Goal: Task Accomplishment & Management: Use online tool/utility

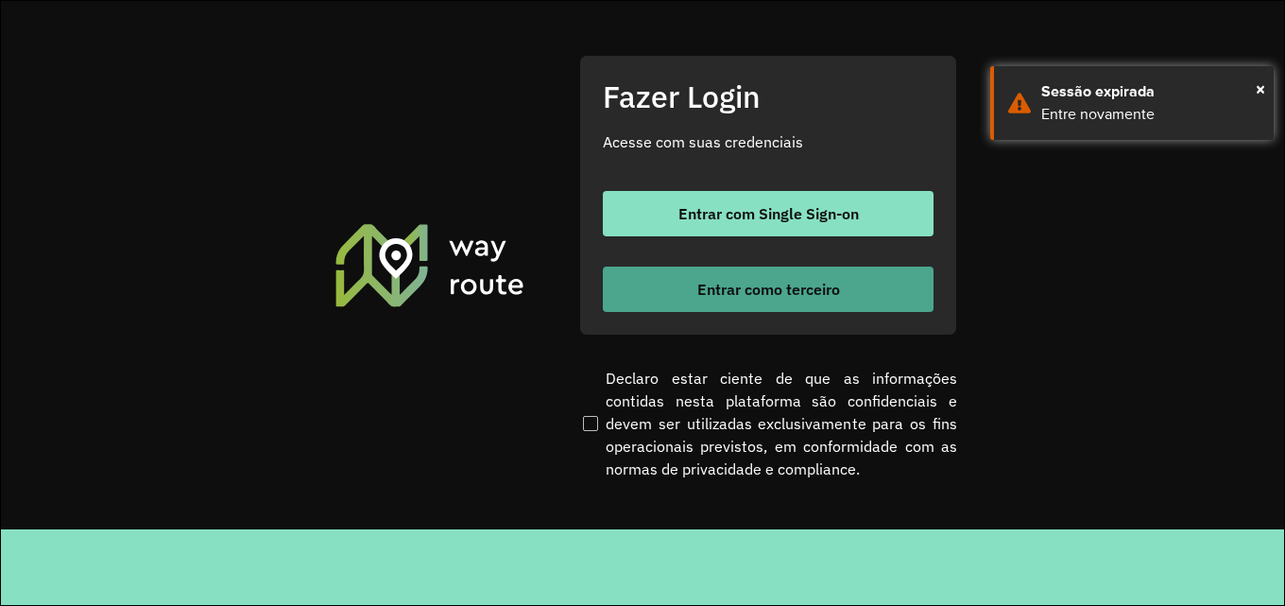
click at [737, 287] on span "Entrar como terceiro" at bounding box center [768, 289] width 143 height 15
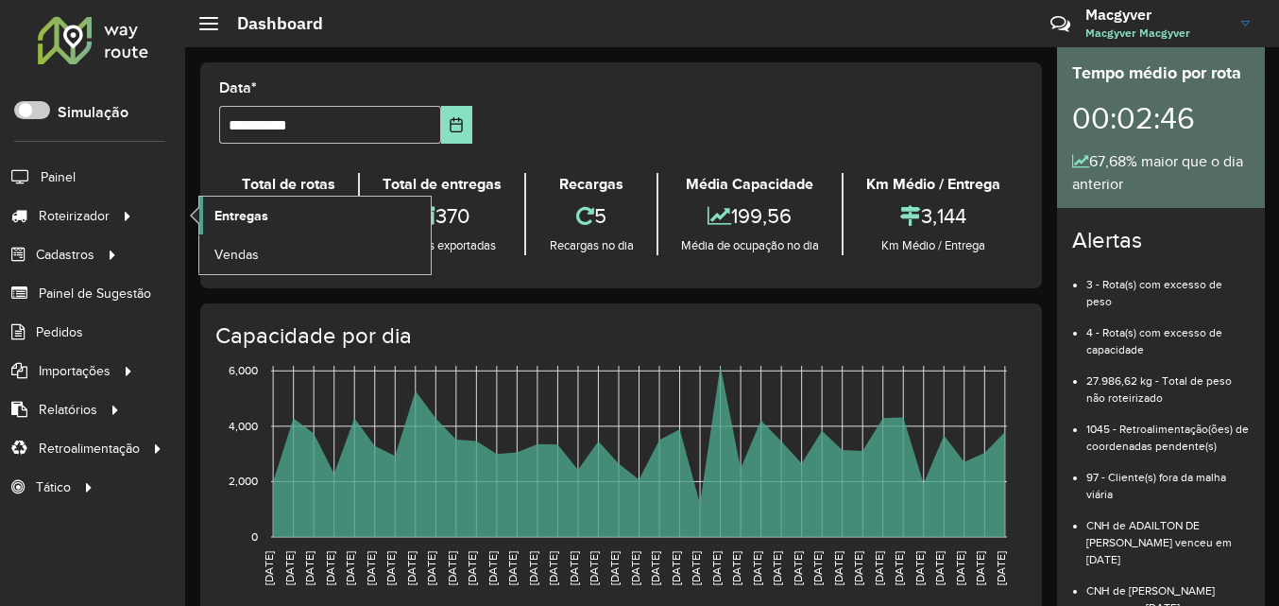
click at [252, 215] on span "Entregas" at bounding box center [241, 216] width 54 height 20
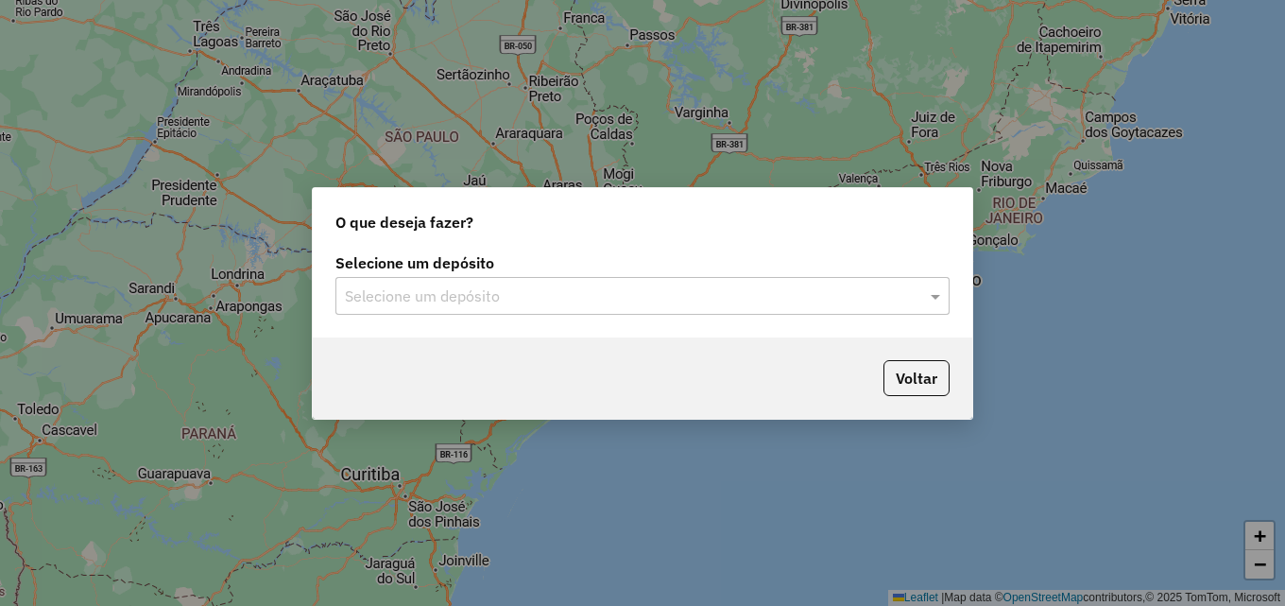
click at [400, 292] on input "text" at bounding box center [623, 296] width 557 height 23
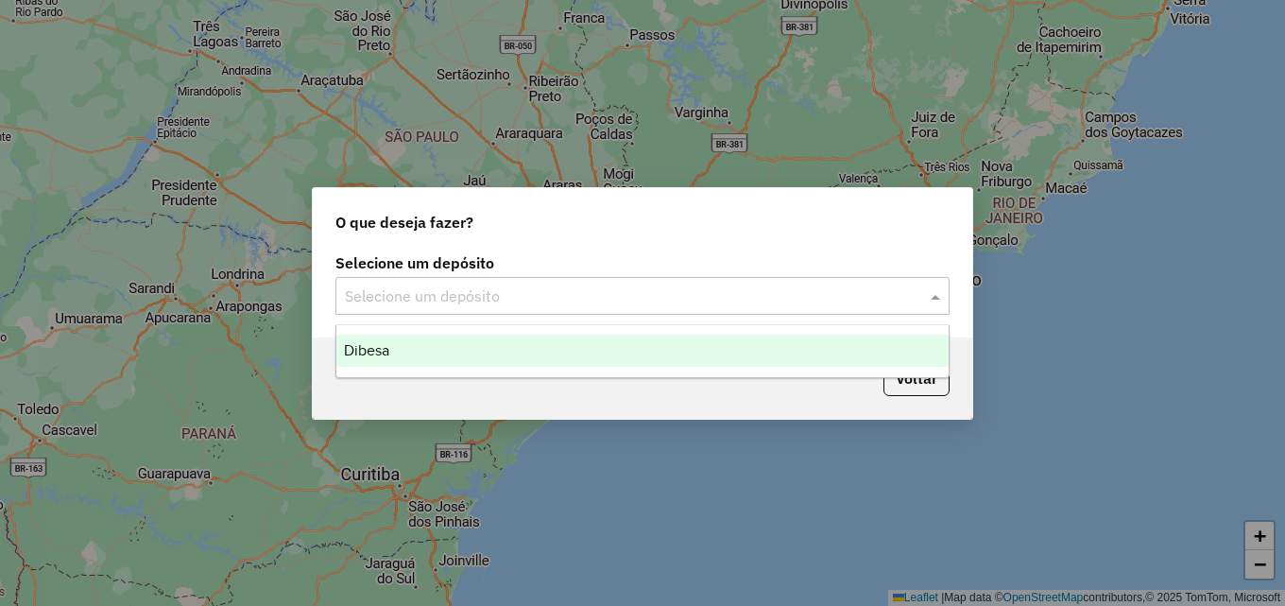
click at [377, 344] on span "Dibesa" at bounding box center [366, 350] width 45 height 16
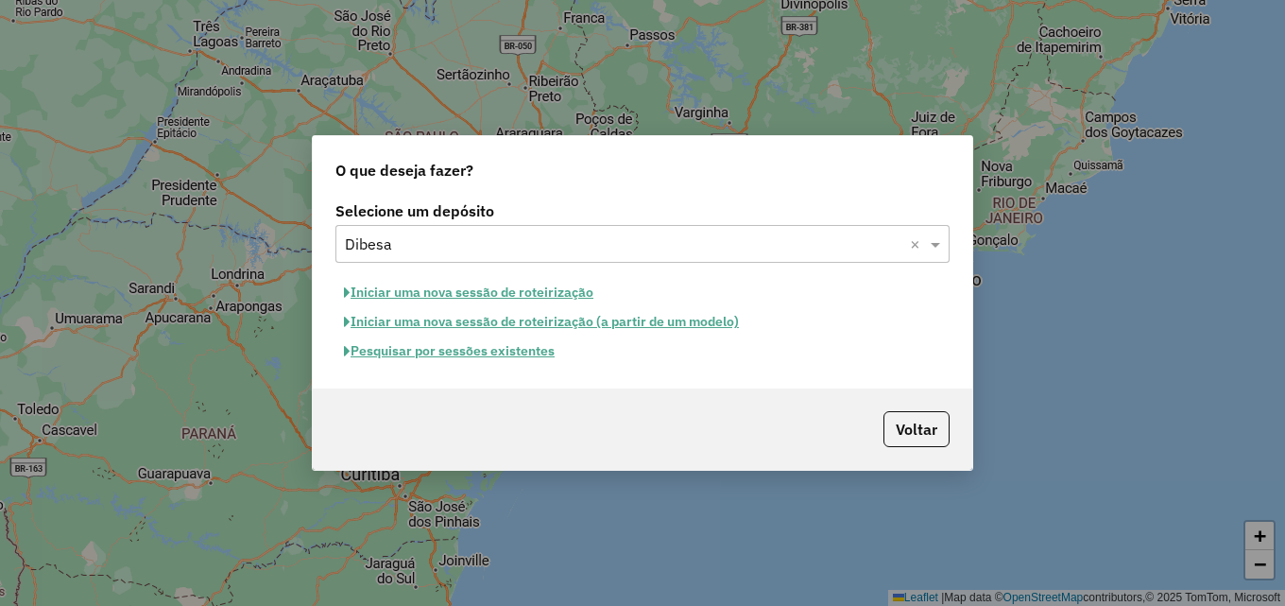
click at [438, 293] on button "Iniciar uma nova sessão de roteirização" at bounding box center [468, 292] width 266 height 29
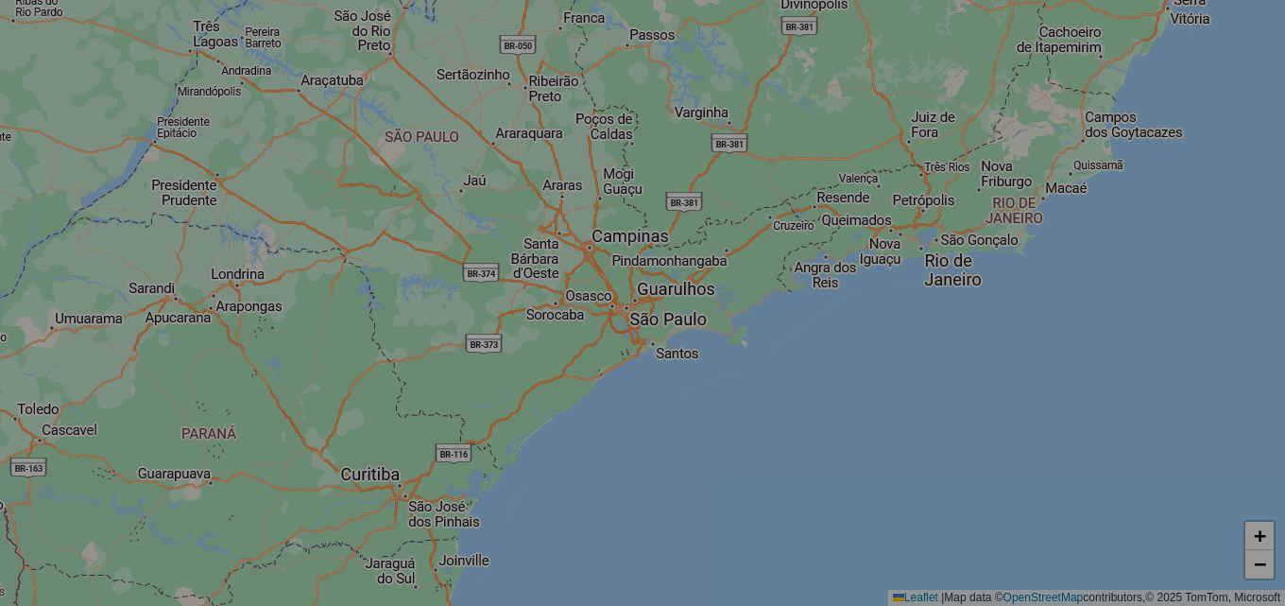
select select "*"
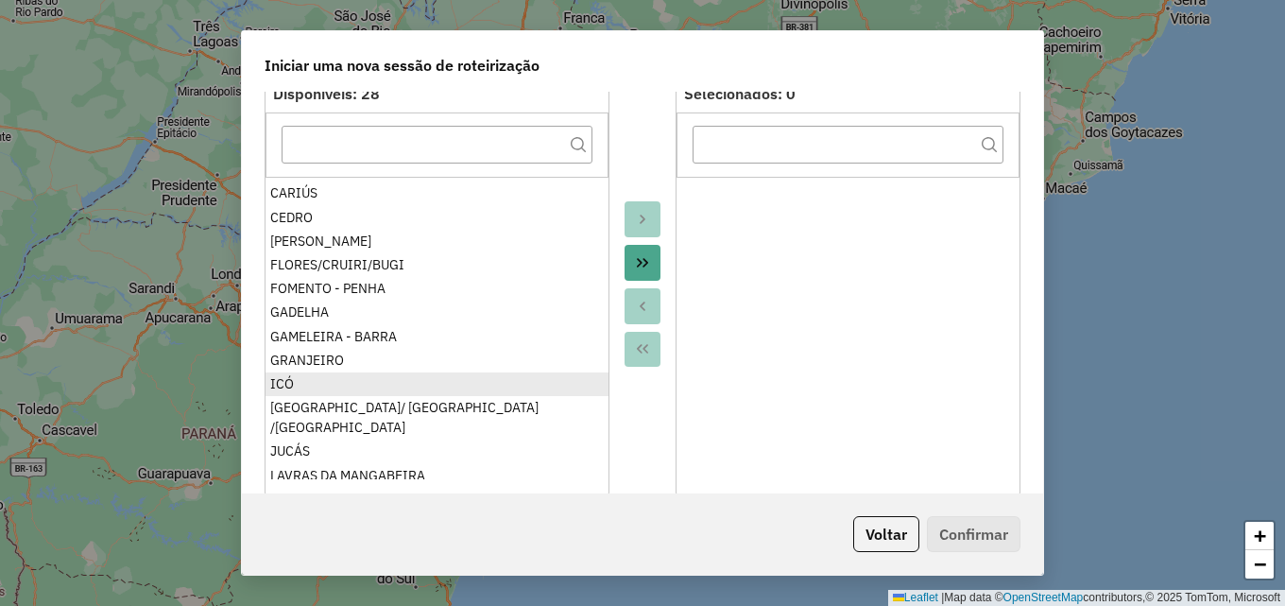
scroll to position [189, 0]
click at [291, 386] on ul "ALENCAR ALTIPLANO/COQUEIROS BAIXIO/UMARI/IPAUMIRIM BARREIRAS BARRO ALTO BASTIAN…" at bounding box center [436, 328] width 343 height 302
click at [298, 378] on div "ICÓ" at bounding box center [436, 381] width 333 height 20
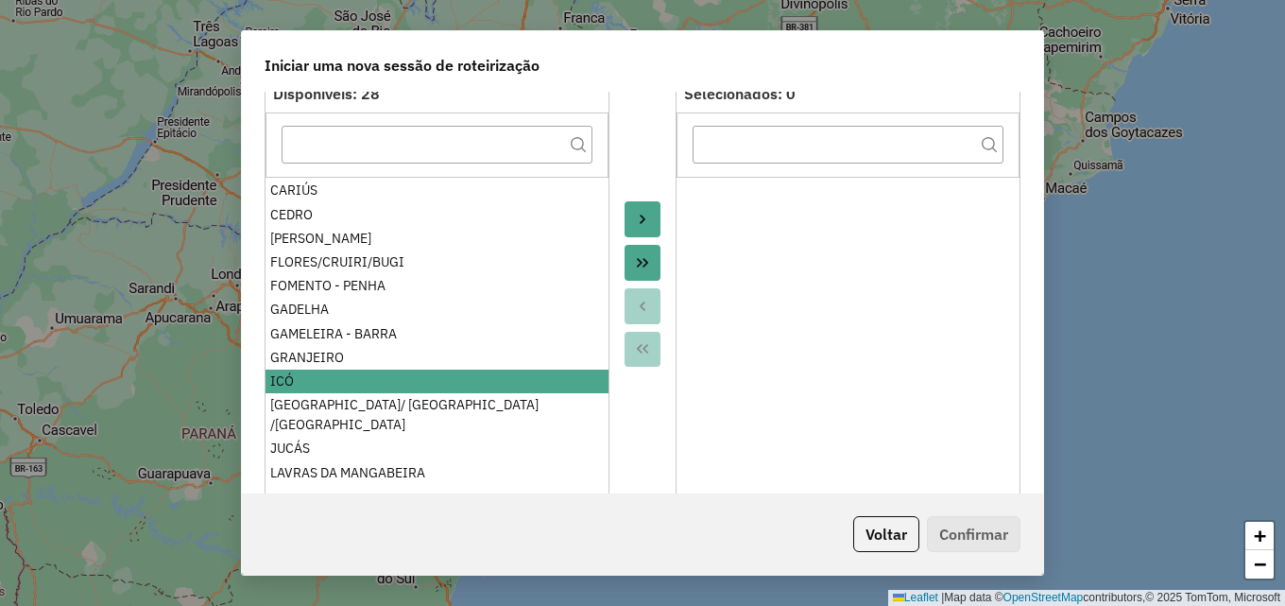
click at [636, 224] on icon "Move to Target" at bounding box center [642, 219] width 15 height 15
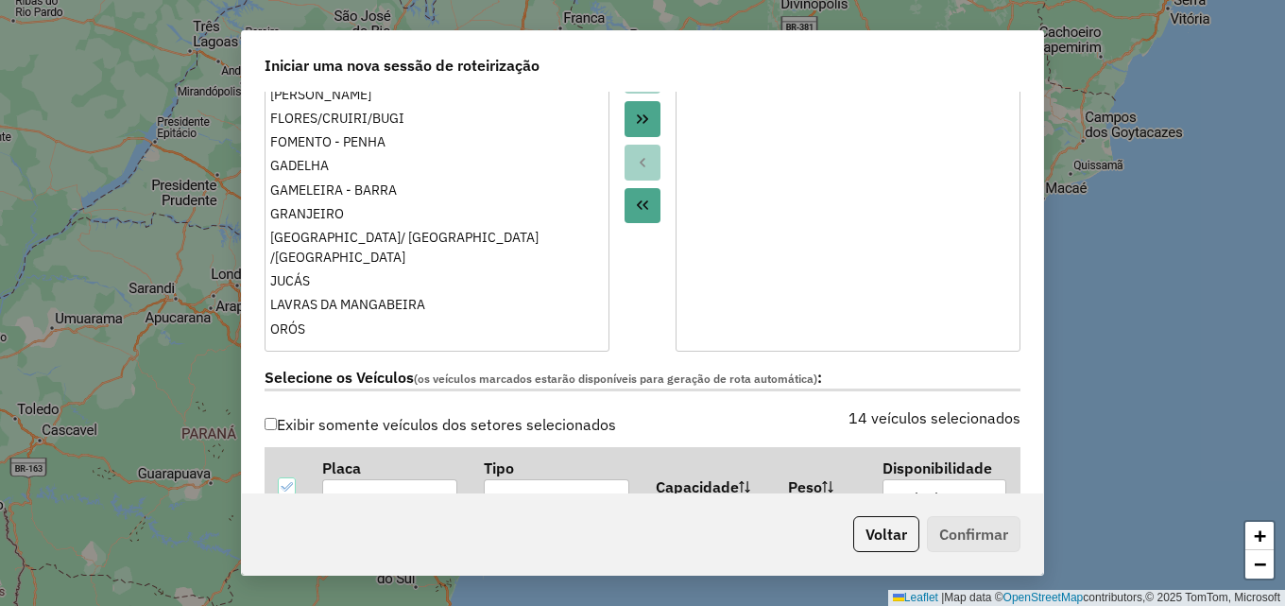
scroll to position [567, 0]
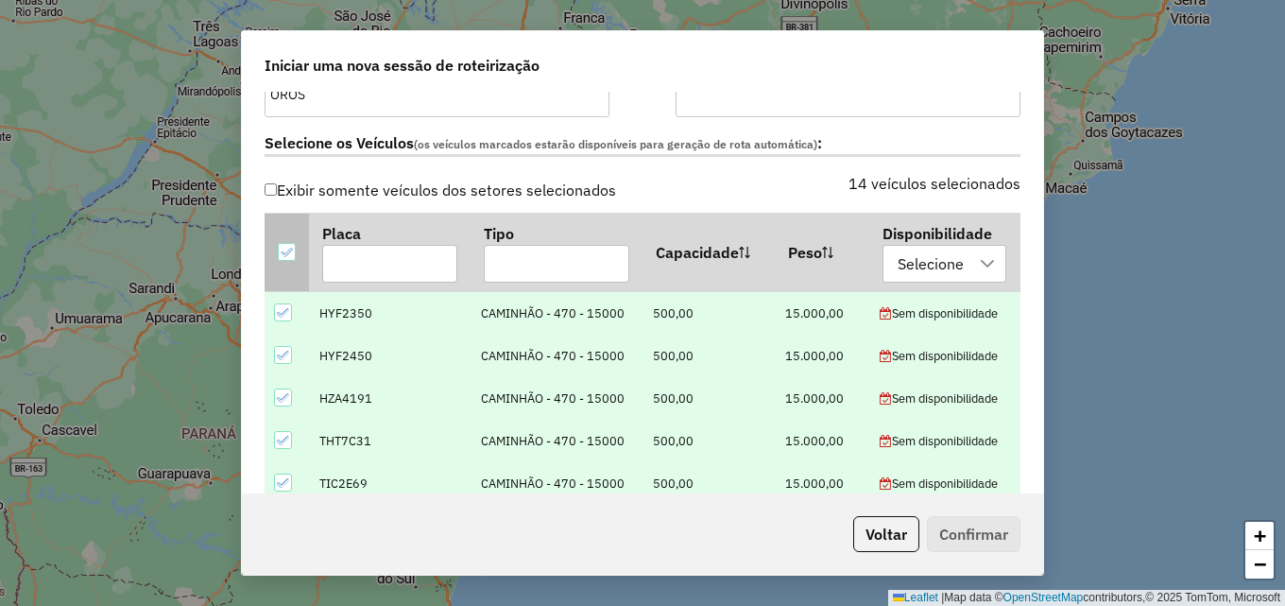
click at [291, 249] on icon at bounding box center [286, 252] width 13 height 13
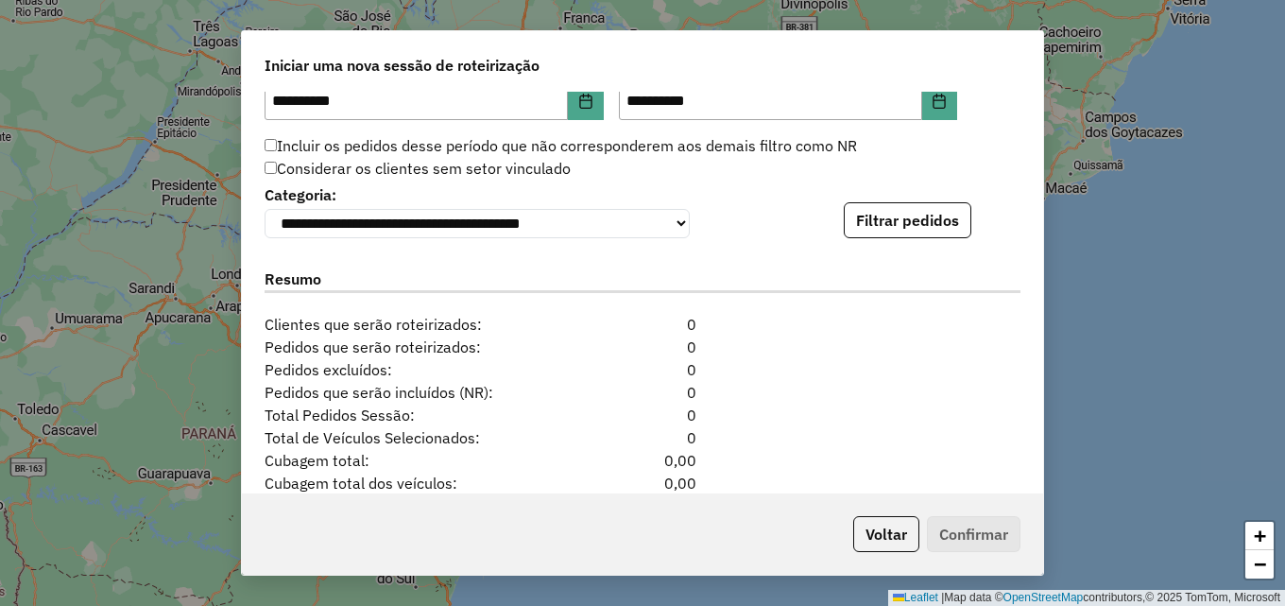
scroll to position [1889, 0]
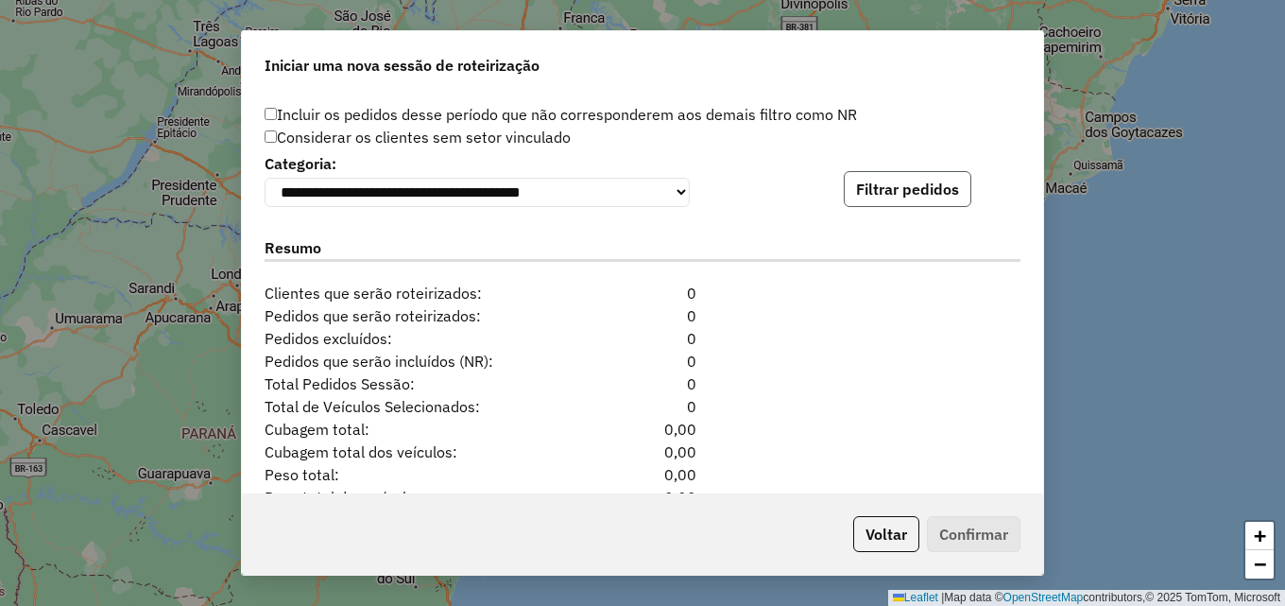
click at [881, 189] on button "Filtrar pedidos" at bounding box center [908, 189] width 128 height 36
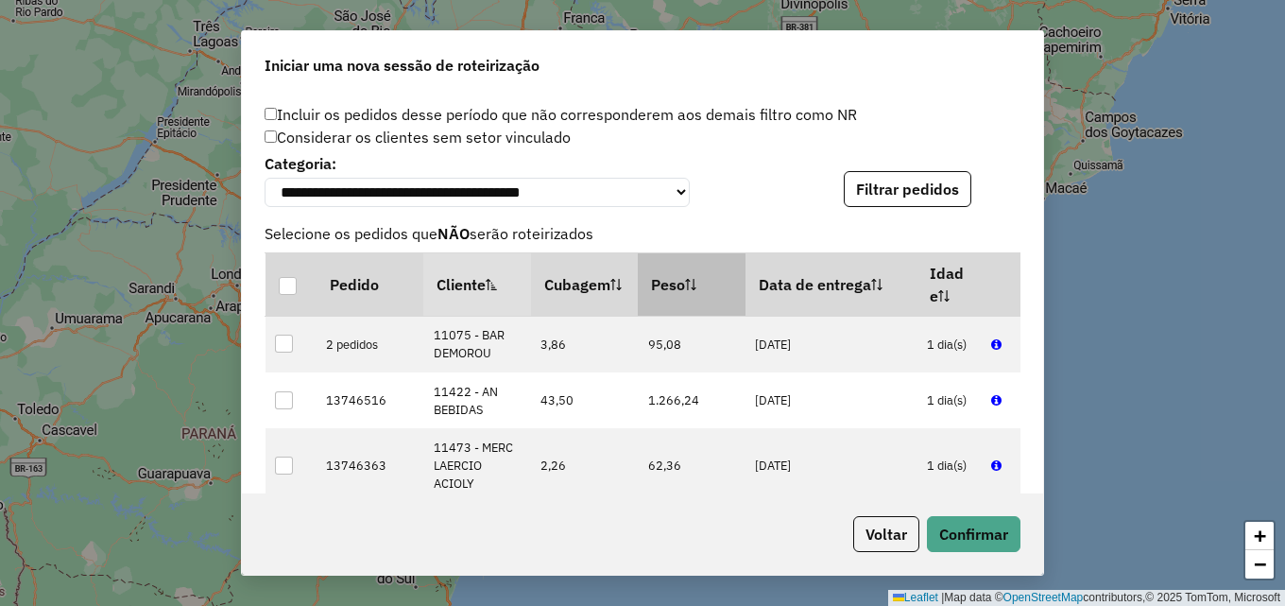
click at [692, 294] on sortalticon at bounding box center [690, 284] width 11 height 19
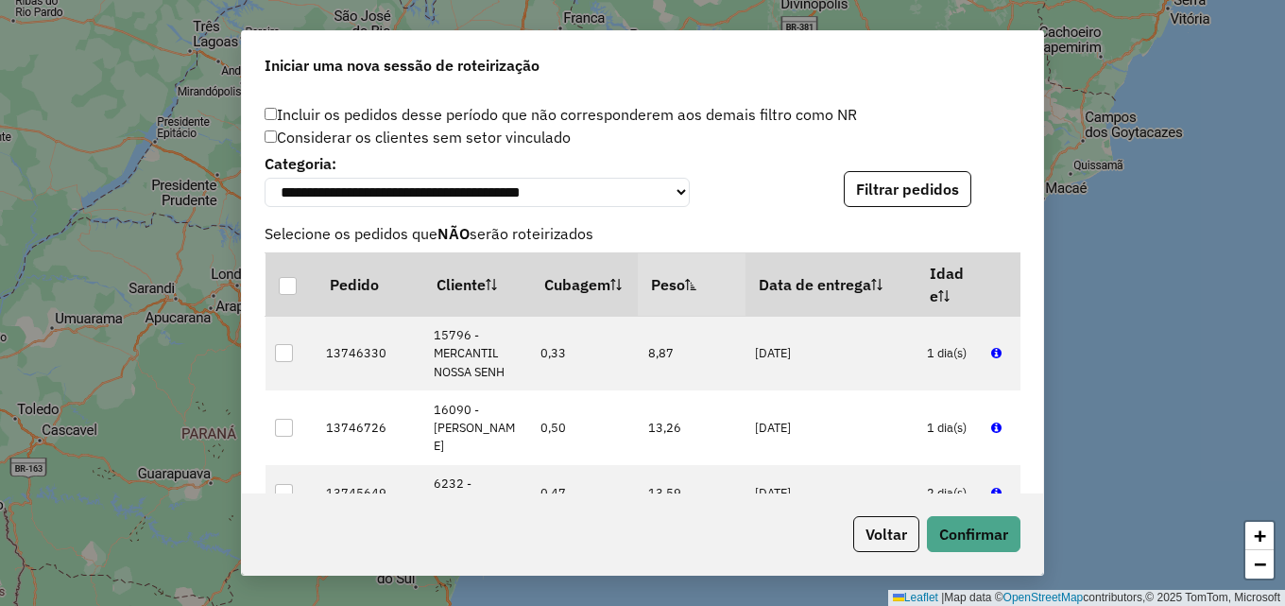
click at [692, 294] on sortamountupalticon at bounding box center [690, 284] width 11 height 19
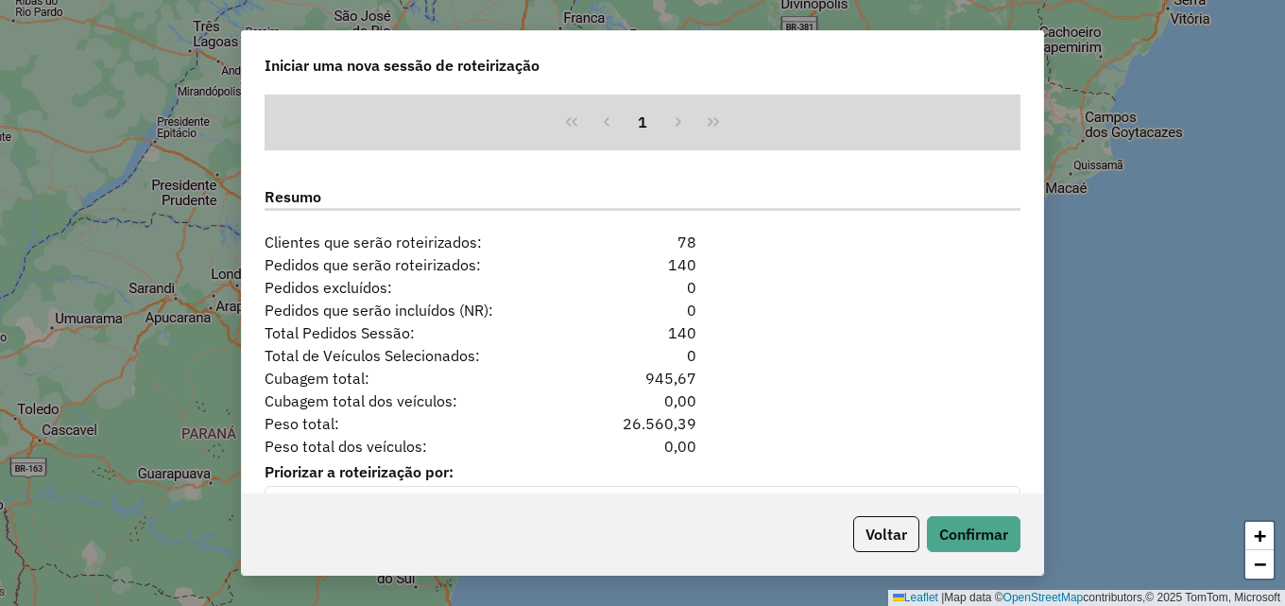
scroll to position [2384, 0]
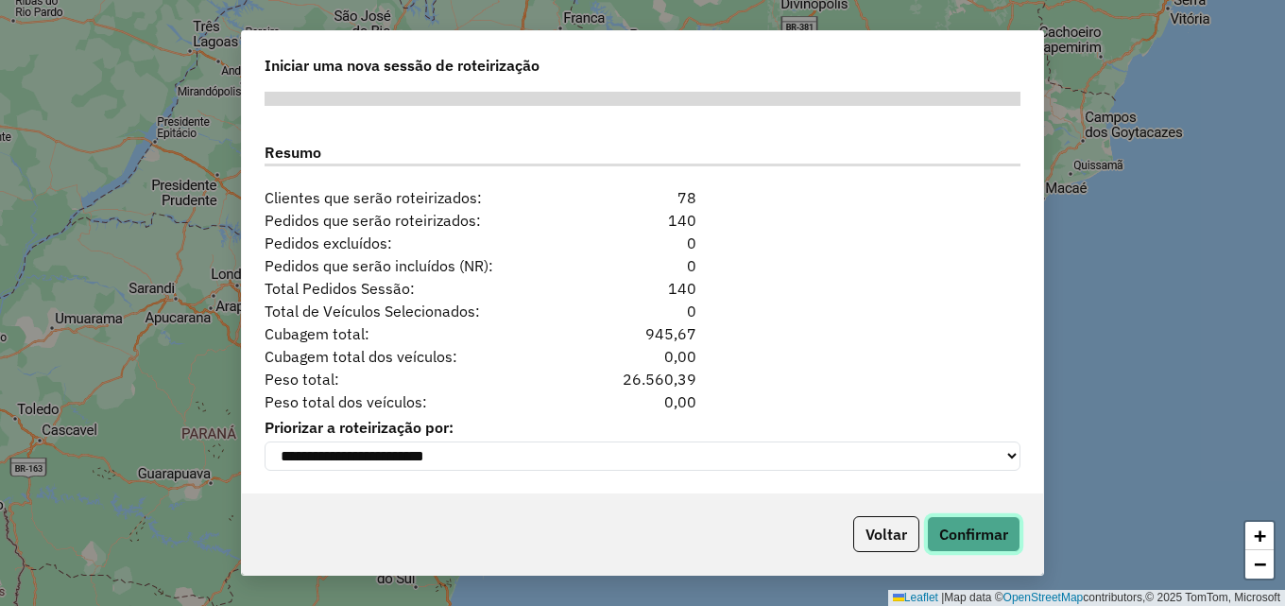
click at [998, 528] on button "Confirmar" at bounding box center [974, 534] width 94 height 36
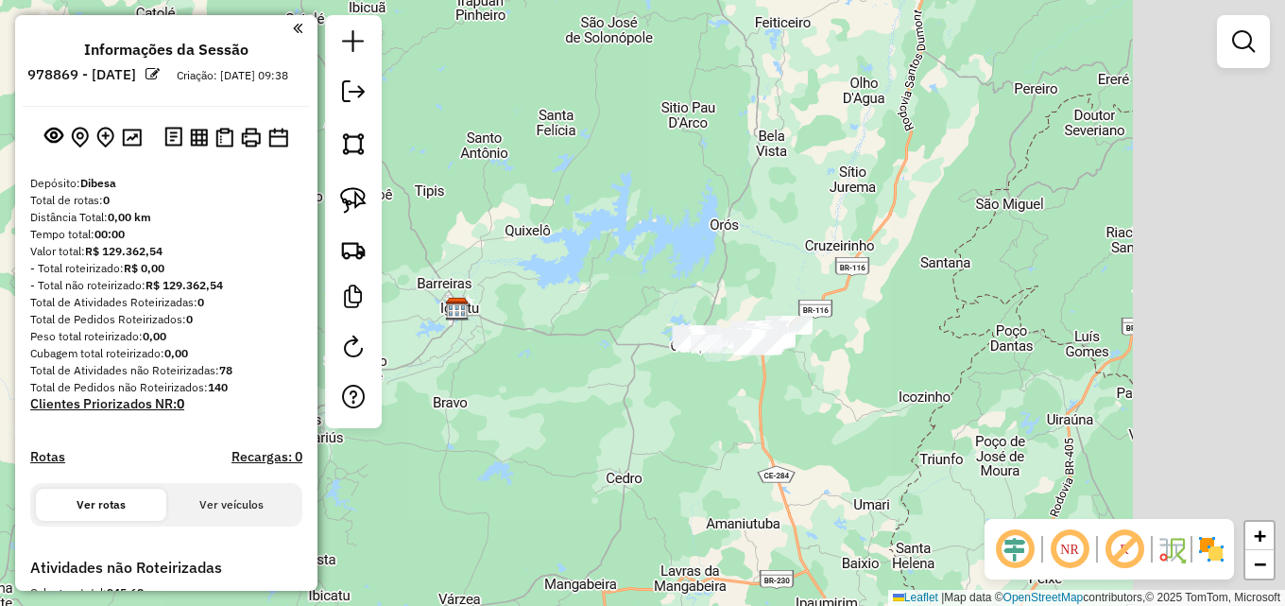
drag, startPoint x: 689, startPoint y: 350, endPoint x: 455, endPoint y: 344, distance: 233.4
click at [456, 350] on div "Janela de atendimento Grade de atendimento Capacidade Transportadoras Veículos …" at bounding box center [642, 303] width 1285 height 606
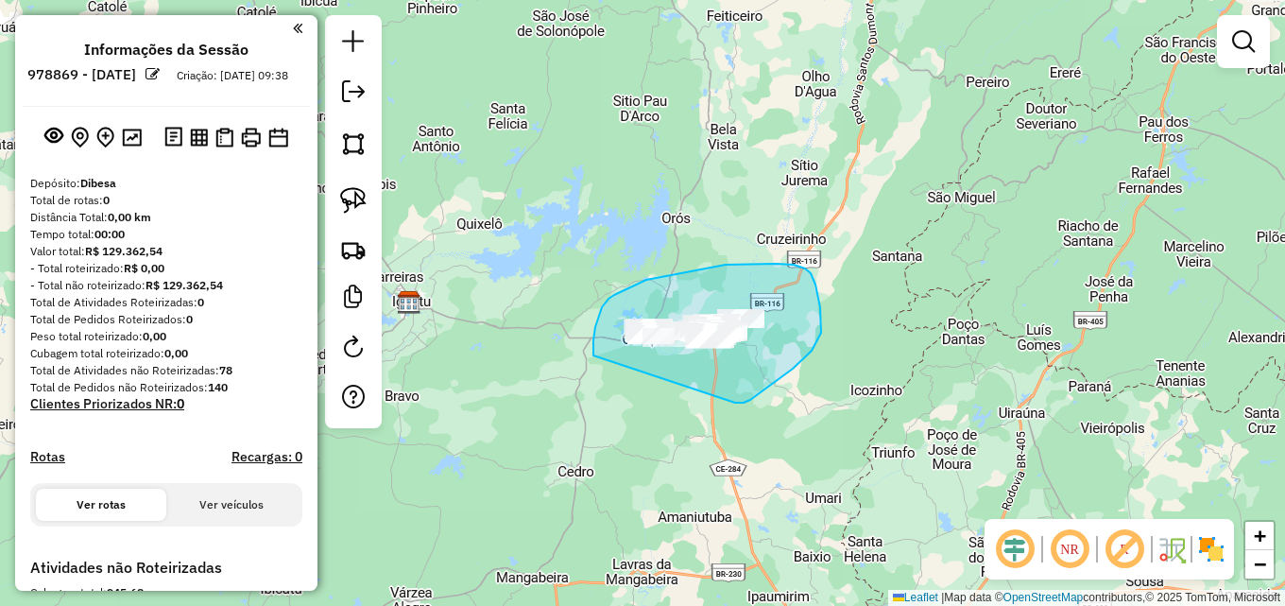
drag, startPoint x: 593, startPoint y: 355, endPoint x: 713, endPoint y: 400, distance: 127.9
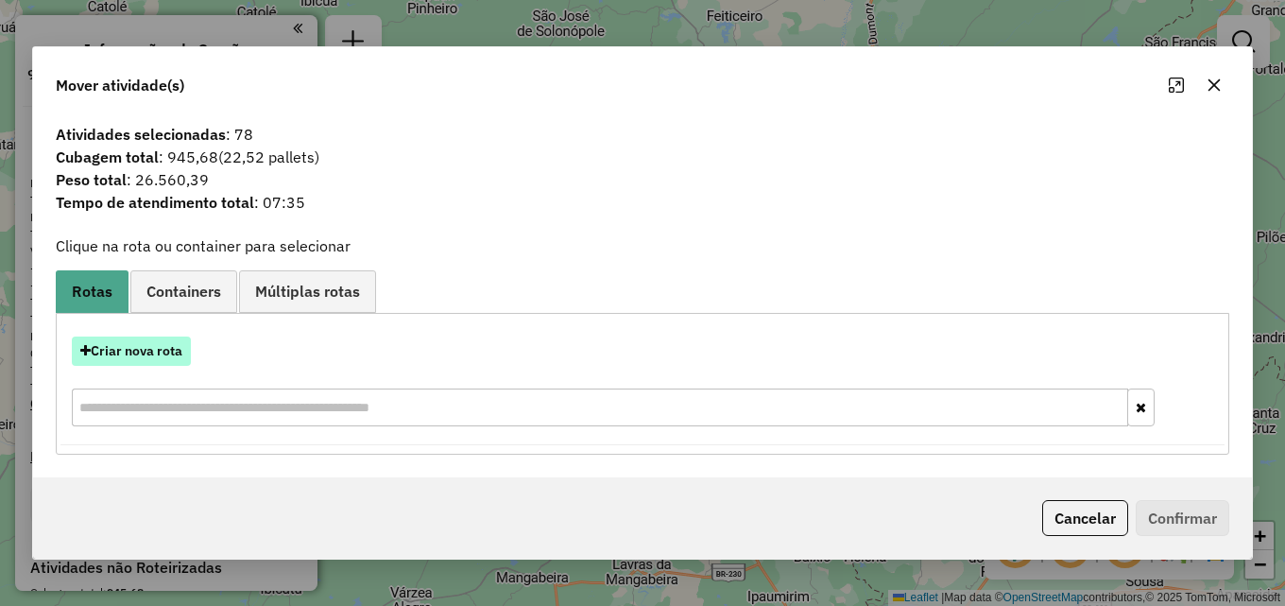
click at [152, 346] on button "Criar nova rota" at bounding box center [131, 350] width 119 height 29
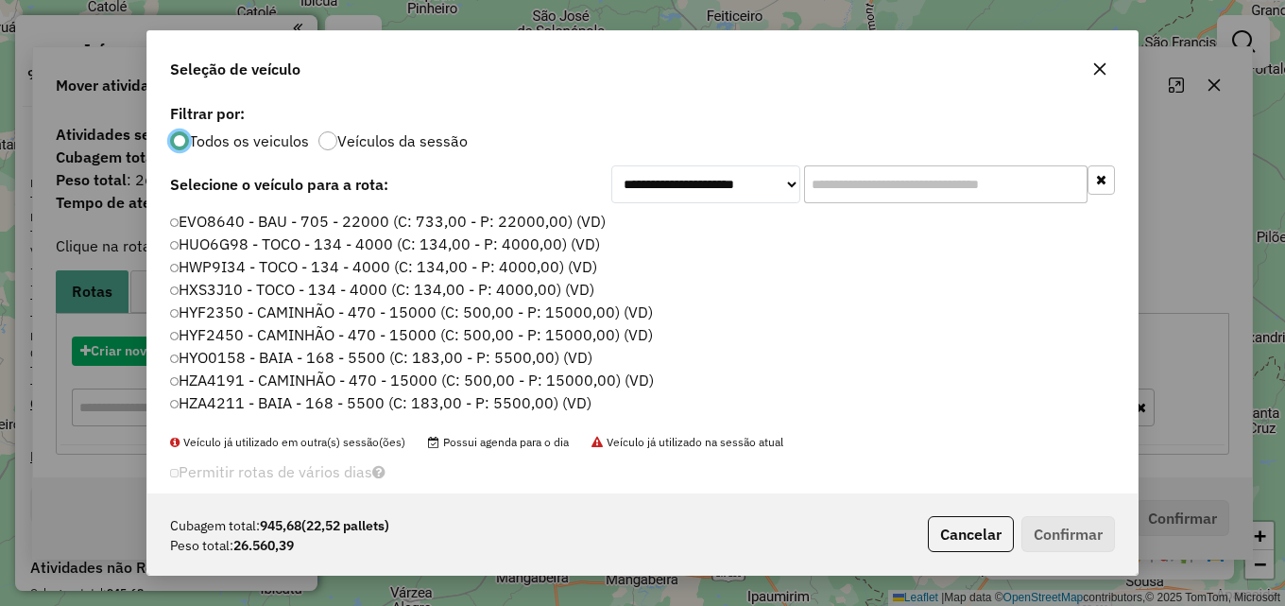
scroll to position [10, 6]
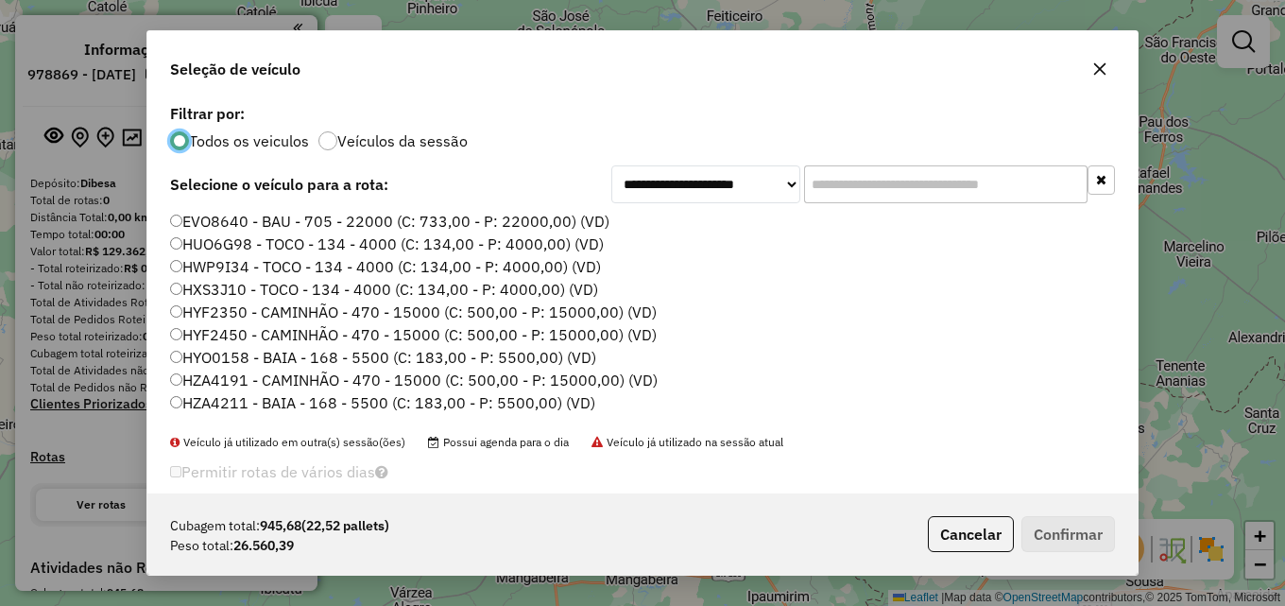
click at [890, 183] on input "text" at bounding box center [945, 184] width 283 height 38
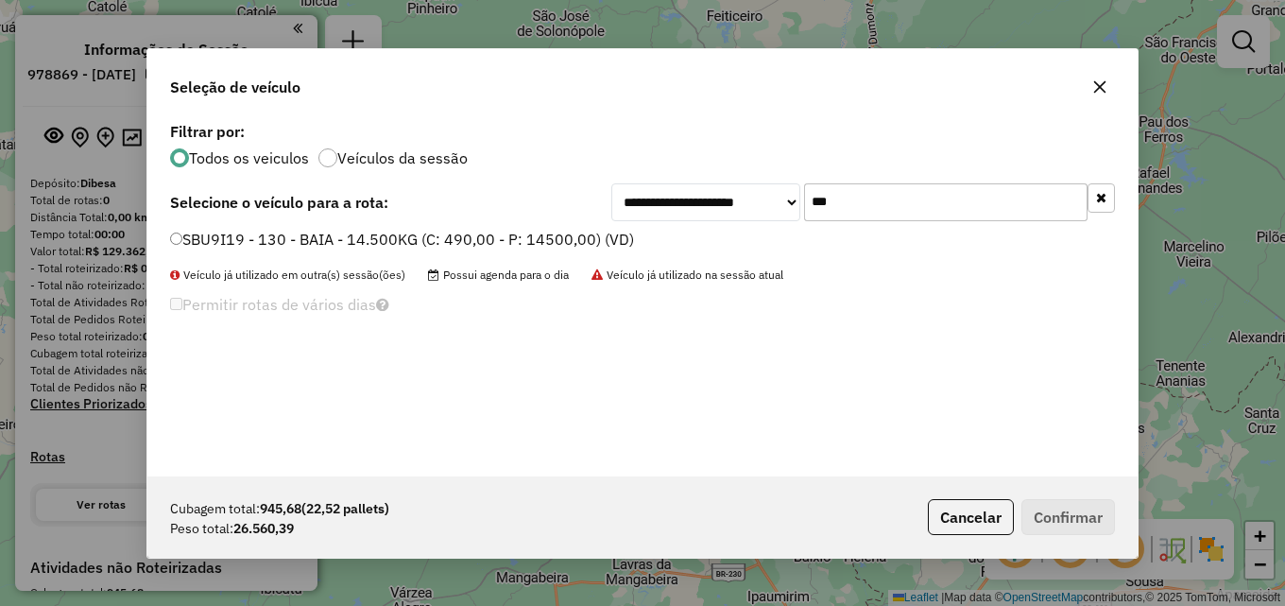
type input "***"
click at [565, 238] on label "SBU9I19 - 130 - BAIA - 14.500KG (C: 490,00 - P: 14500,00) (VD)" at bounding box center [402, 239] width 464 height 23
click at [187, 239] on label "SBU9I19 - 130 - BAIA - 14.500KG (C: 490,00 - P: 14500,00) (VD)" at bounding box center [402, 239] width 464 height 23
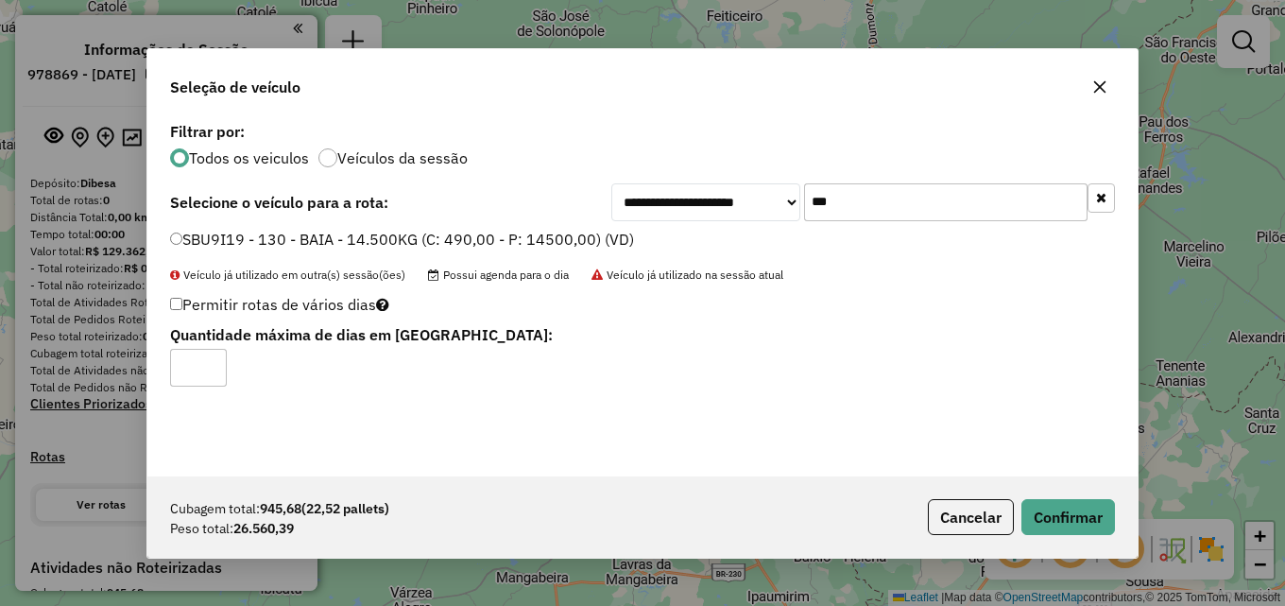
type input "*"
click at [213, 363] on input "*" at bounding box center [198, 368] width 57 height 38
click at [1076, 523] on button "Confirmar" at bounding box center [1068, 517] width 94 height 36
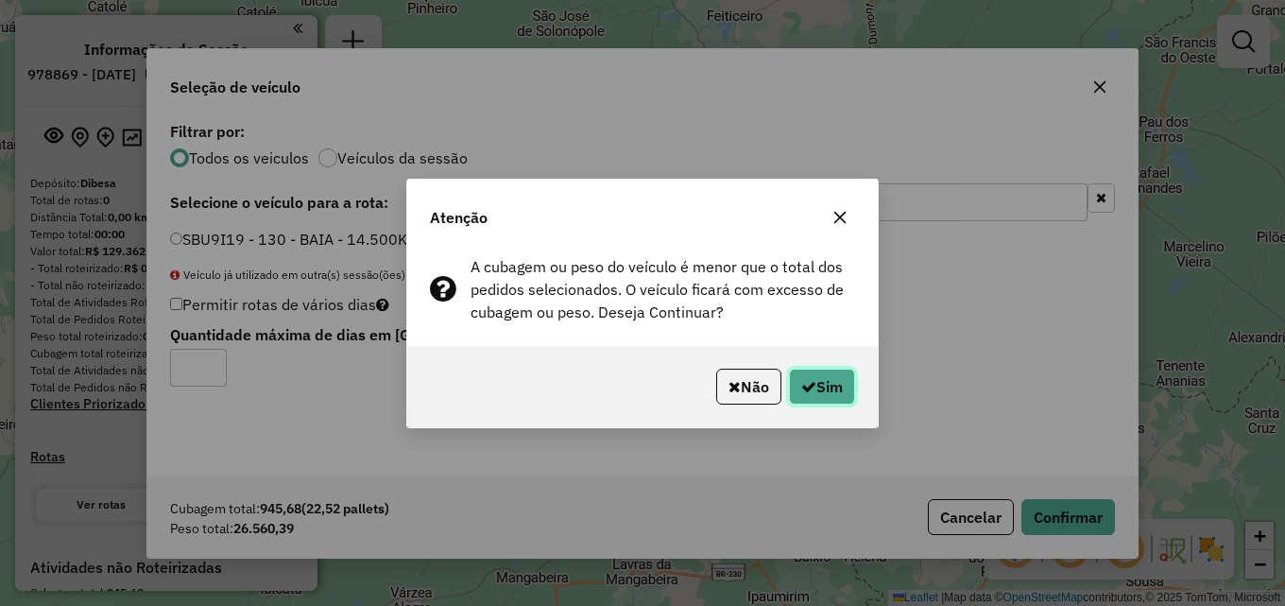
click at [838, 373] on button "Sim" at bounding box center [822, 386] width 66 height 36
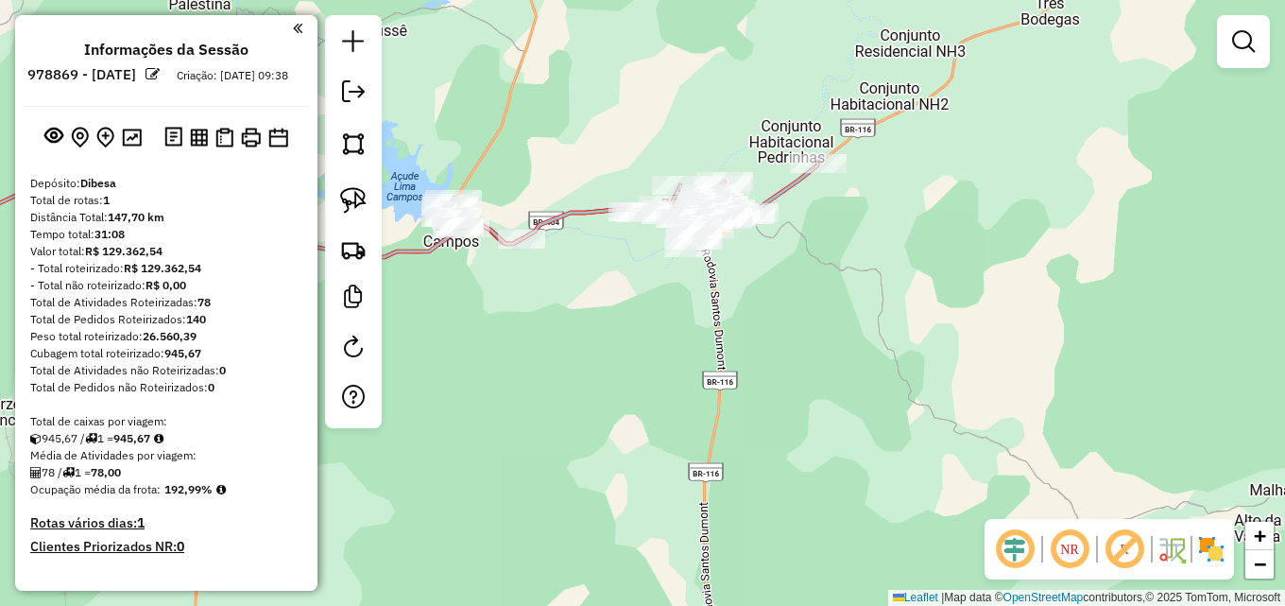
drag, startPoint x: 646, startPoint y: 117, endPoint x: 593, endPoint y: 330, distance: 219.0
click at [593, 330] on div "Janela de atendimento Grade de atendimento Capacidade Transportadoras Veículos …" at bounding box center [642, 303] width 1285 height 606
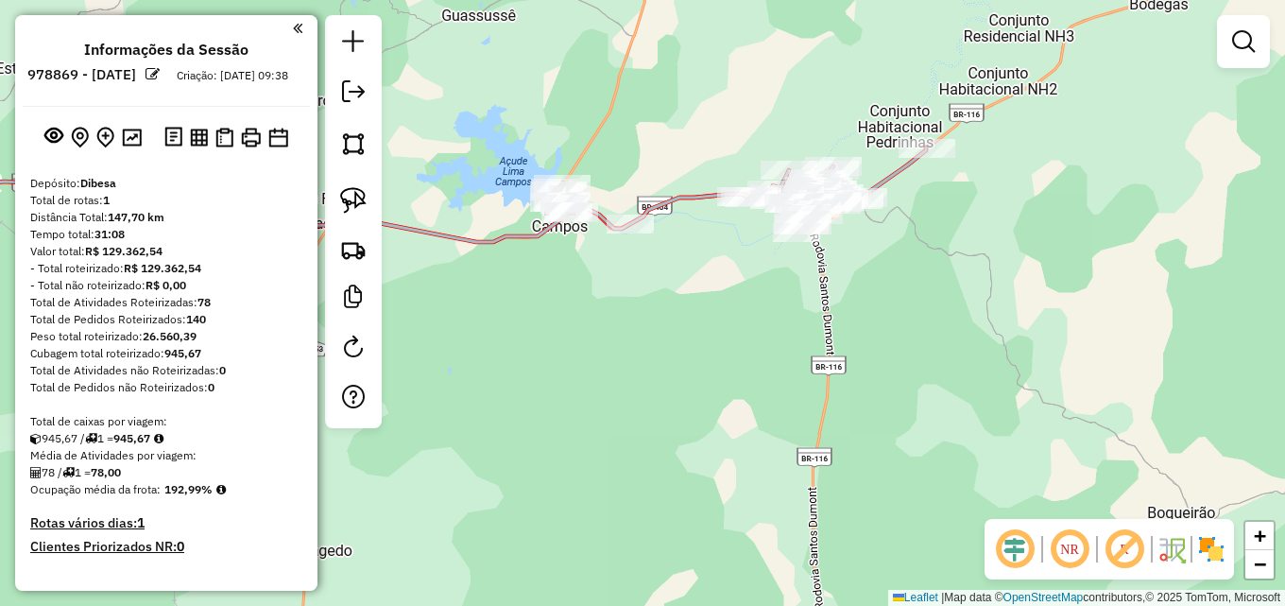
drag, startPoint x: 777, startPoint y: 372, endPoint x: 869, endPoint y: 339, distance: 97.4
click at [869, 339] on div "Janela de atendimento Grade de atendimento Capacidade Transportadoras Veículos …" at bounding box center [642, 303] width 1285 height 606
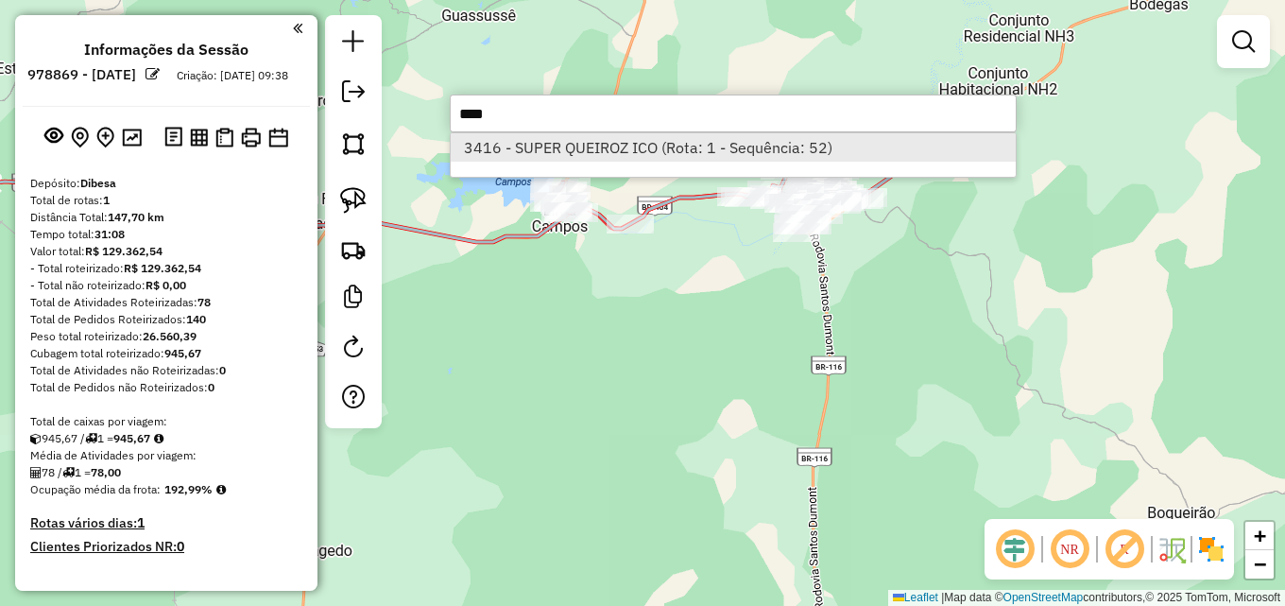
type input "****"
click at [692, 154] on li "3416 - SUPER QUEIROZ ICO (Rota: 1 - Sequência: 52)" at bounding box center [733, 147] width 565 height 28
select select "**********"
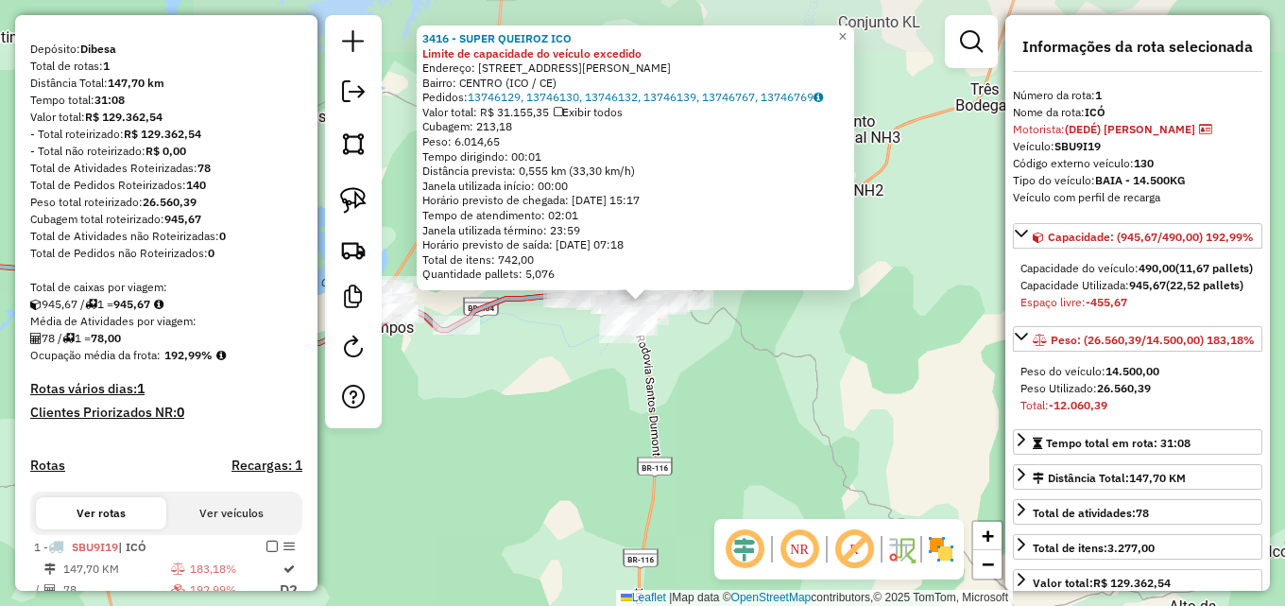
scroll to position [263, 0]
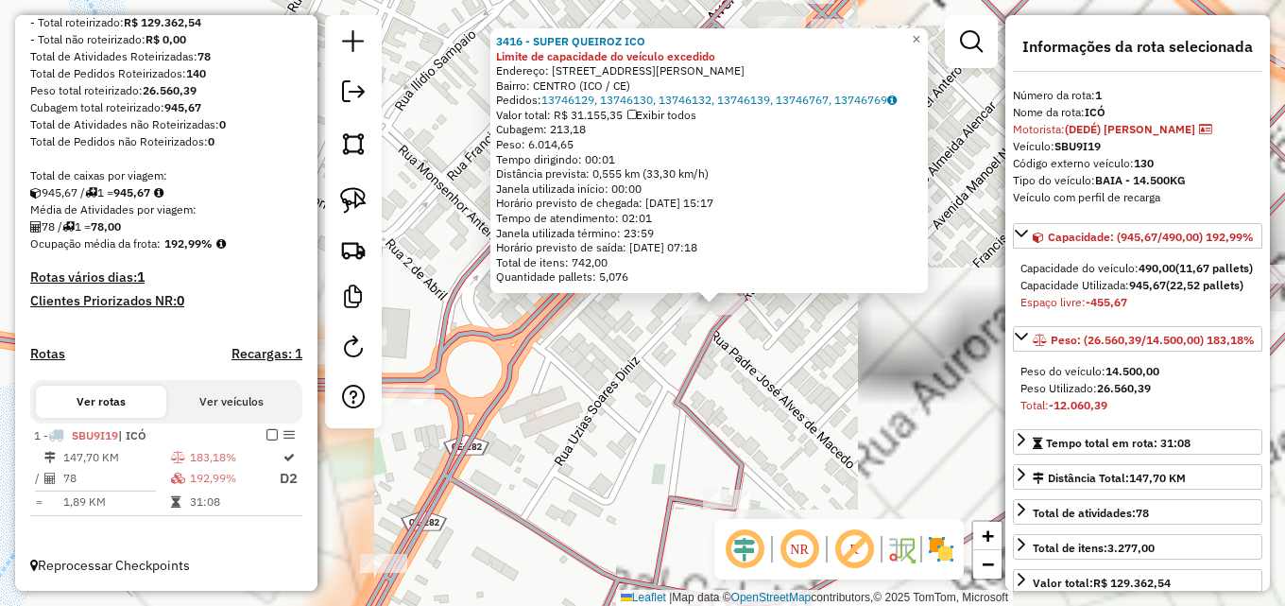
click at [776, 350] on div "3416 - SUPER QUEIROZ ICO Limite de capacidade do veículo excedido Endereço: [ST…" at bounding box center [642, 303] width 1285 height 606
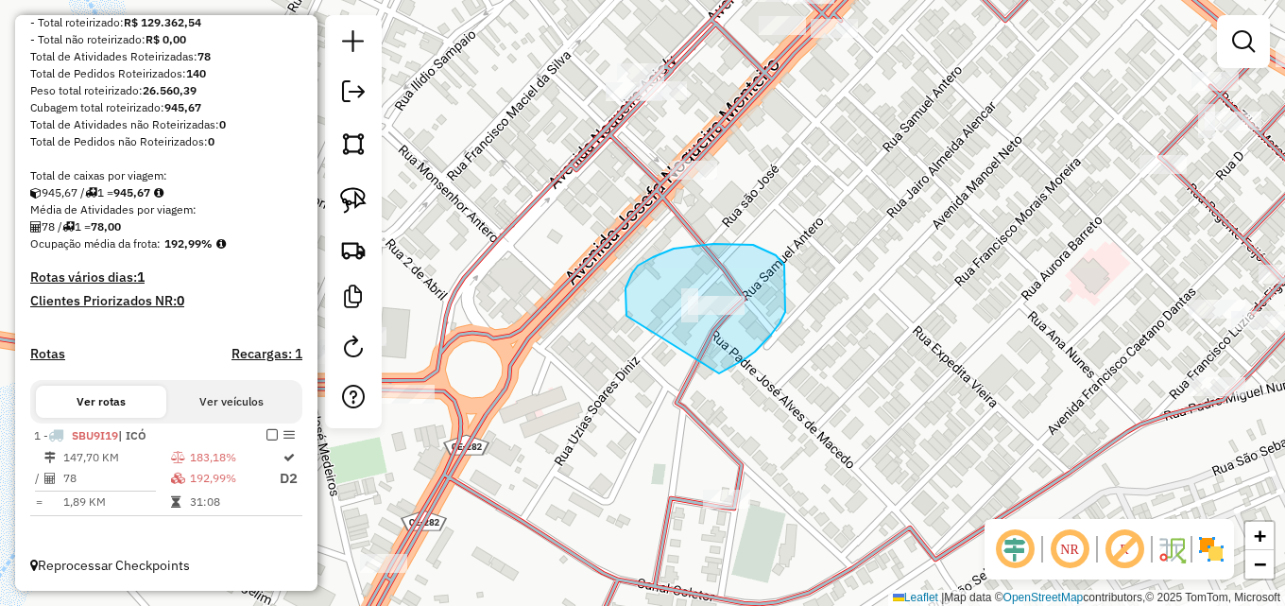
drag, startPoint x: 625, startPoint y: 292, endPoint x: 707, endPoint y: 377, distance: 117.6
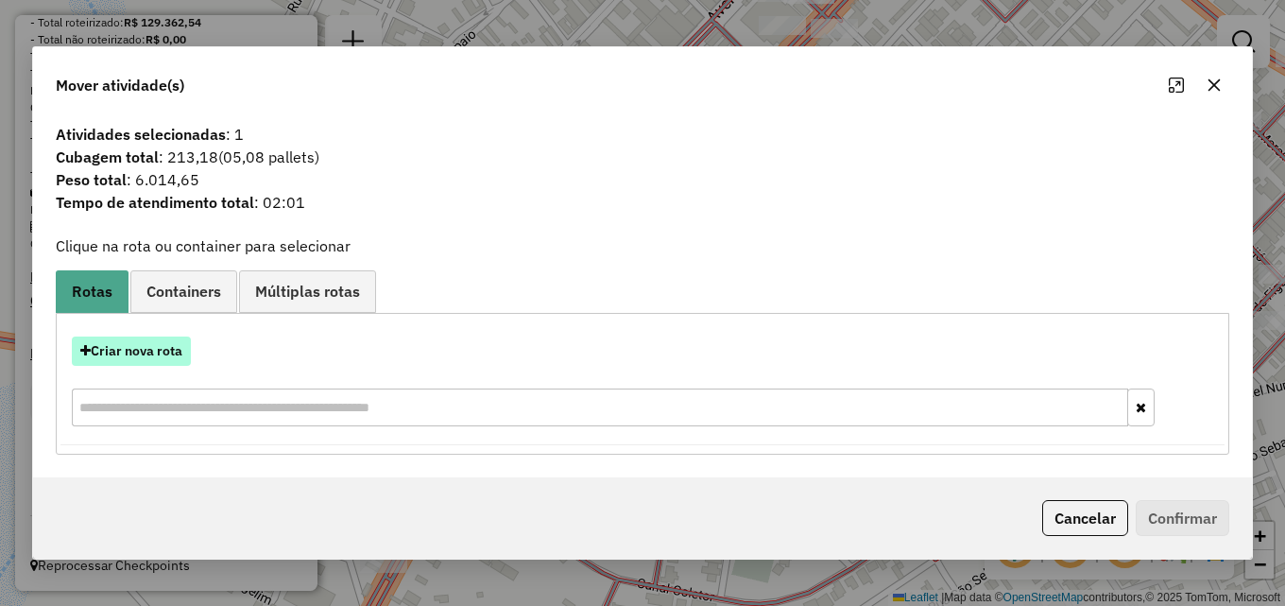
click at [124, 360] on button "Criar nova rota" at bounding box center [131, 350] width 119 height 29
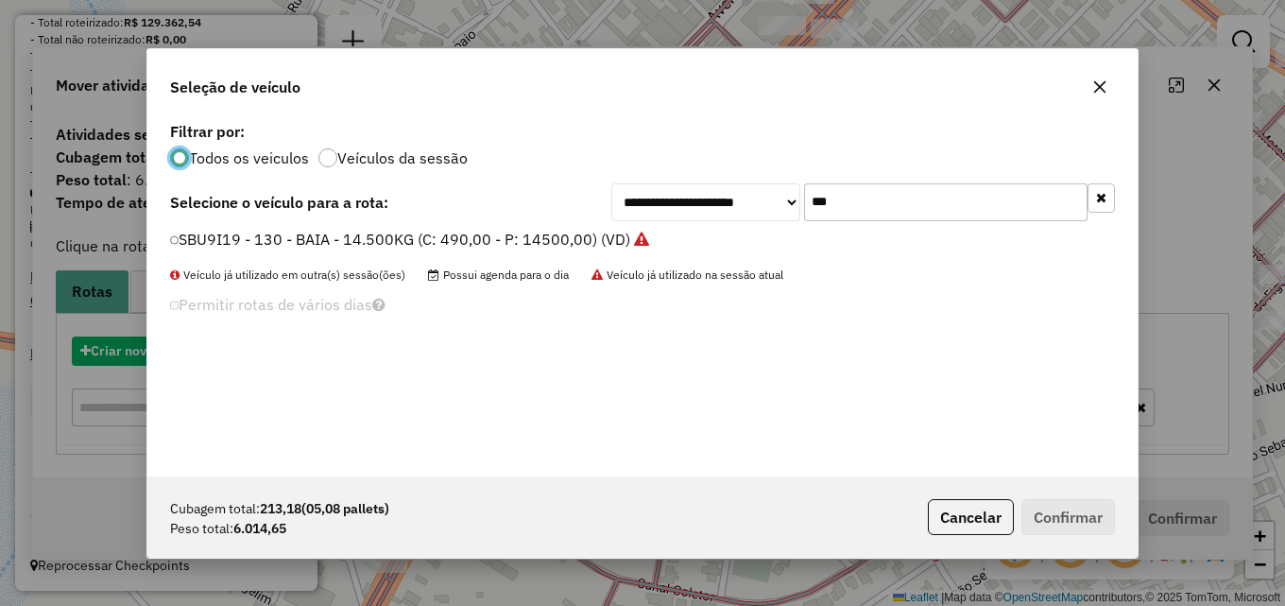
scroll to position [10, 6]
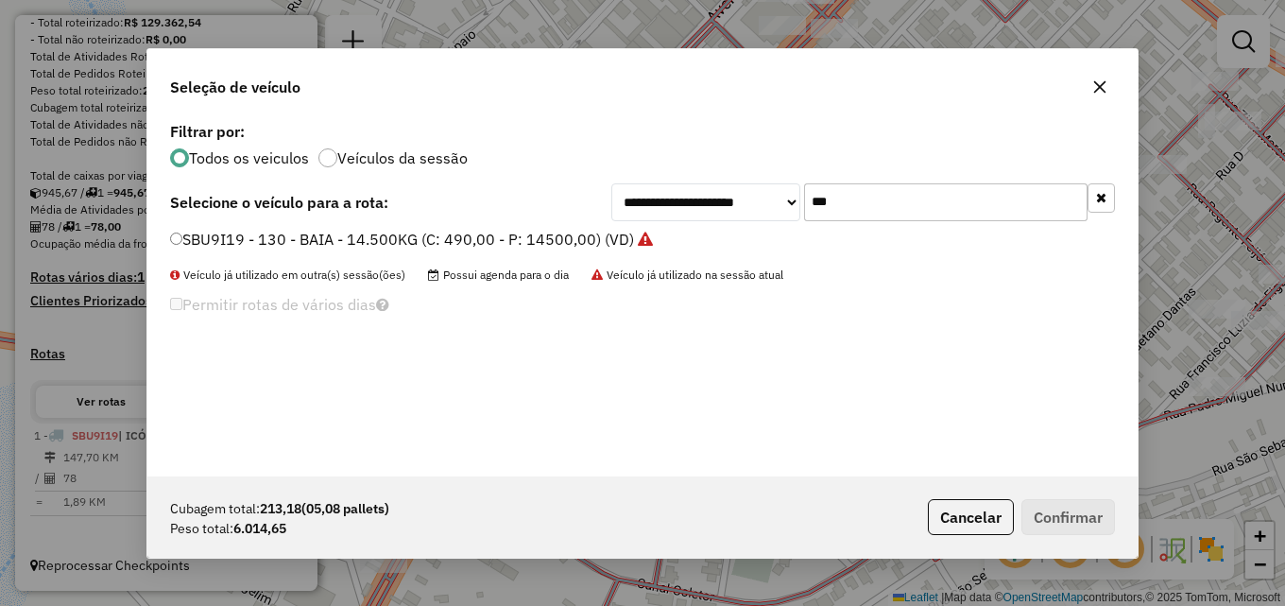
click at [538, 234] on label "SBU9I19 - 130 - BAIA - 14.500KG (C: 490,00 - P: 14500,00) (VD)" at bounding box center [411, 239] width 483 height 23
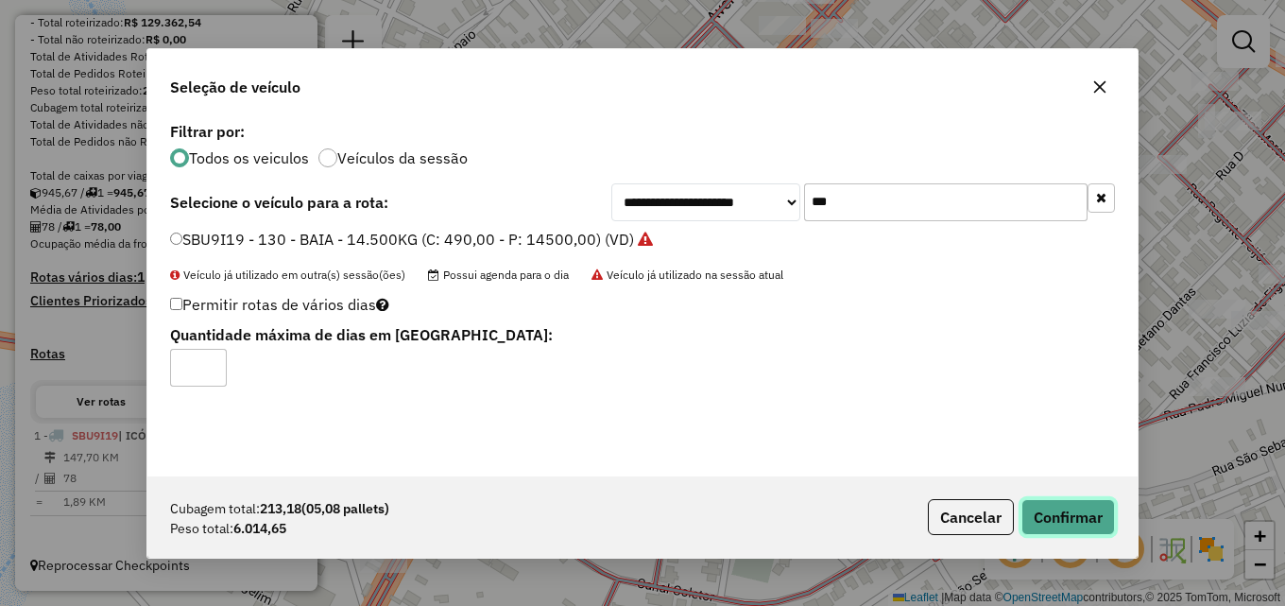
click at [1089, 513] on button "Confirmar" at bounding box center [1068, 517] width 94 height 36
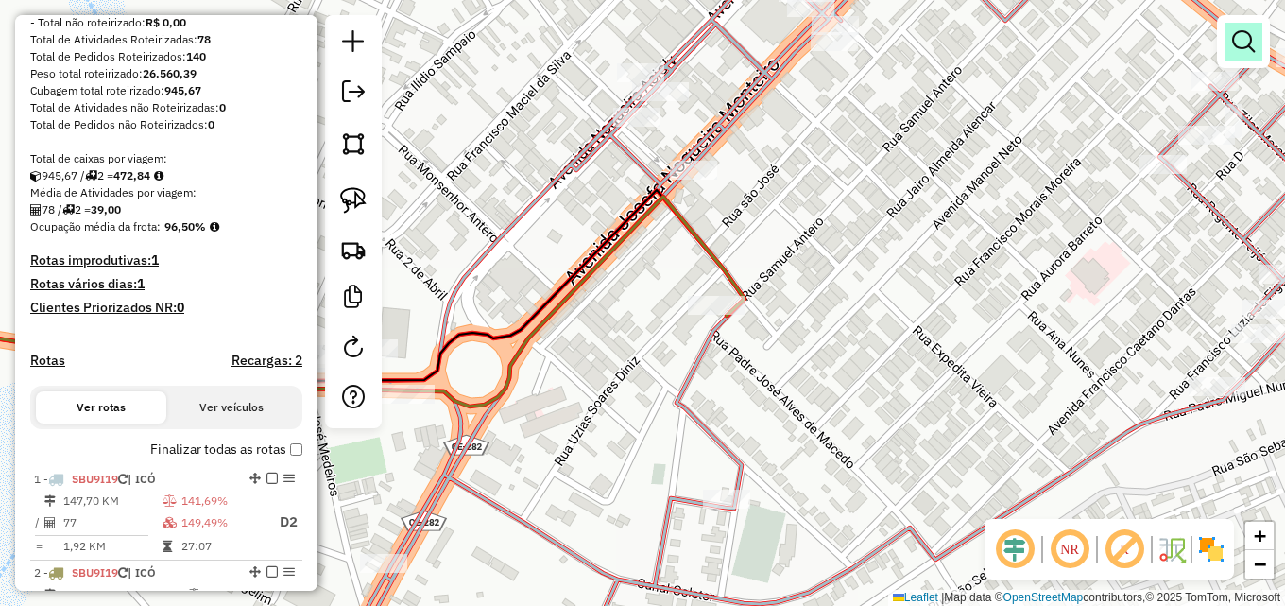
click at [1243, 47] on em at bounding box center [1243, 41] width 23 height 23
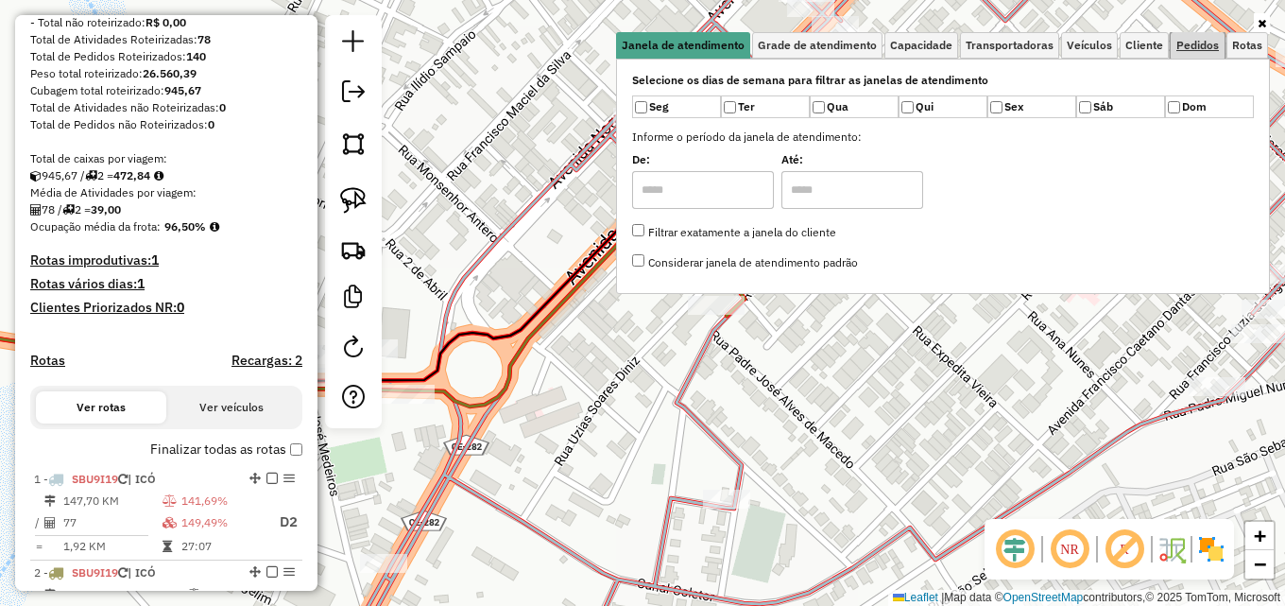
click at [1194, 40] on span "Pedidos" at bounding box center [1197, 45] width 43 height 11
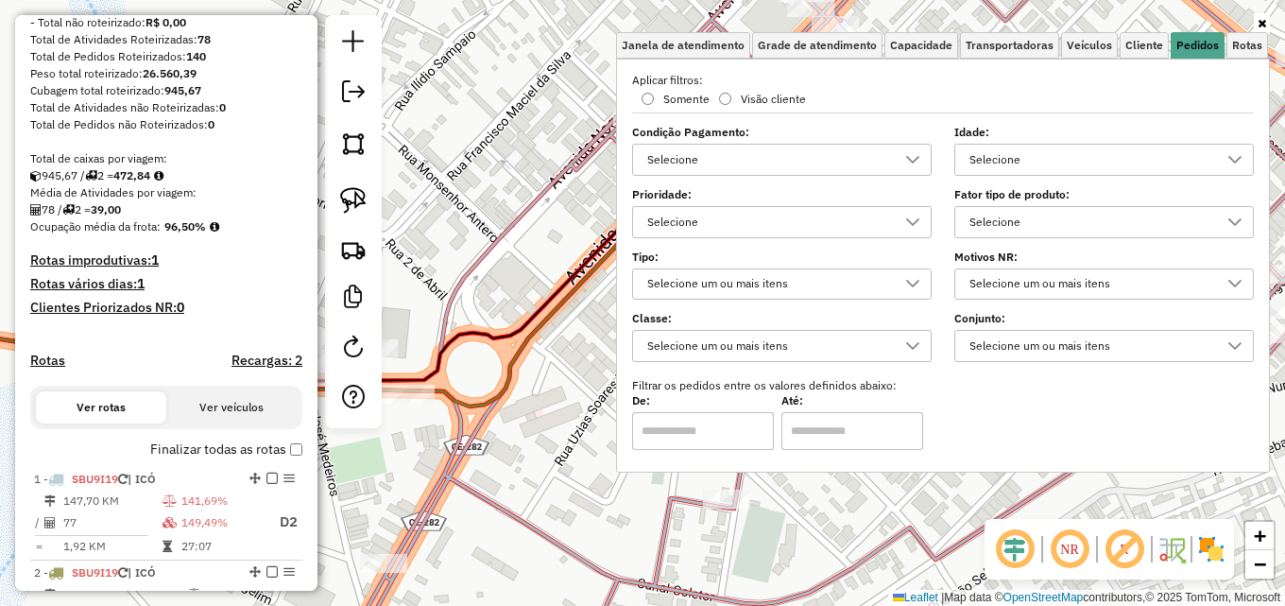
click at [1076, 154] on div "Selecione" at bounding box center [1090, 160] width 254 height 30
click at [1055, 168] on div "Selecione" at bounding box center [1090, 160] width 254 height 30
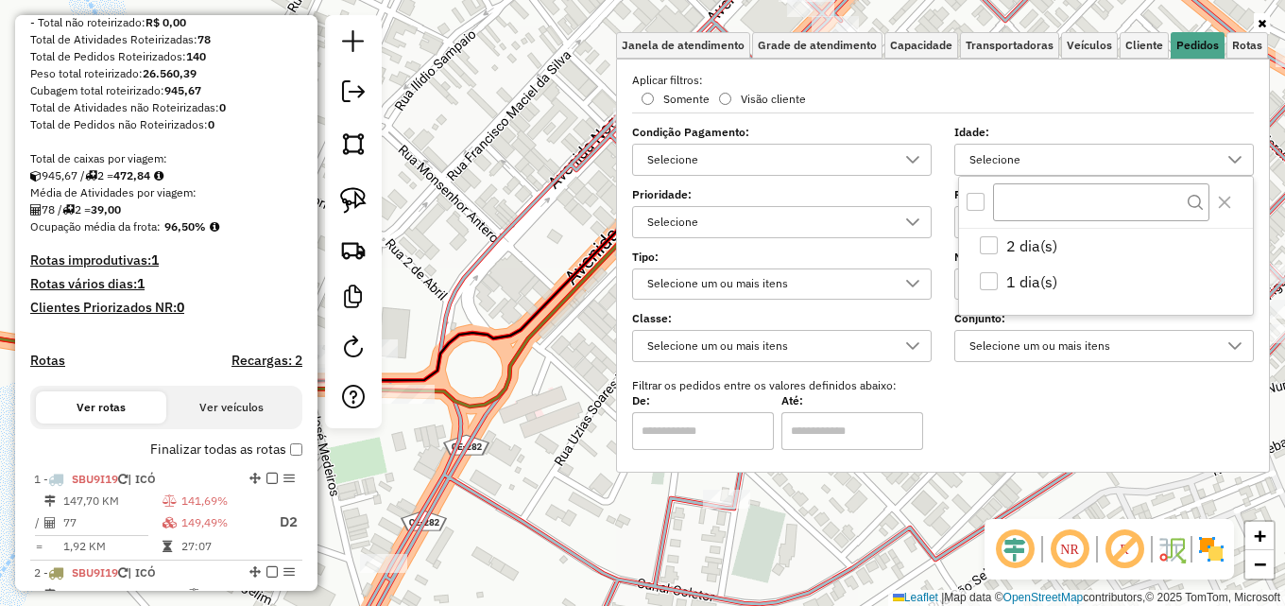
scroll to position [11, 65]
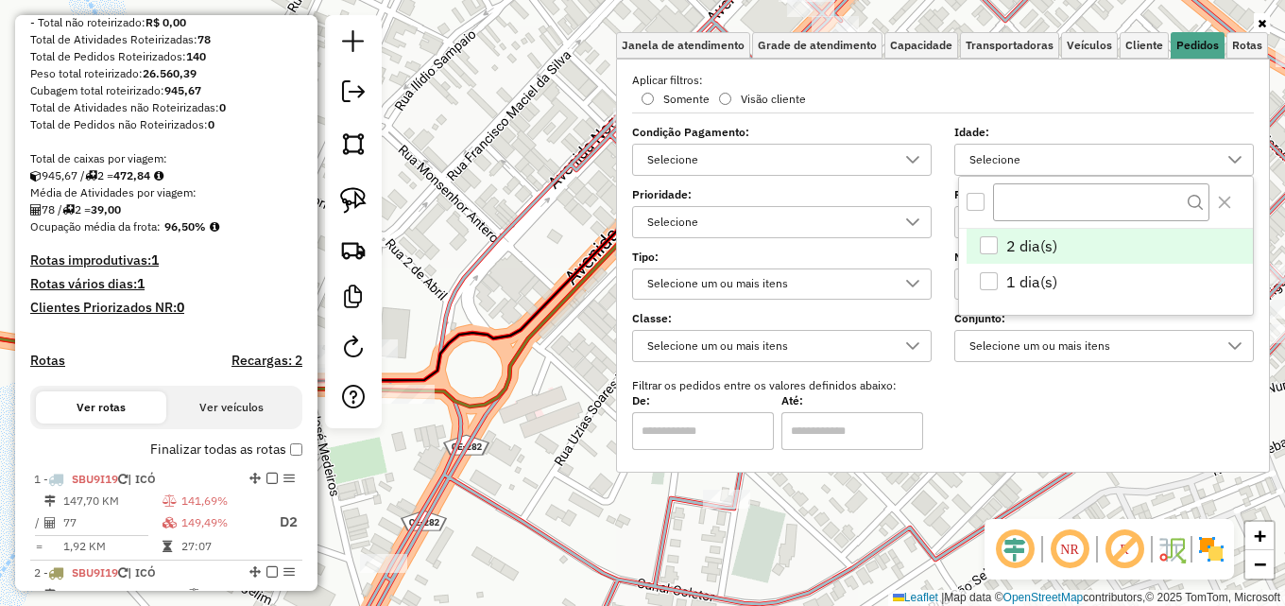
click at [1010, 249] on span "2 dia(s)" at bounding box center [1031, 245] width 51 height 23
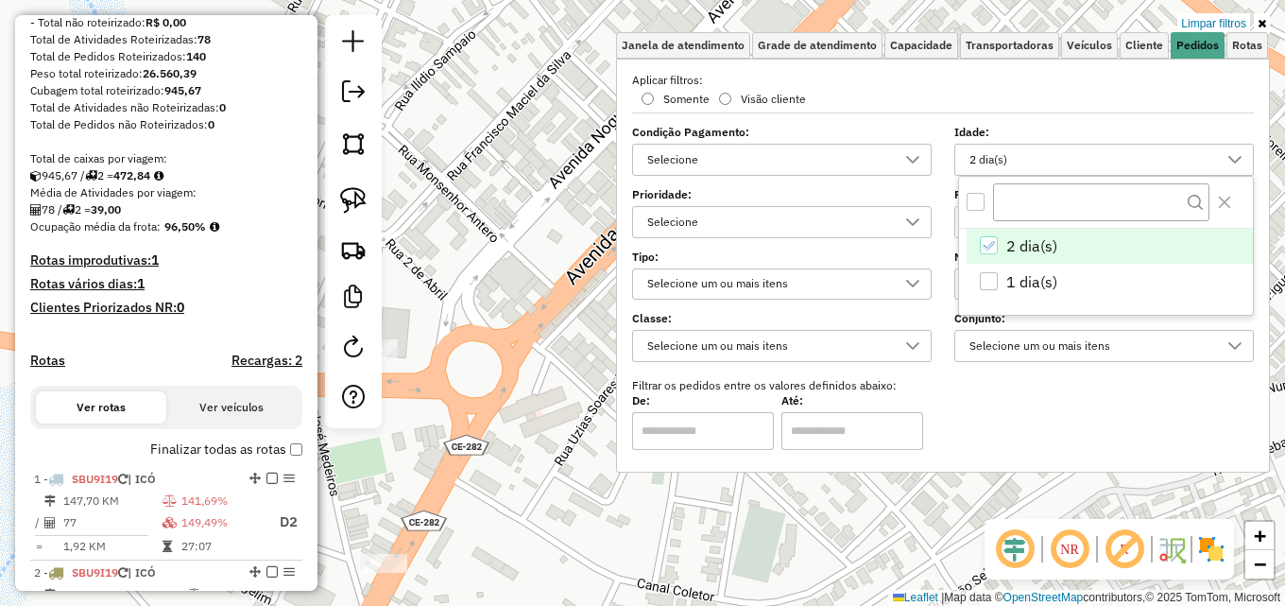
click at [503, 128] on div "Limpar filtros Janela de atendimento Grade de atendimento Capacidade Transporta…" at bounding box center [642, 303] width 1285 height 606
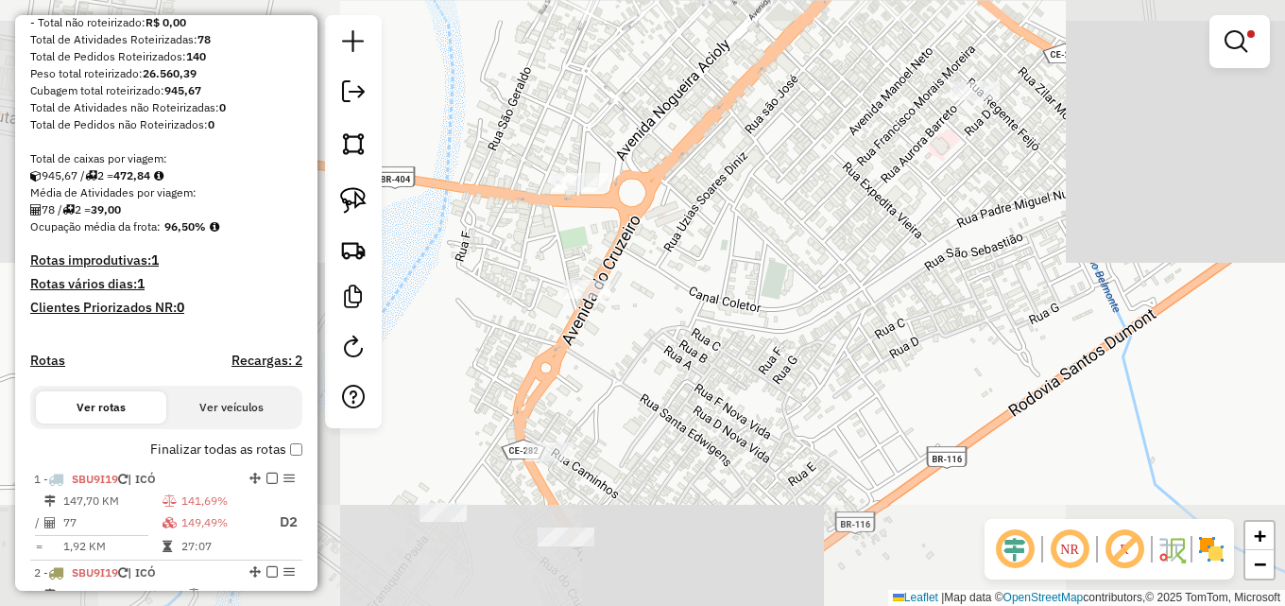
drag, startPoint x: 833, startPoint y: 282, endPoint x: 847, endPoint y: 158, distance: 124.6
click at [855, 162] on div "Limpar filtros Janela de atendimento Grade de atendimento Capacidade Transporta…" at bounding box center [642, 303] width 1285 height 606
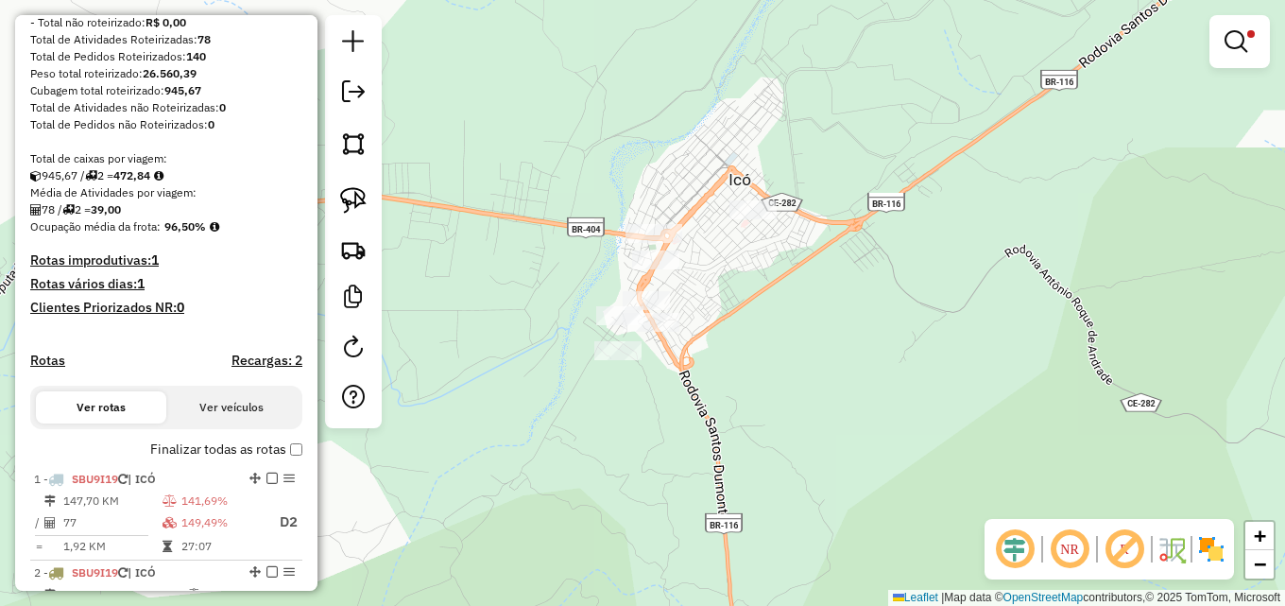
drag, startPoint x: 850, startPoint y: 232, endPoint x: 724, endPoint y: 316, distance: 152.0
click at [724, 316] on div "Limpar filtros Janela de atendimento Grade de atendimento Capacidade Transporta…" at bounding box center [642, 303] width 1285 height 606
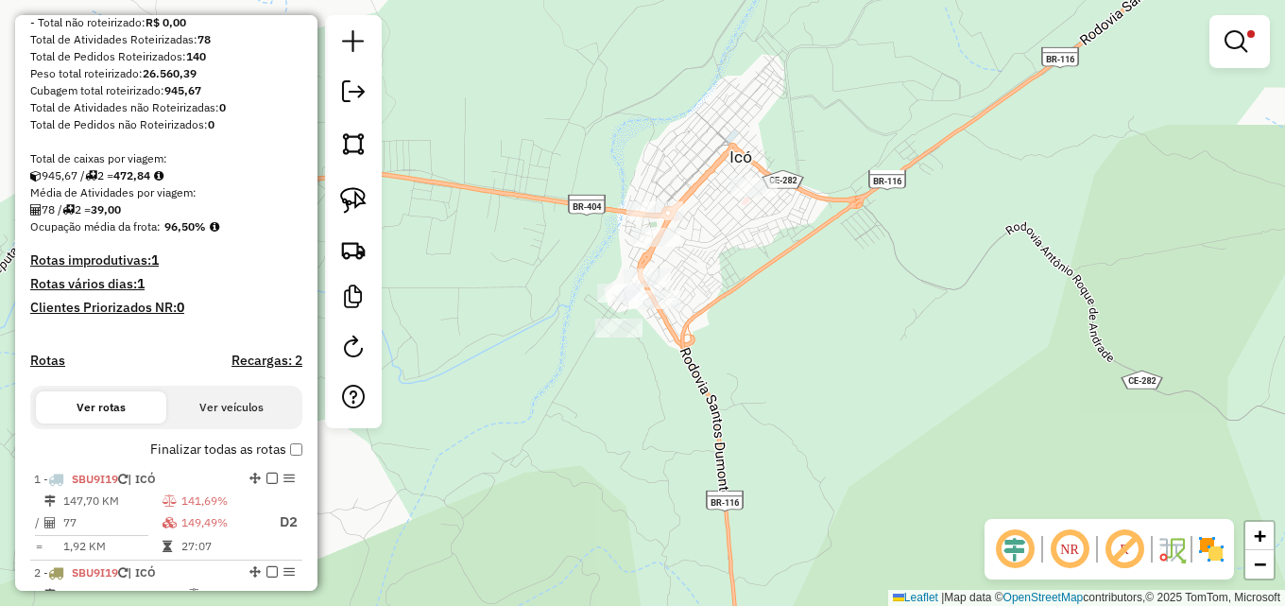
drag, startPoint x: 653, startPoint y: 154, endPoint x: 656, endPoint y: 144, distance: 10.8
click at [656, 144] on div "Limpar filtros Janela de atendimento Grade de atendimento Capacidade Transporta…" at bounding box center [642, 303] width 1285 height 606
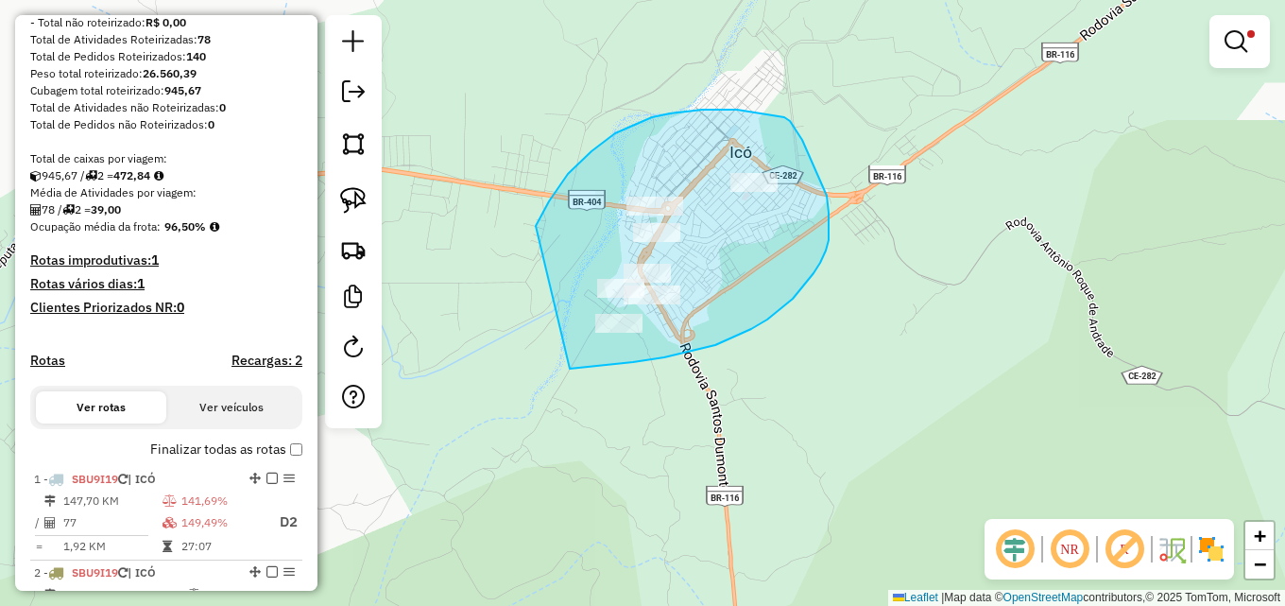
drag, startPoint x: 591, startPoint y: 151, endPoint x: 565, endPoint y: 368, distance: 218.9
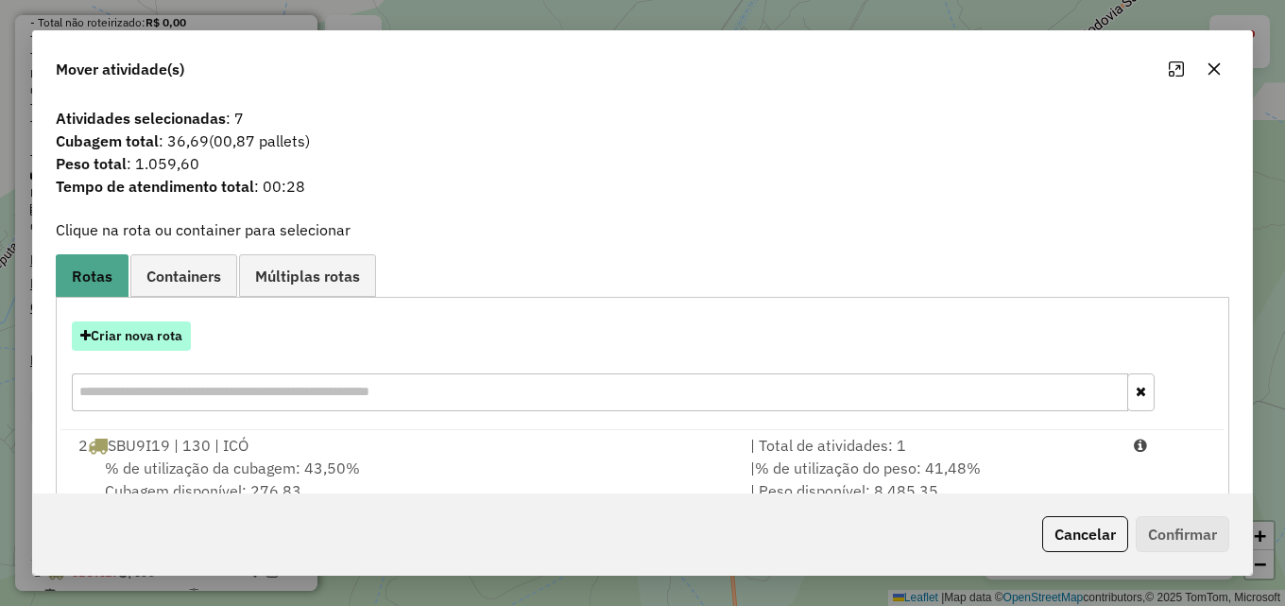
click at [161, 334] on button "Criar nova rota" at bounding box center [131, 335] width 119 height 29
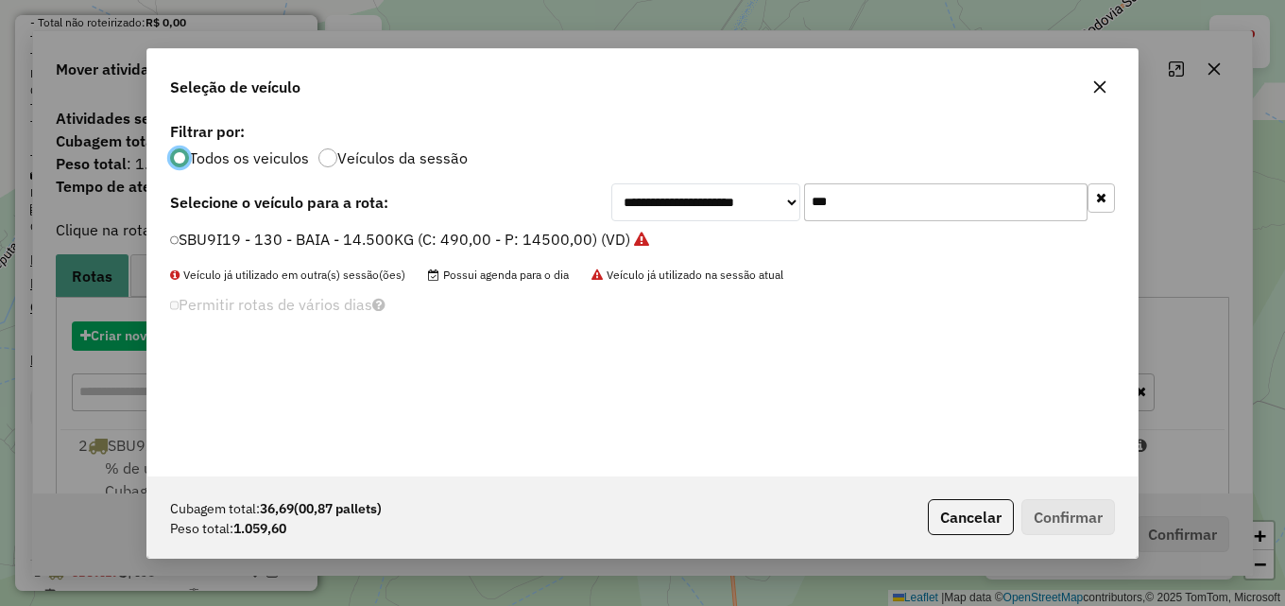
scroll to position [10, 6]
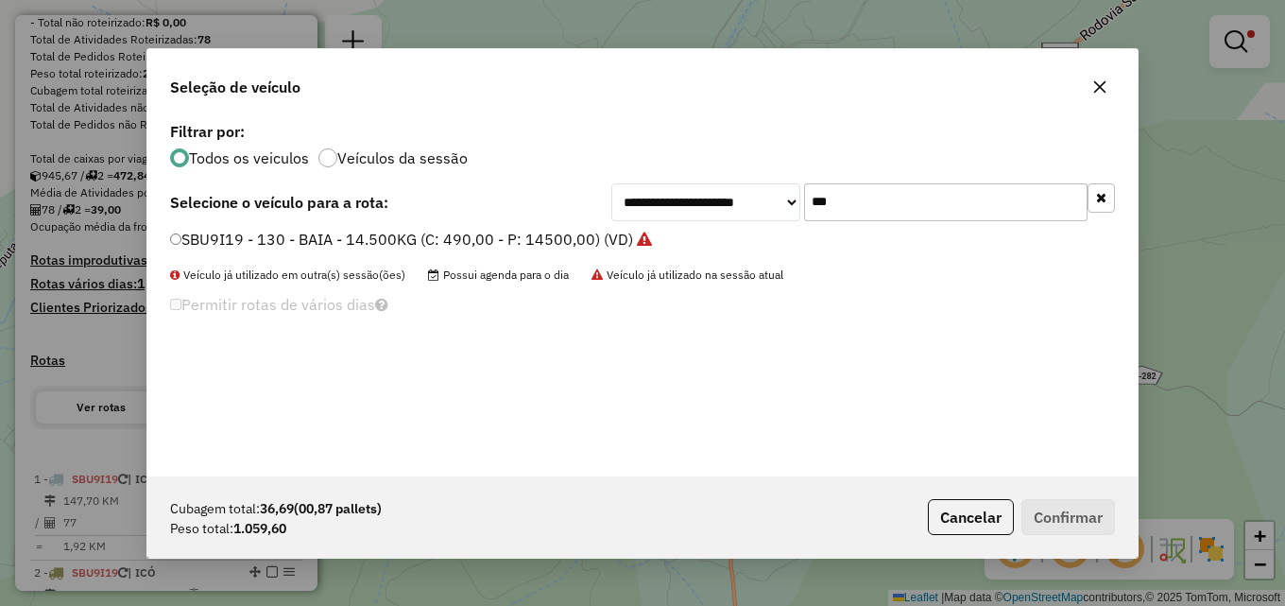
drag, startPoint x: 910, startPoint y: 207, endPoint x: 696, endPoint y: 200, distance: 213.6
click at [703, 199] on div "**********" at bounding box center [862, 202] width 503 height 38
click at [537, 240] on label "SBU9I19 - 130 - BAIA - 14.500KG (C: 490,00 - P: 14500,00) (VD)" at bounding box center [411, 239] width 482 height 23
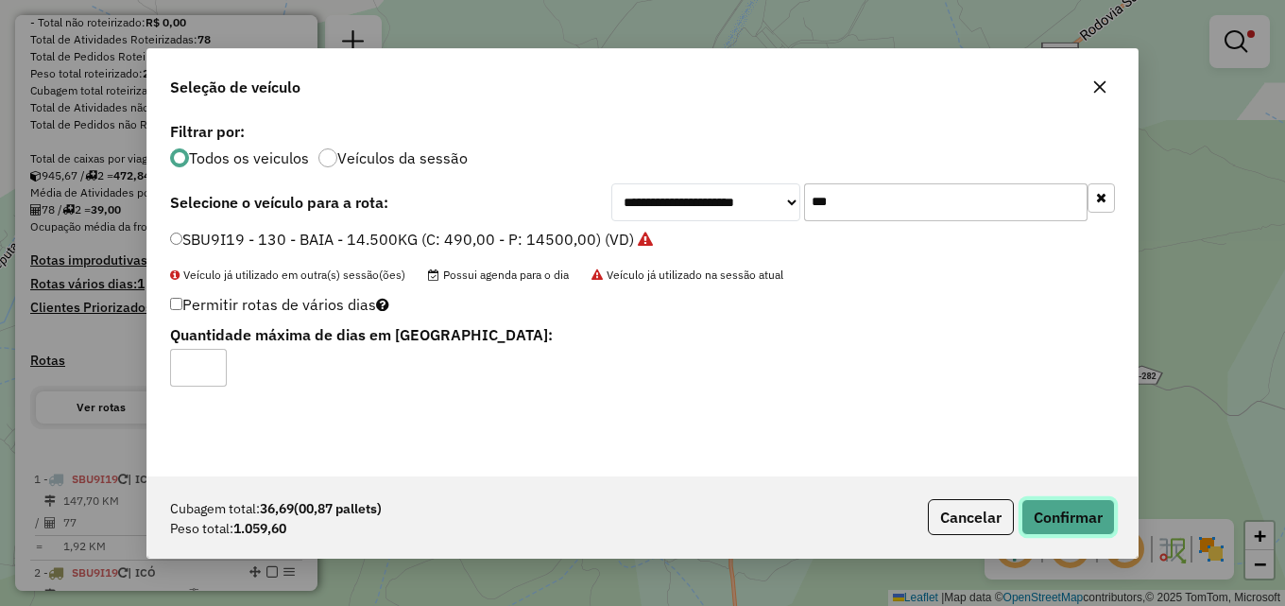
click at [1063, 503] on button "Confirmar" at bounding box center [1068, 517] width 94 height 36
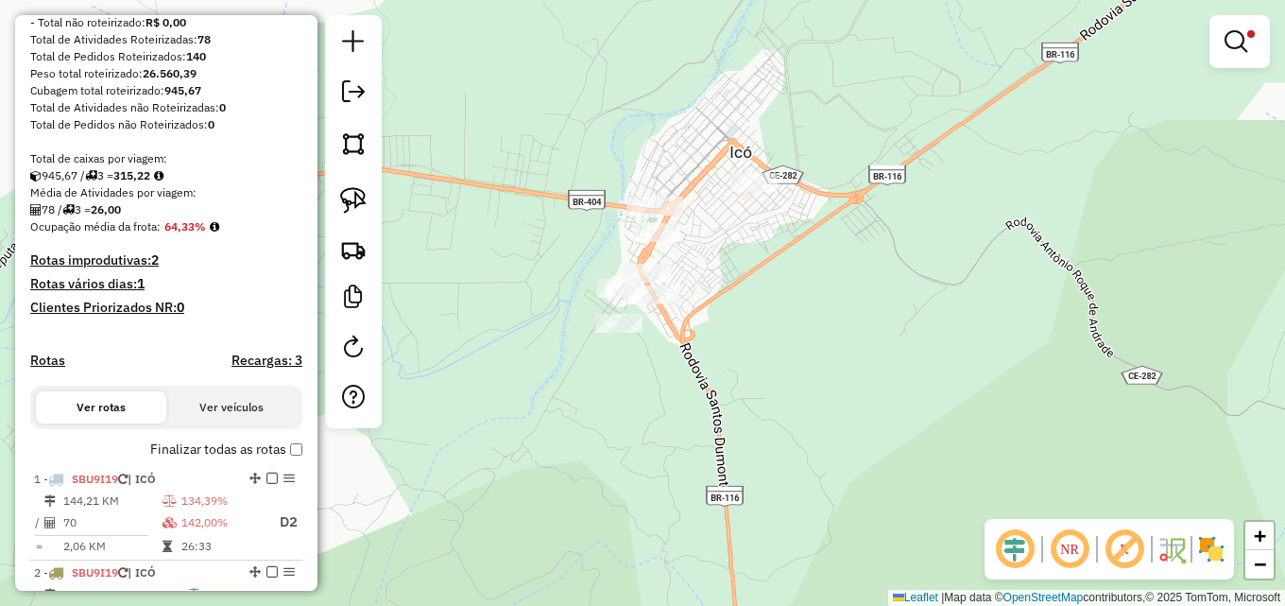
click at [1237, 37] on em at bounding box center [1235, 41] width 23 height 23
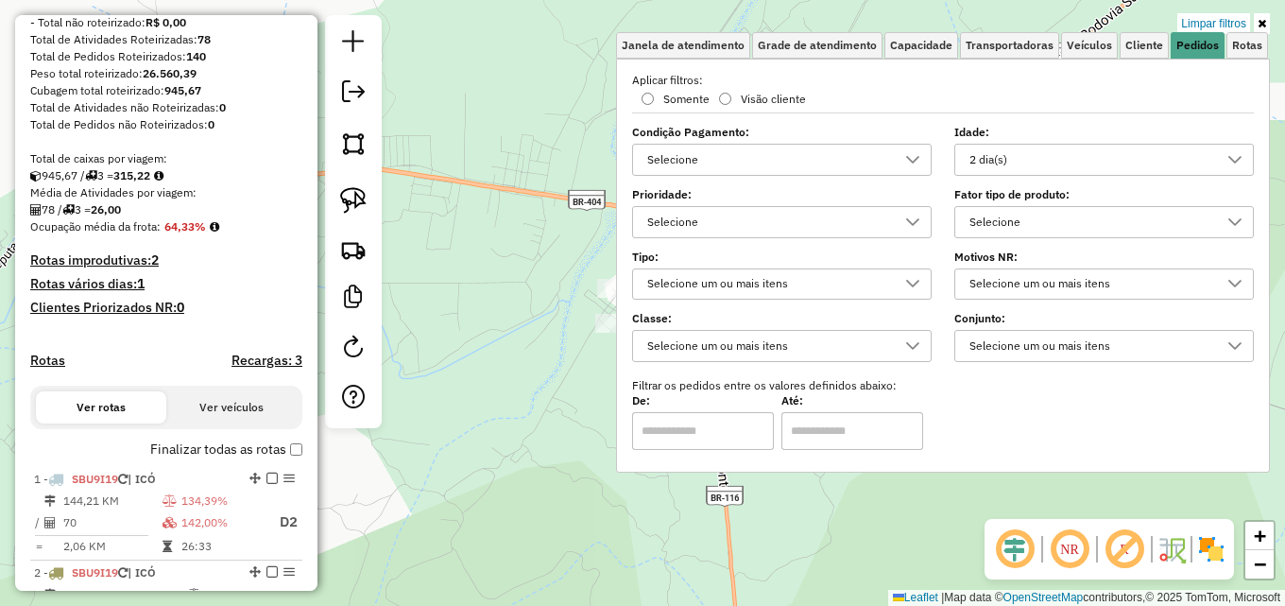
click at [1094, 159] on div "2 dia(s)" at bounding box center [1090, 160] width 254 height 30
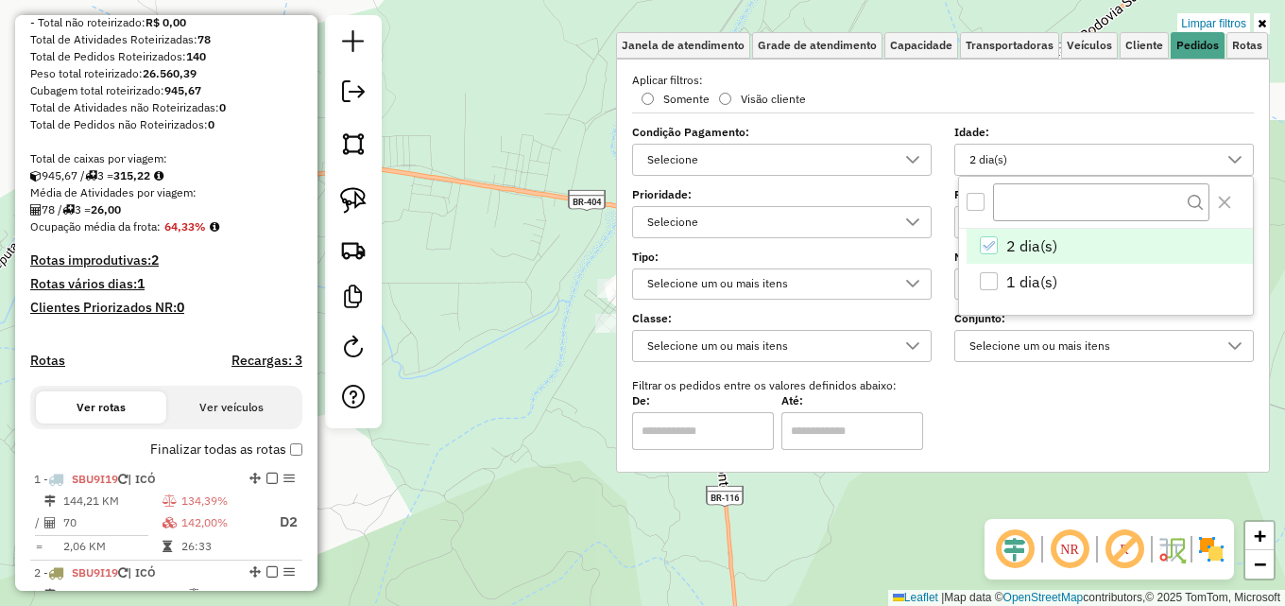
scroll to position [11, 65]
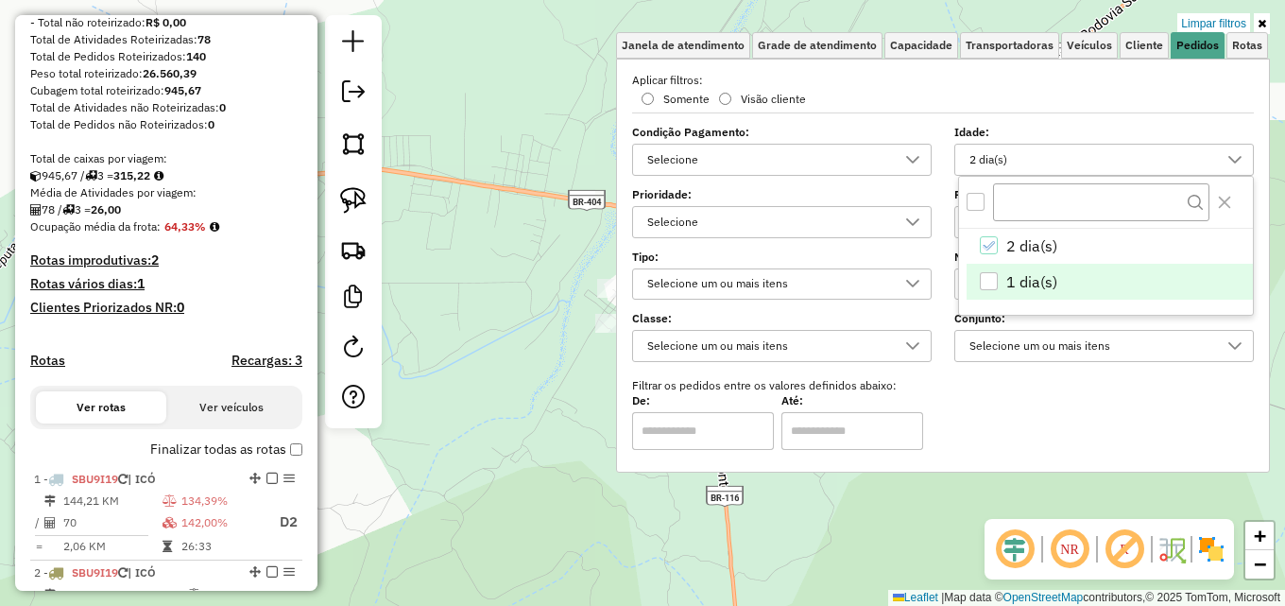
click at [999, 276] on li "1 dia(s)" at bounding box center [1109, 282] width 286 height 36
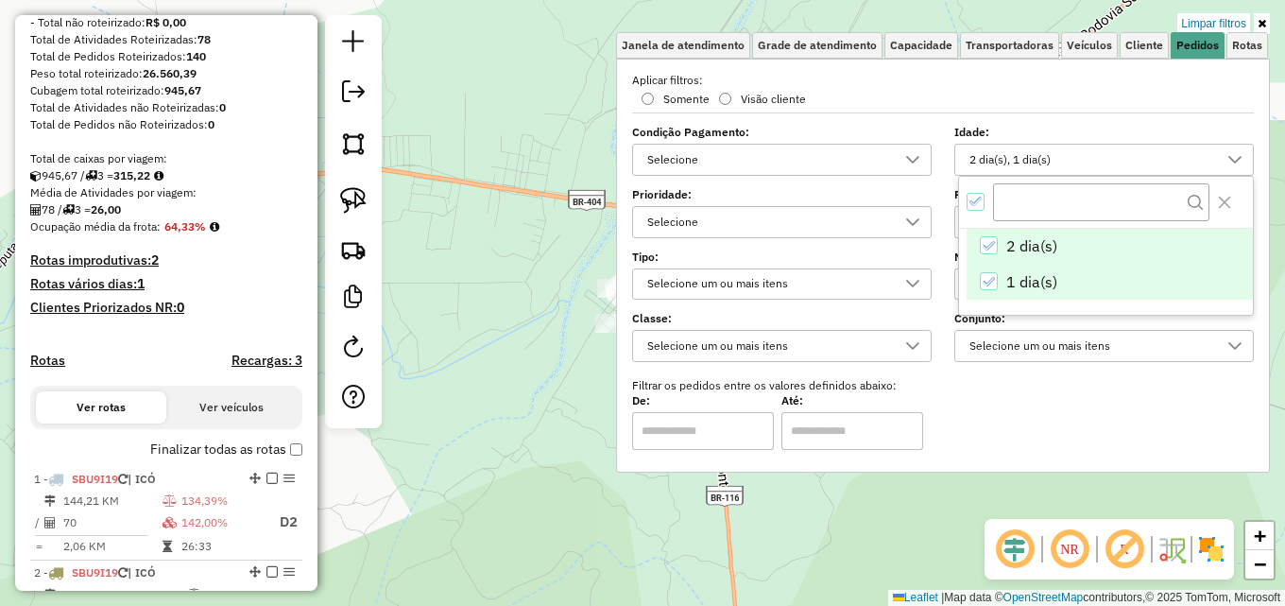
click at [998, 246] on body "Aguarde... Pop-up bloqueado! Seu navegador bloqueou automáticamente a abertura …" at bounding box center [642, 303] width 1285 height 606
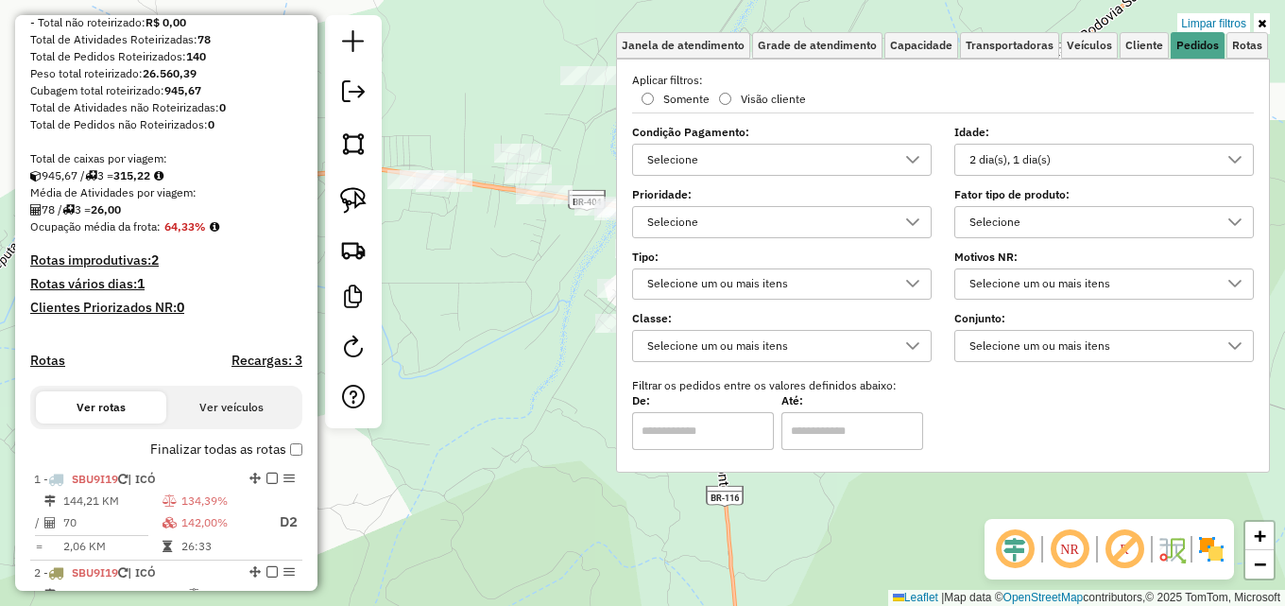
click at [524, 266] on div "Rota 1 - Placa SBU9I19 16712 - ADEGA M Z Limpar filtros Janela de atendimento G…" at bounding box center [642, 303] width 1285 height 606
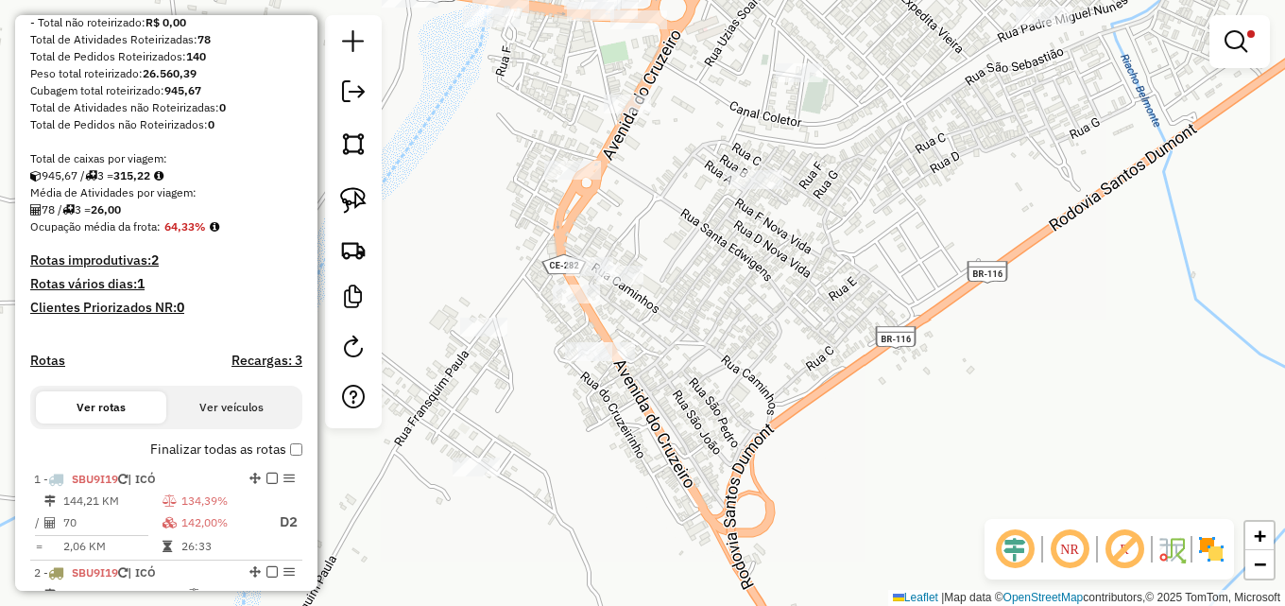
drag, startPoint x: 629, startPoint y: 248, endPoint x: 630, endPoint y: 236, distance: 12.3
click at [630, 236] on div "Limpar filtros Janela de atendimento Grade de atendimento Capacidade Transporta…" at bounding box center [642, 303] width 1285 height 606
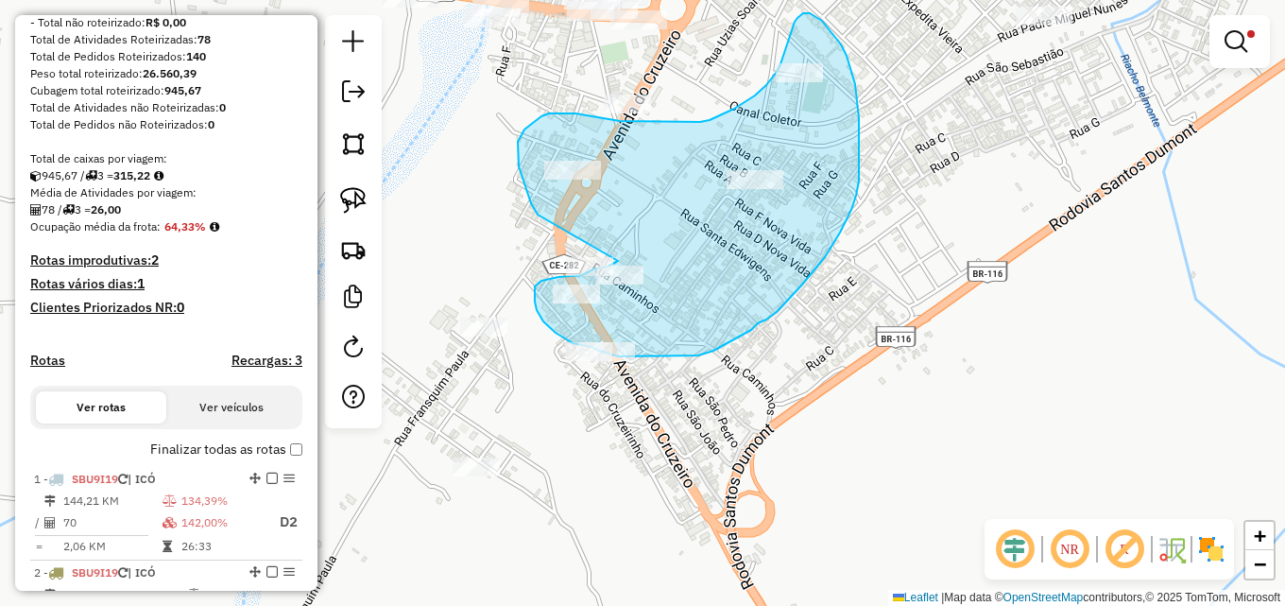
drag, startPoint x: 534, startPoint y: 209, endPoint x: 618, endPoint y: 261, distance: 98.8
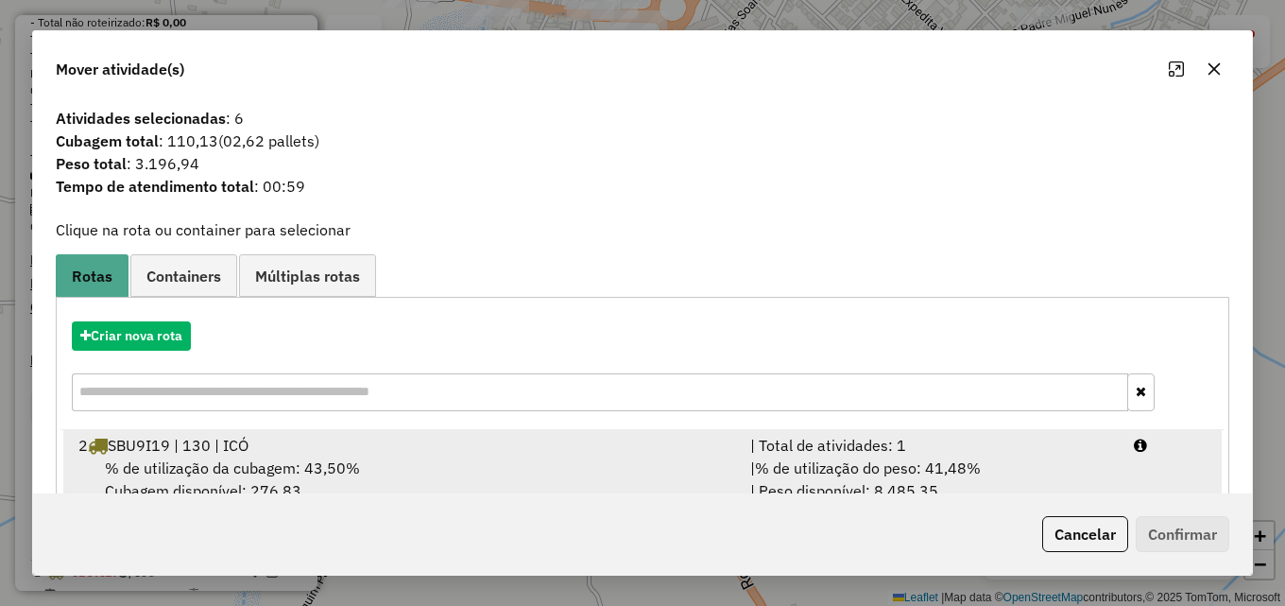
click at [593, 449] on div "2 SBU9I19 | 130 | ICÓ" at bounding box center [403, 445] width 672 height 23
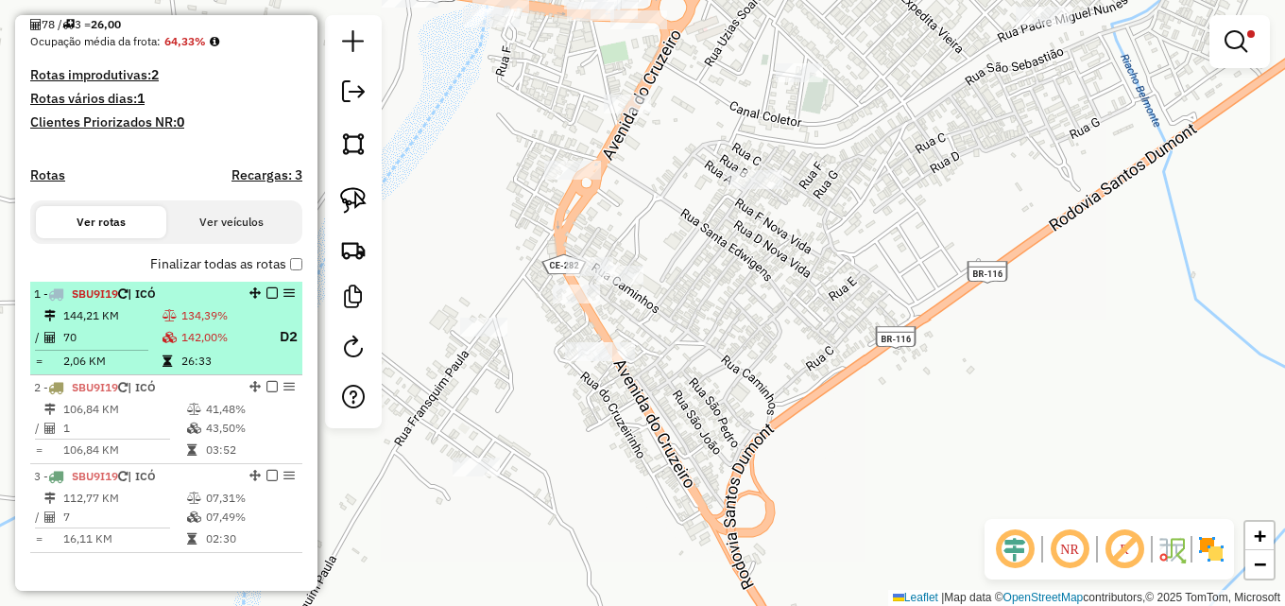
scroll to position [452, 0]
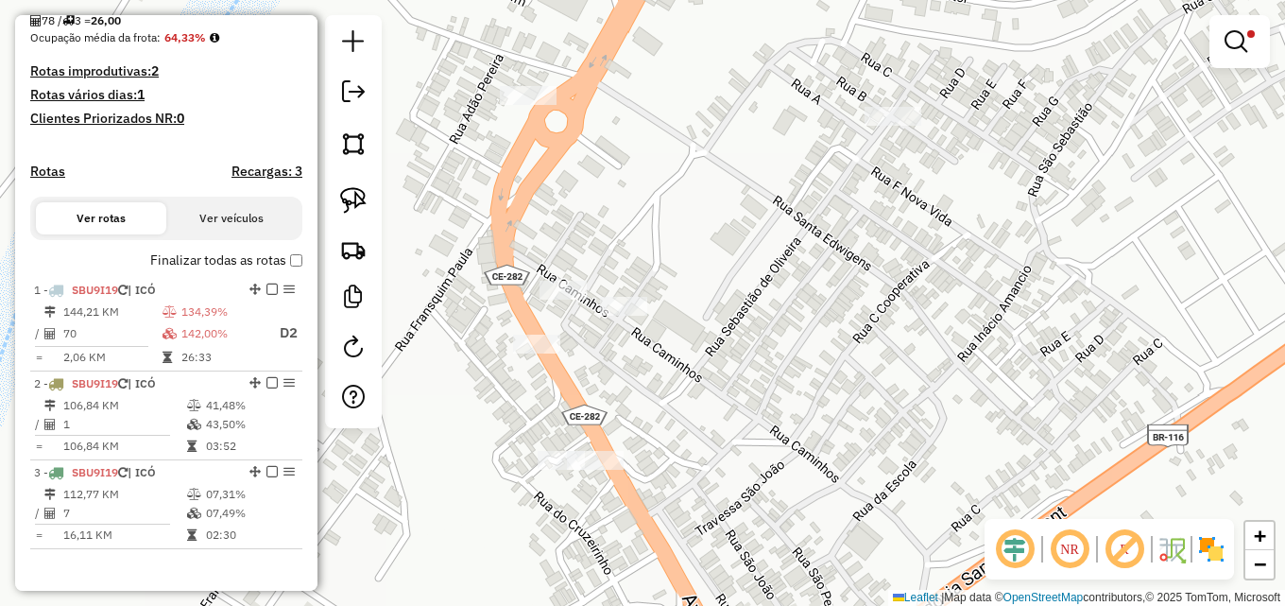
drag, startPoint x: 691, startPoint y: 360, endPoint x: 696, endPoint y: 378, distance: 18.8
click at [696, 378] on div "Limpar filtros Janela de atendimento Grade de atendimento Capacidade Transporta…" at bounding box center [642, 303] width 1285 height 606
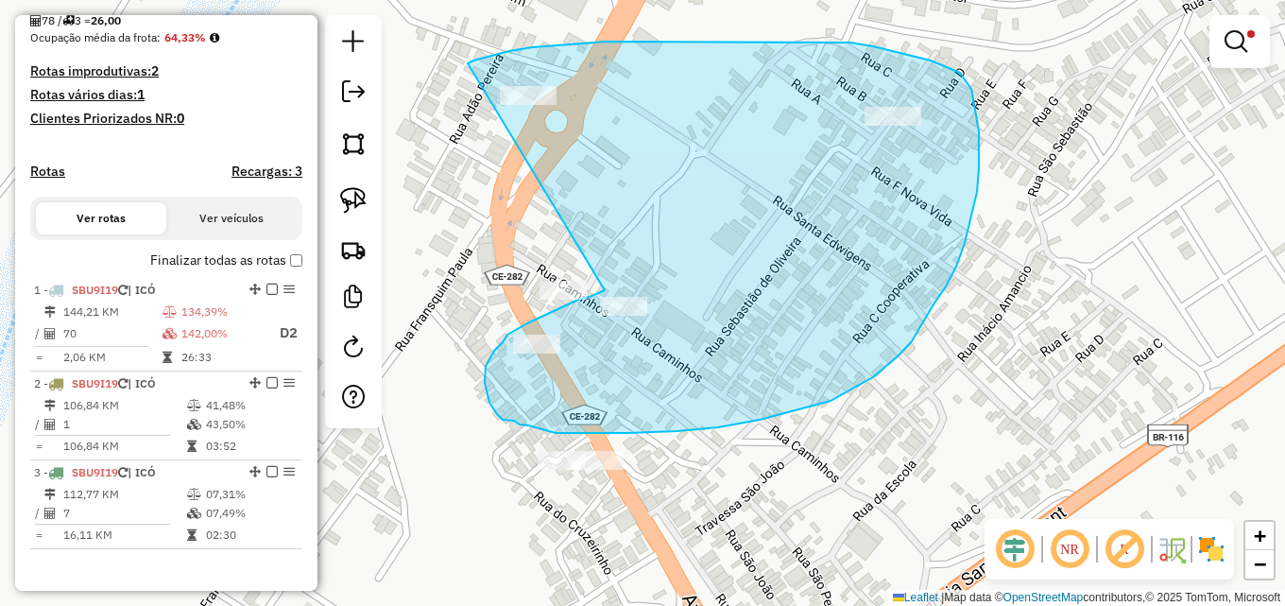
drag, startPoint x: 469, startPoint y: 62, endPoint x: 608, endPoint y: 286, distance: 263.9
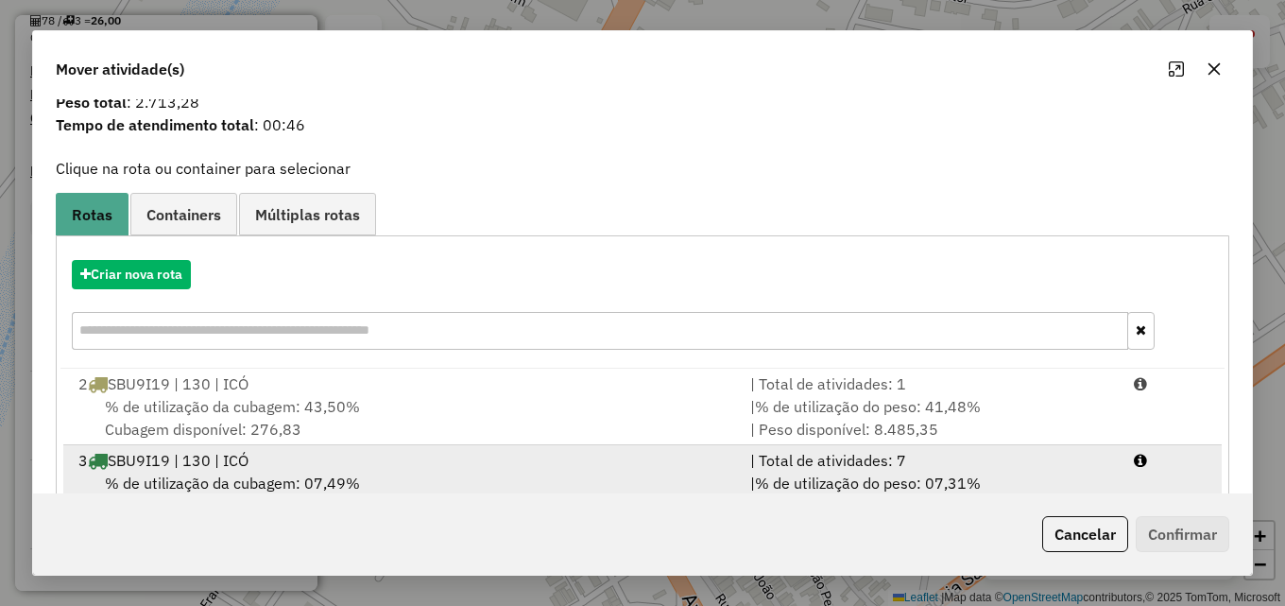
scroll to position [122, 0]
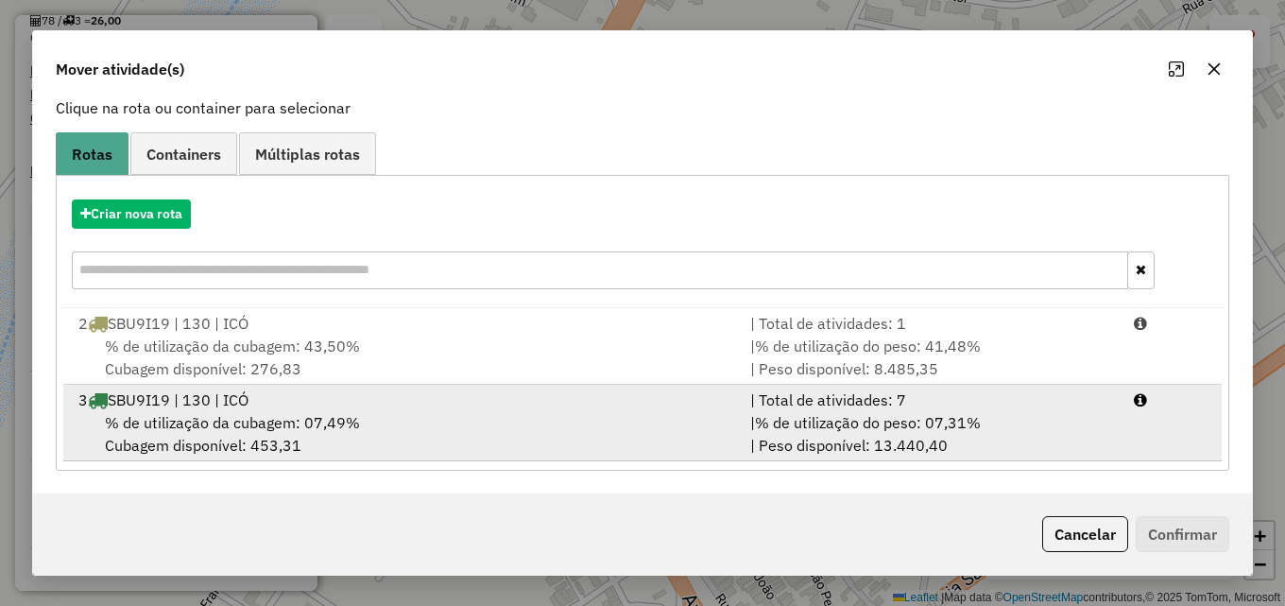
click at [630, 411] on div "% de utilização da cubagem: 07,49% Cubagem disponível: 453,31" at bounding box center [403, 433] width 672 height 45
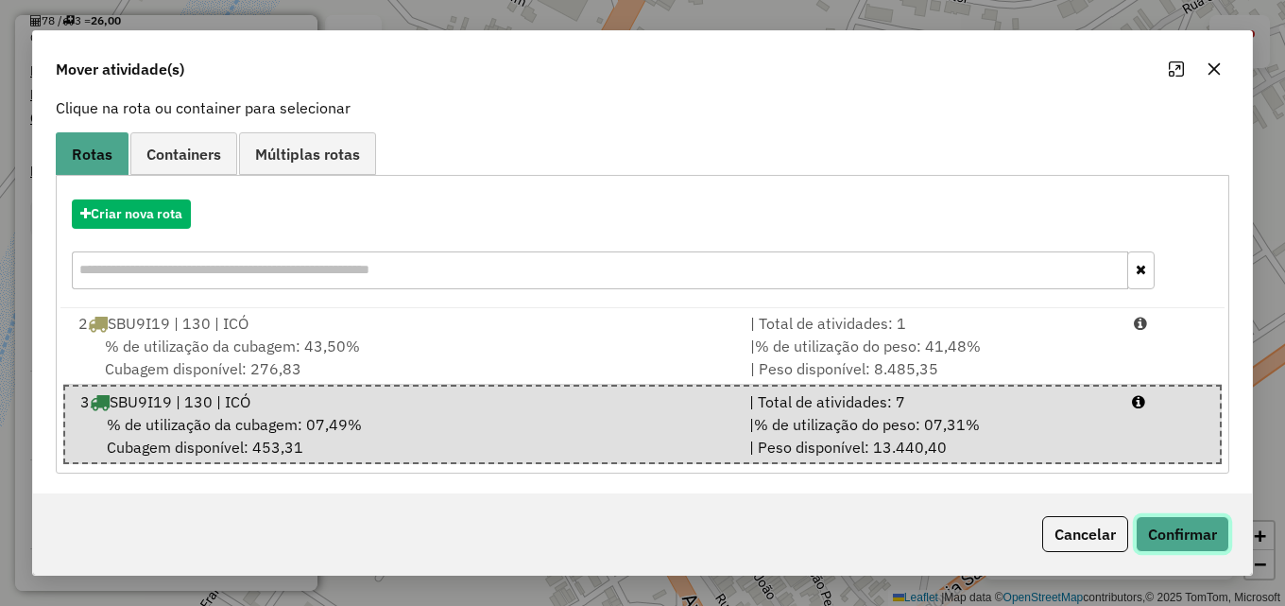
click at [1162, 523] on button "Confirmar" at bounding box center [1182, 534] width 94 height 36
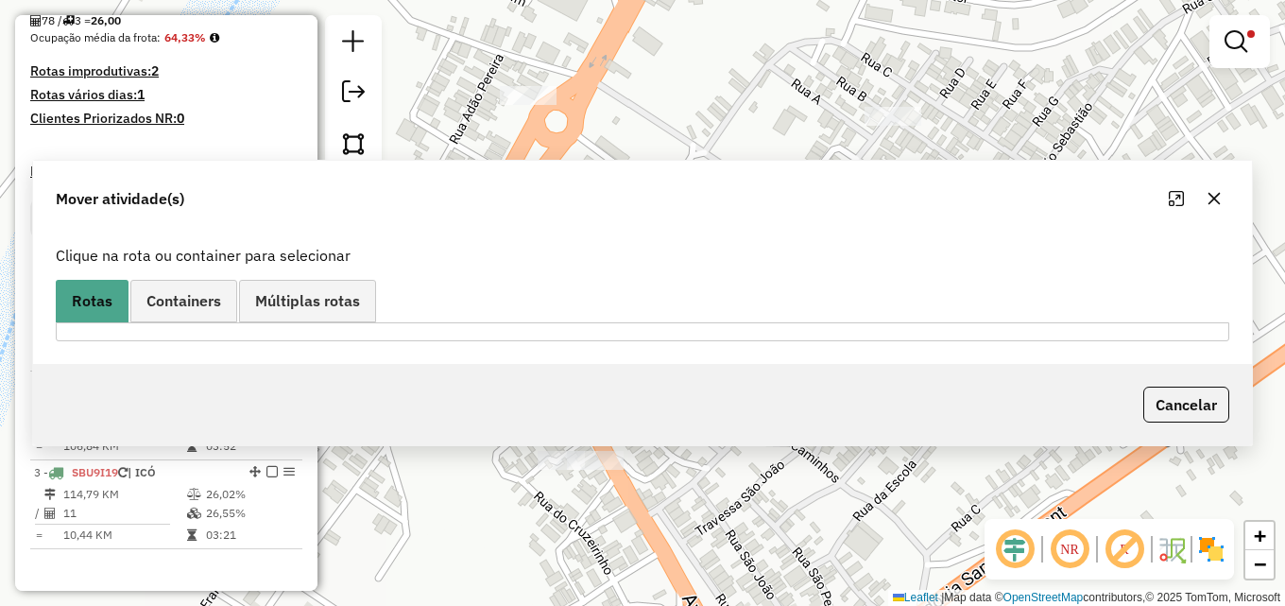
scroll to position [0, 0]
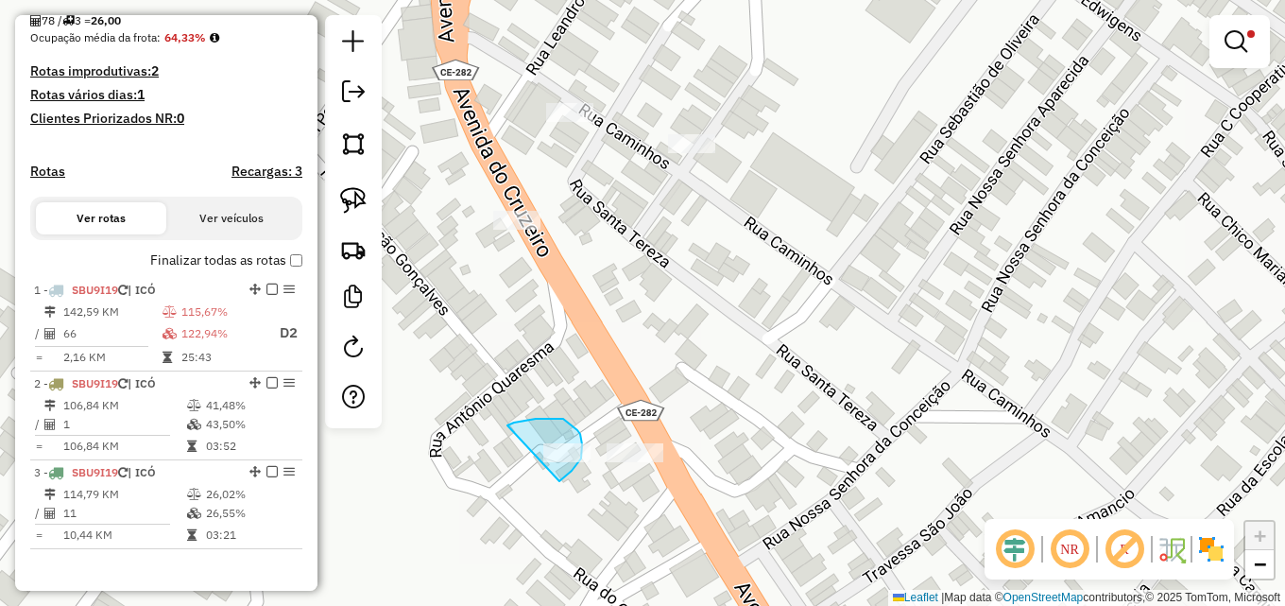
drag, startPoint x: 510, startPoint y: 424, endPoint x: 552, endPoint y: 484, distance: 72.6
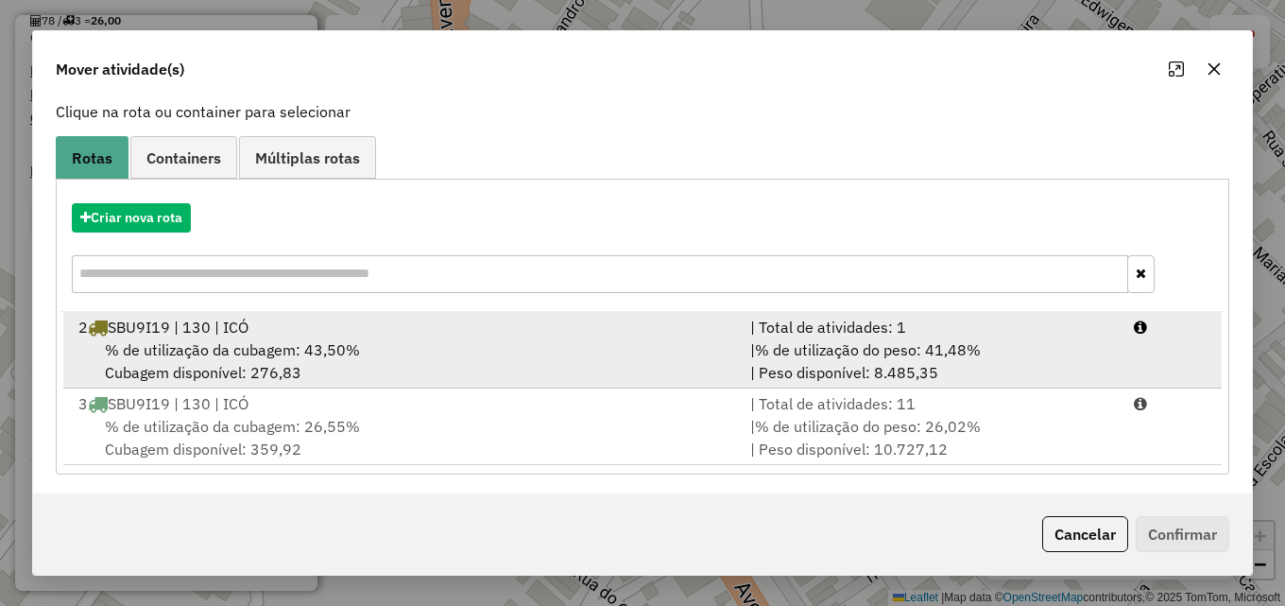
scroll to position [122, 0]
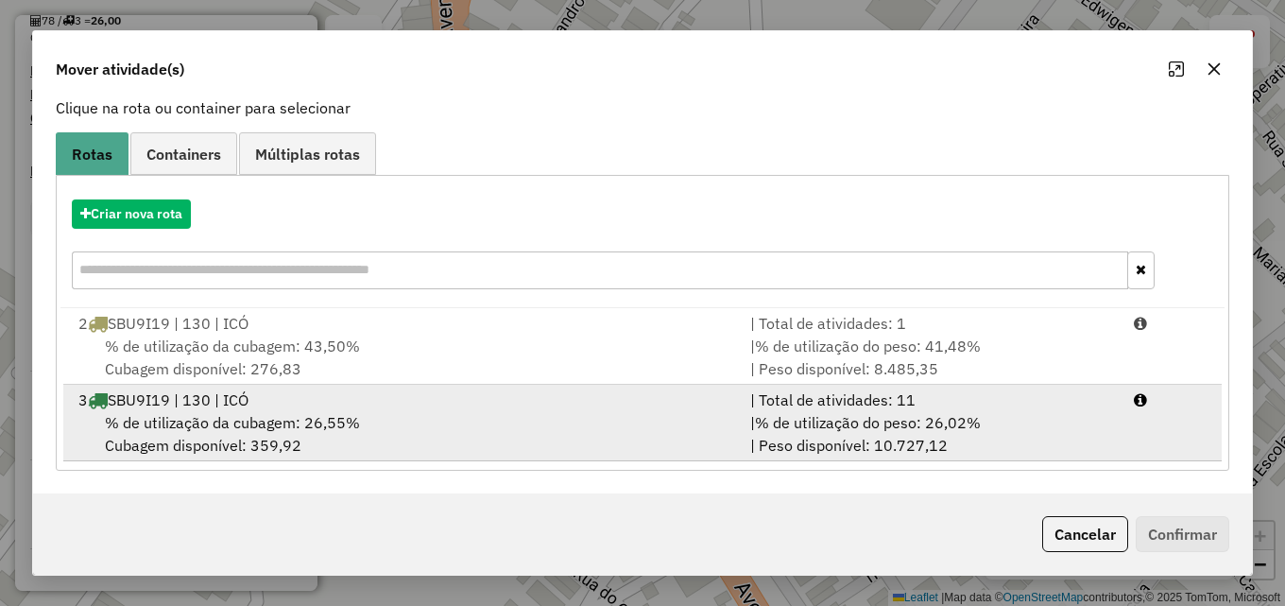
click at [574, 419] on div "% de utilização da cubagem: 26,55% Cubagem disponível: 359,92" at bounding box center [403, 433] width 672 height 45
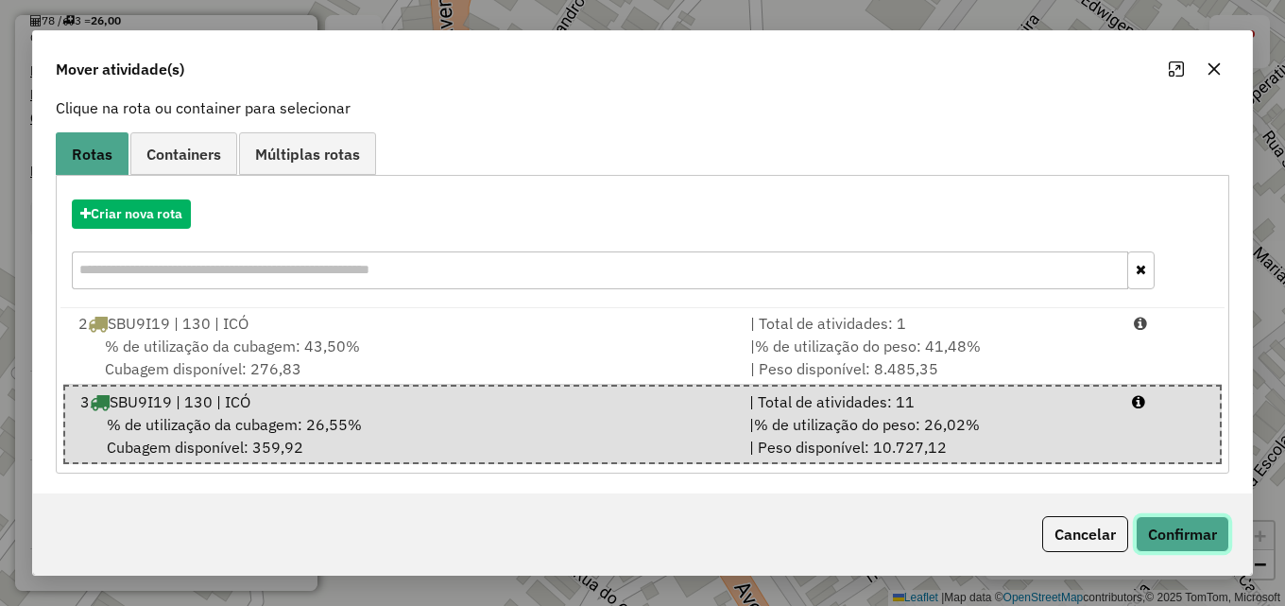
click at [1186, 530] on button "Confirmar" at bounding box center [1182, 534] width 94 height 36
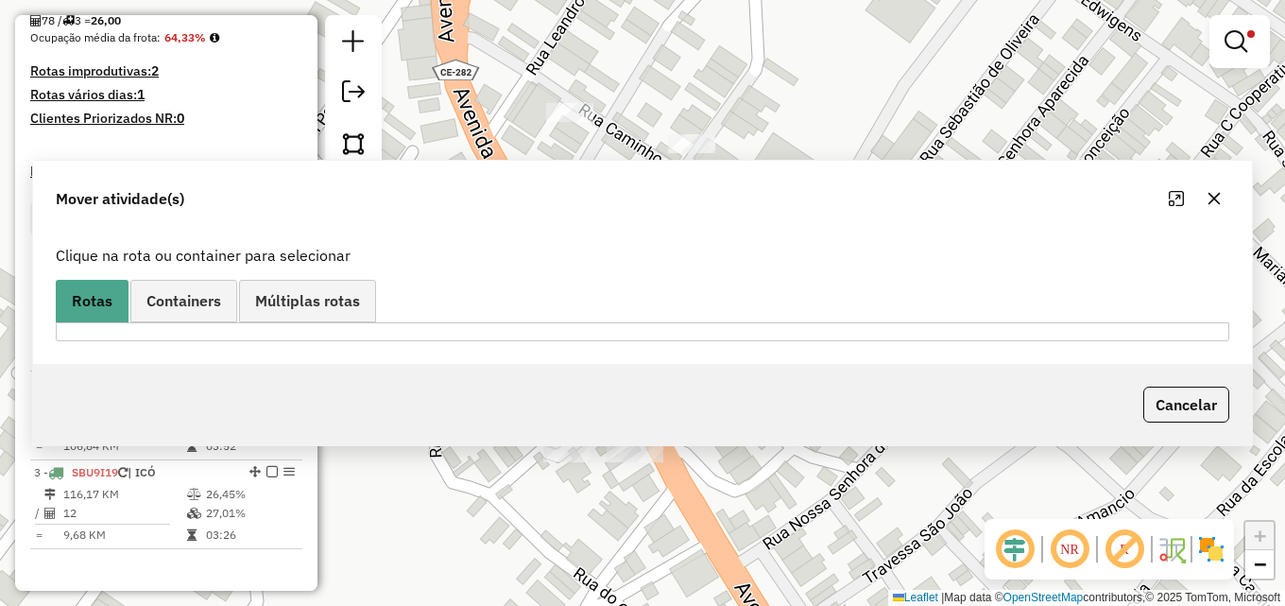
scroll to position [0, 0]
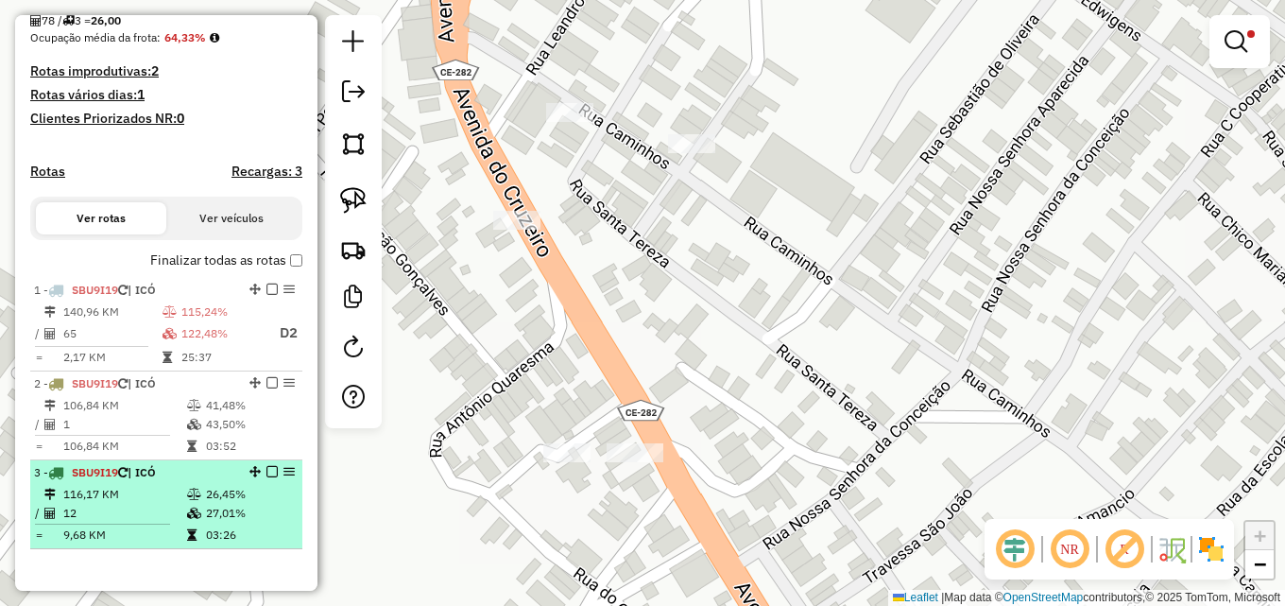
click at [143, 503] on td "116,17 KM" at bounding box center [124, 494] width 124 height 19
select select "**********"
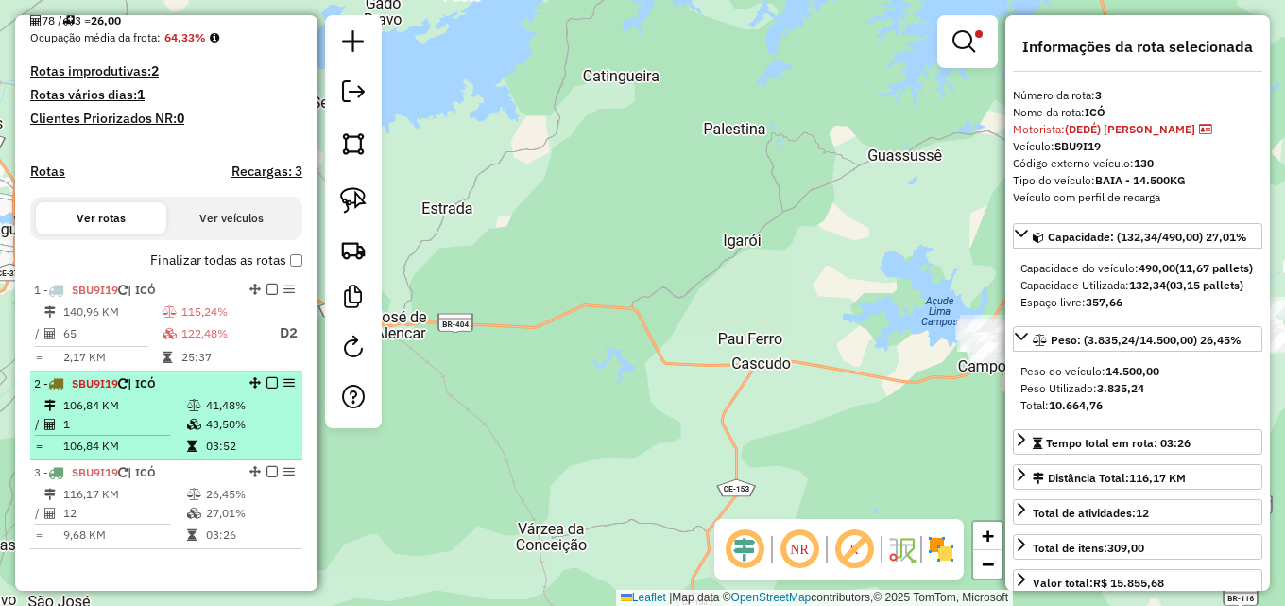
click at [156, 434] on td "1" at bounding box center [124, 424] width 124 height 19
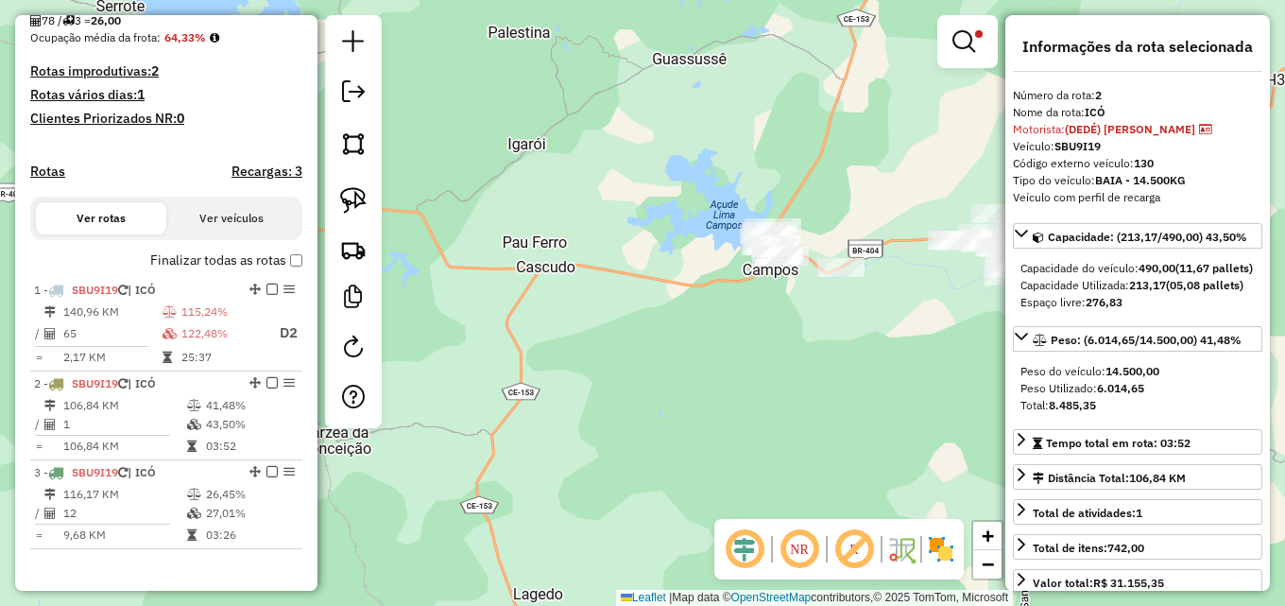
drag, startPoint x: 822, startPoint y: 515, endPoint x: 597, endPoint y: 418, distance: 245.0
click at [597, 418] on div "Limpar filtros Janela de atendimento Grade de atendimento Capacidade Transporta…" at bounding box center [642, 303] width 1285 height 606
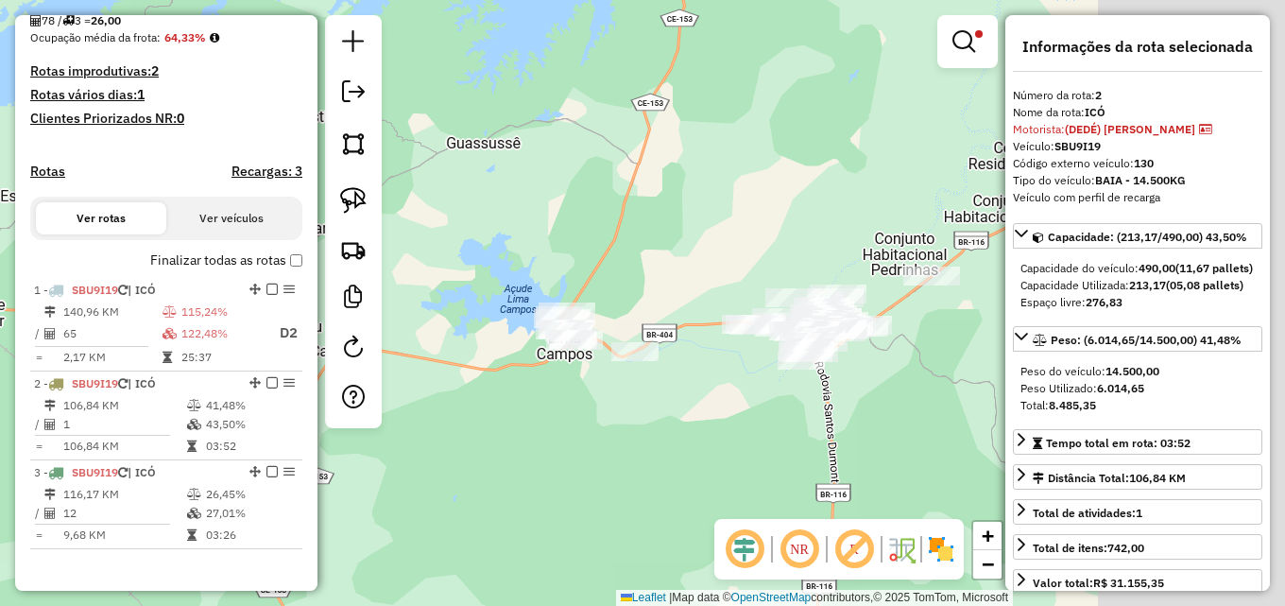
drag, startPoint x: 836, startPoint y: 368, endPoint x: 655, endPoint y: 431, distance: 191.8
click at [679, 431] on div "Limpar filtros Janela de atendimento Grade de atendimento Capacidade Transporta…" at bounding box center [642, 303] width 1285 height 606
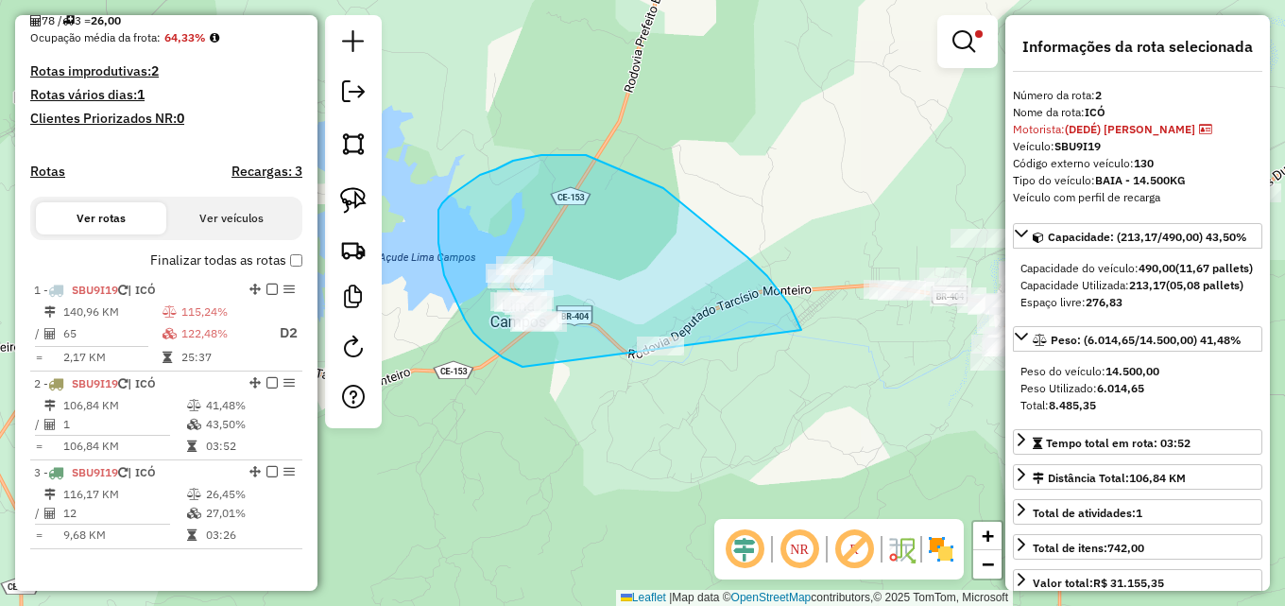
drag, startPoint x: 503, startPoint y: 357, endPoint x: 810, endPoint y: 384, distance: 309.1
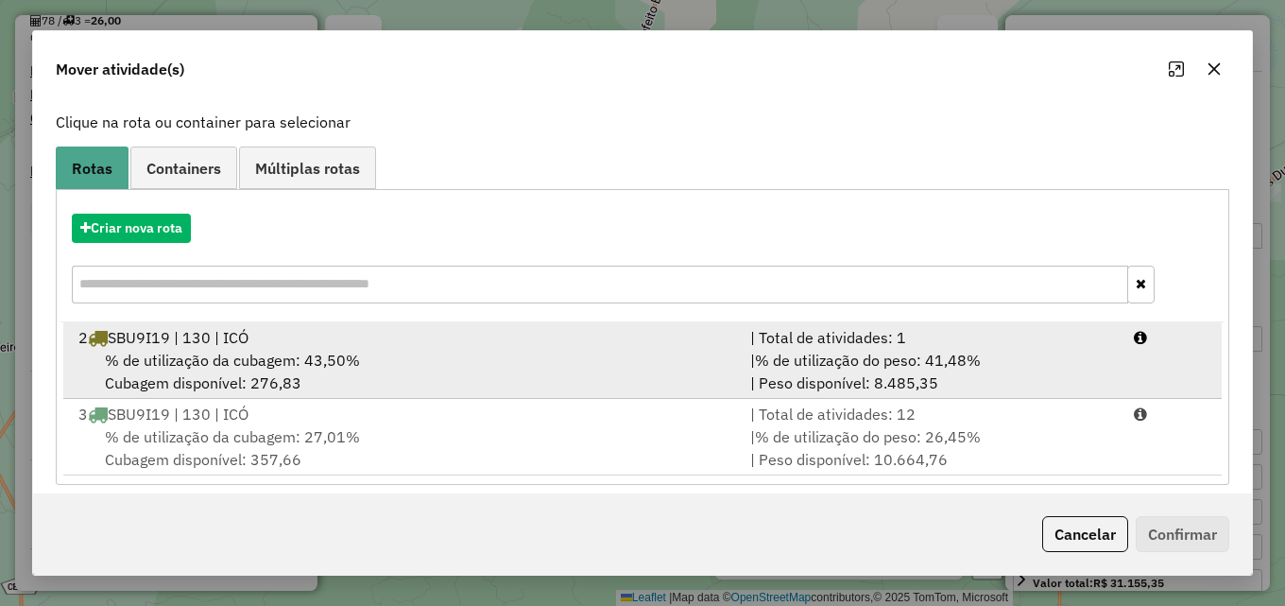
scroll to position [122, 0]
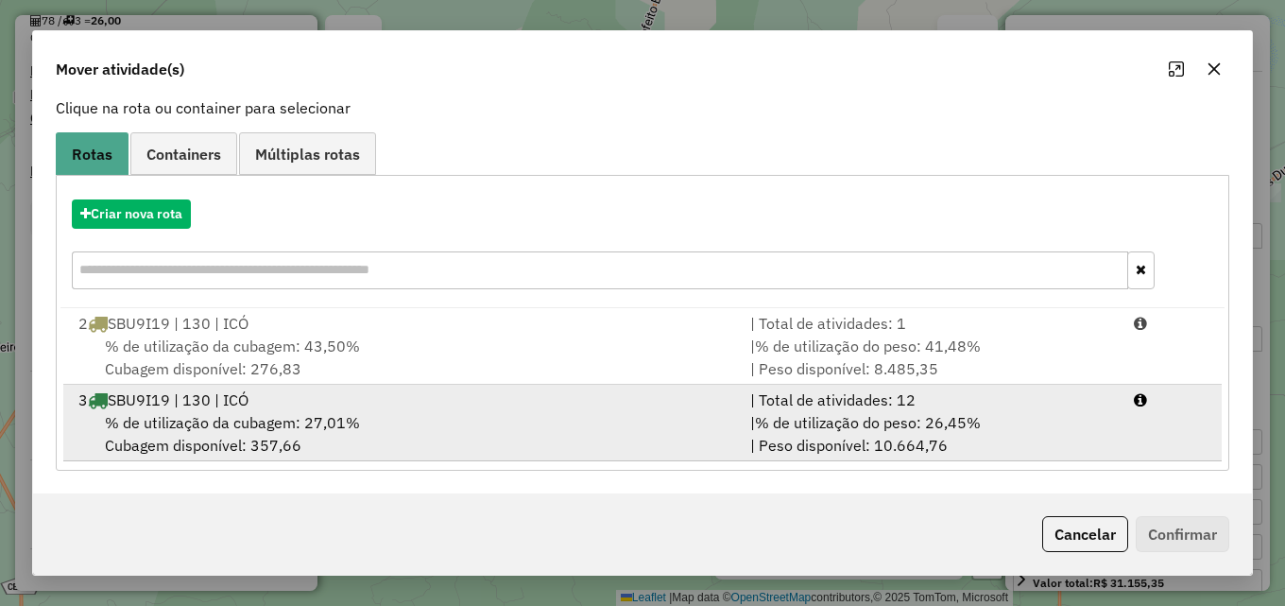
click at [846, 422] on span "% de utilização do peso: 26,45%" at bounding box center [868, 422] width 226 height 19
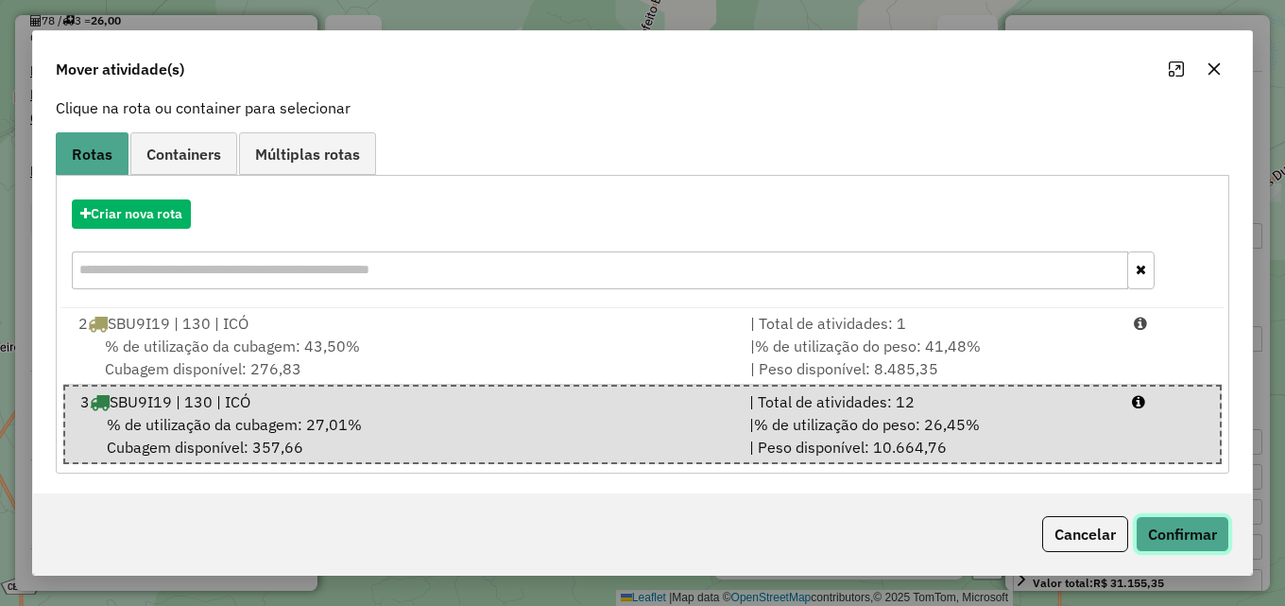
click at [1204, 529] on button "Confirmar" at bounding box center [1182, 534] width 94 height 36
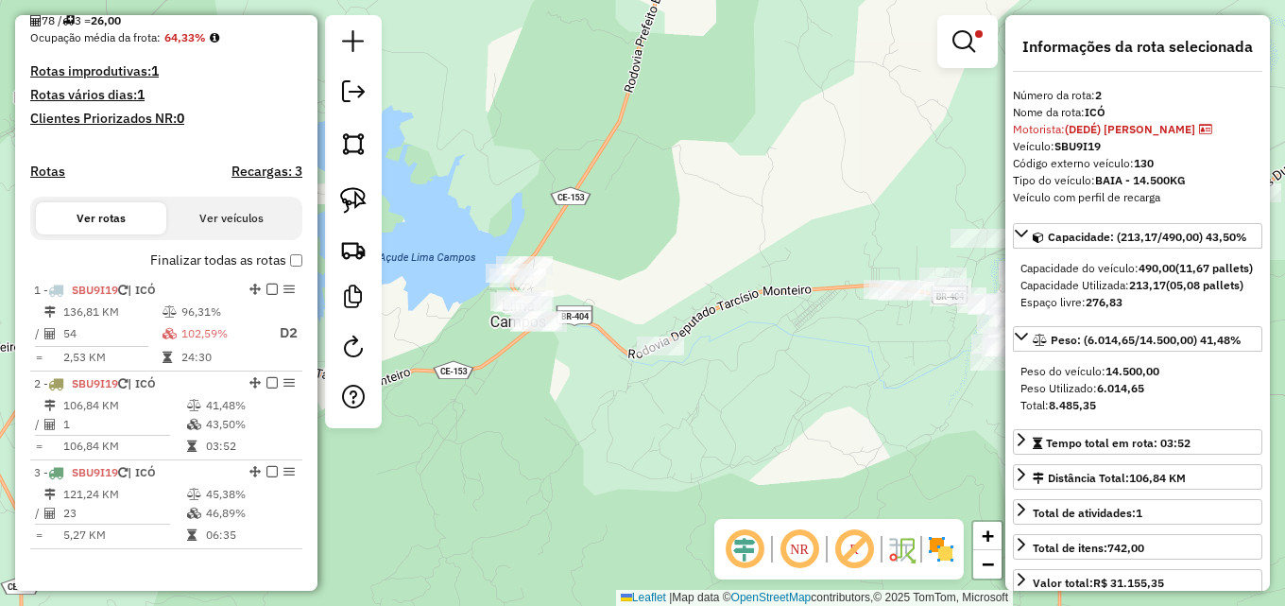
scroll to position [502, 0]
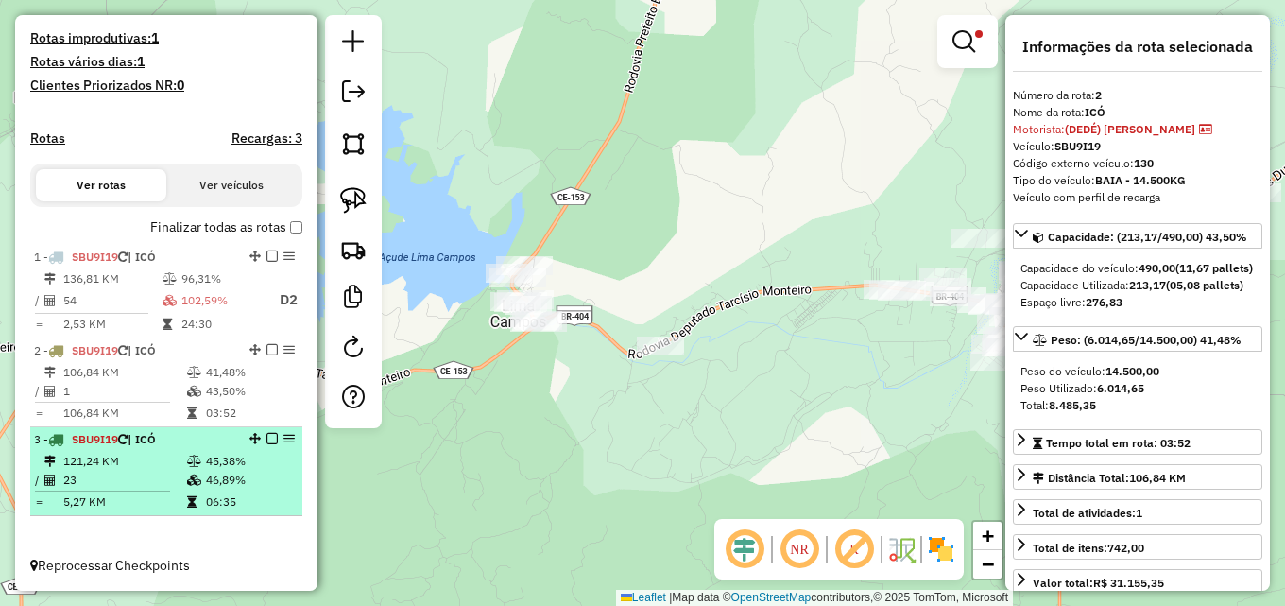
click at [187, 455] on icon at bounding box center [194, 460] width 14 height 11
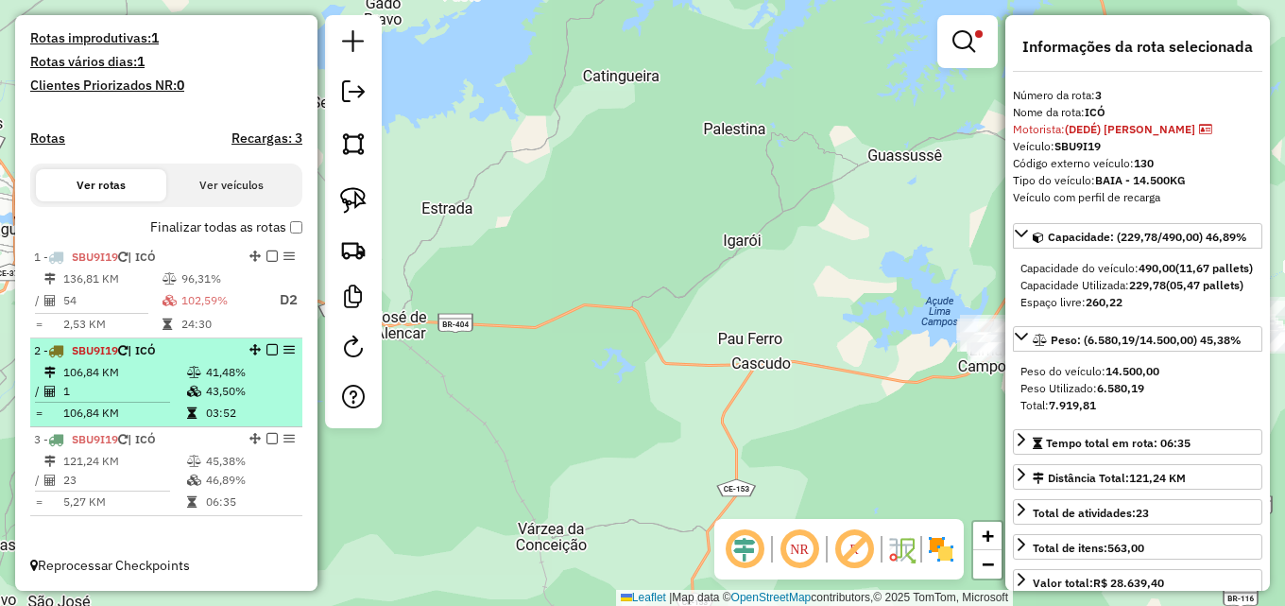
click at [210, 372] on td "41,48%" at bounding box center [250, 372] width 90 height 19
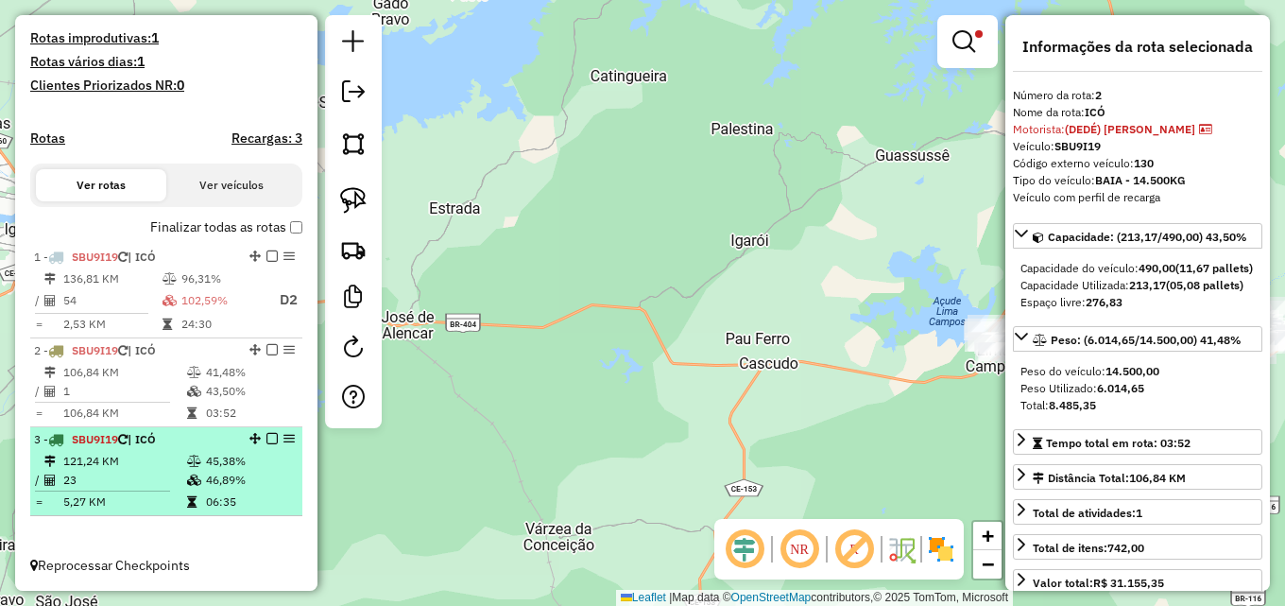
click at [229, 452] on td "45,38%" at bounding box center [250, 461] width 90 height 19
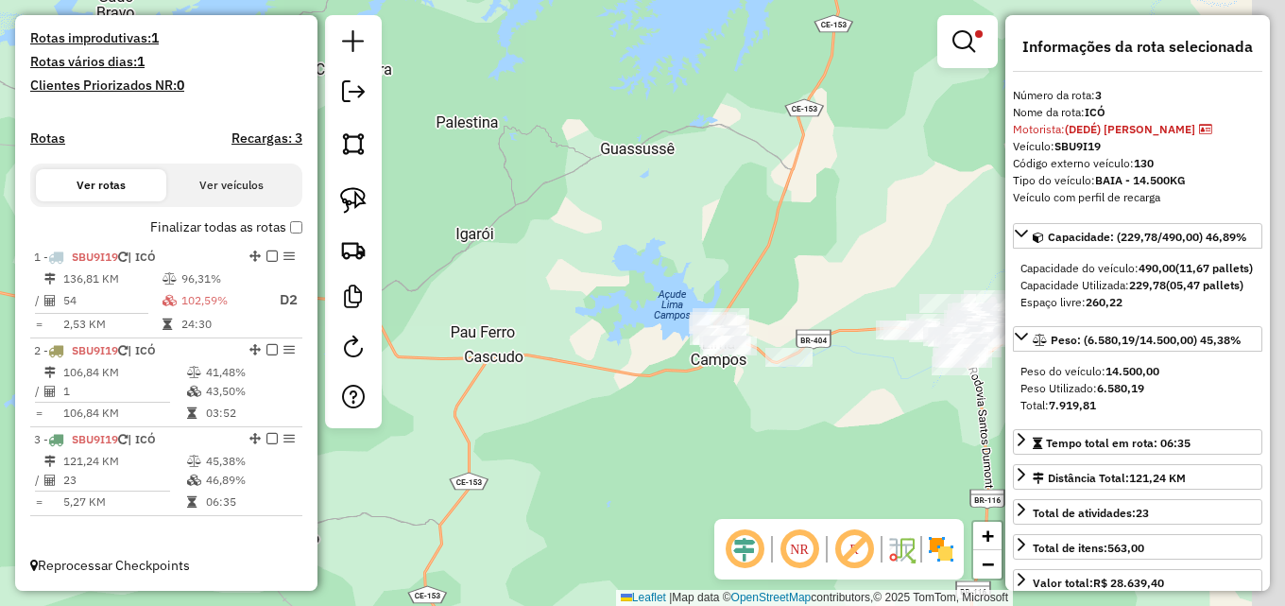
drag, startPoint x: 700, startPoint y: 452, endPoint x: 440, endPoint y: 452, distance: 259.8
click at [440, 452] on div "Limpar filtros Janela de atendimento Grade de atendimento Capacidade Transporta…" at bounding box center [642, 303] width 1285 height 606
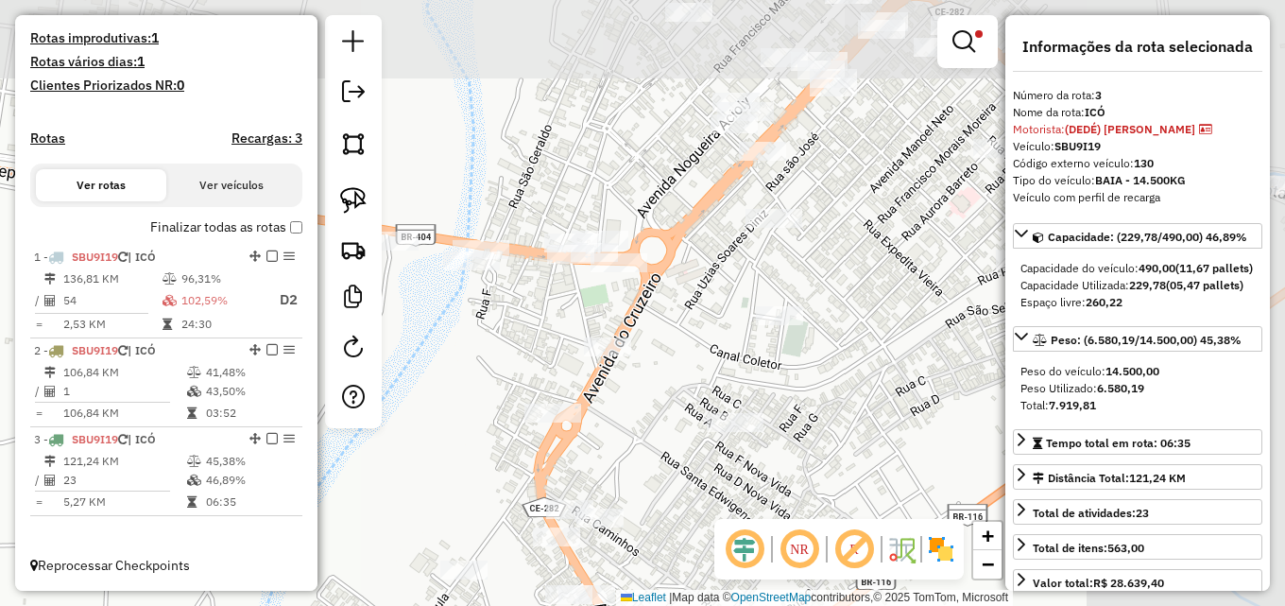
drag, startPoint x: 763, startPoint y: 209, endPoint x: 446, endPoint y: 350, distance: 347.2
click at [446, 350] on div "Limpar filtros Janela de atendimento Grade de atendimento Capacidade Transporta…" at bounding box center [642, 303] width 1285 height 606
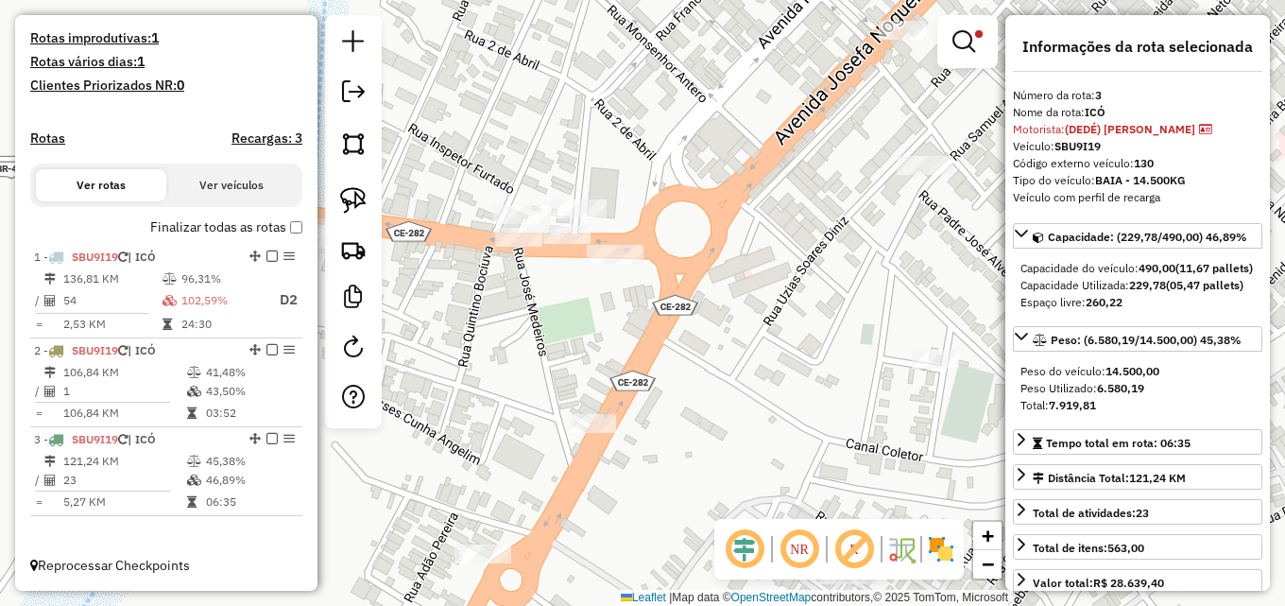
click at [750, 292] on div "Limpar filtros Janela de atendimento Grade de atendimento Capacidade Transporta…" at bounding box center [642, 303] width 1285 height 606
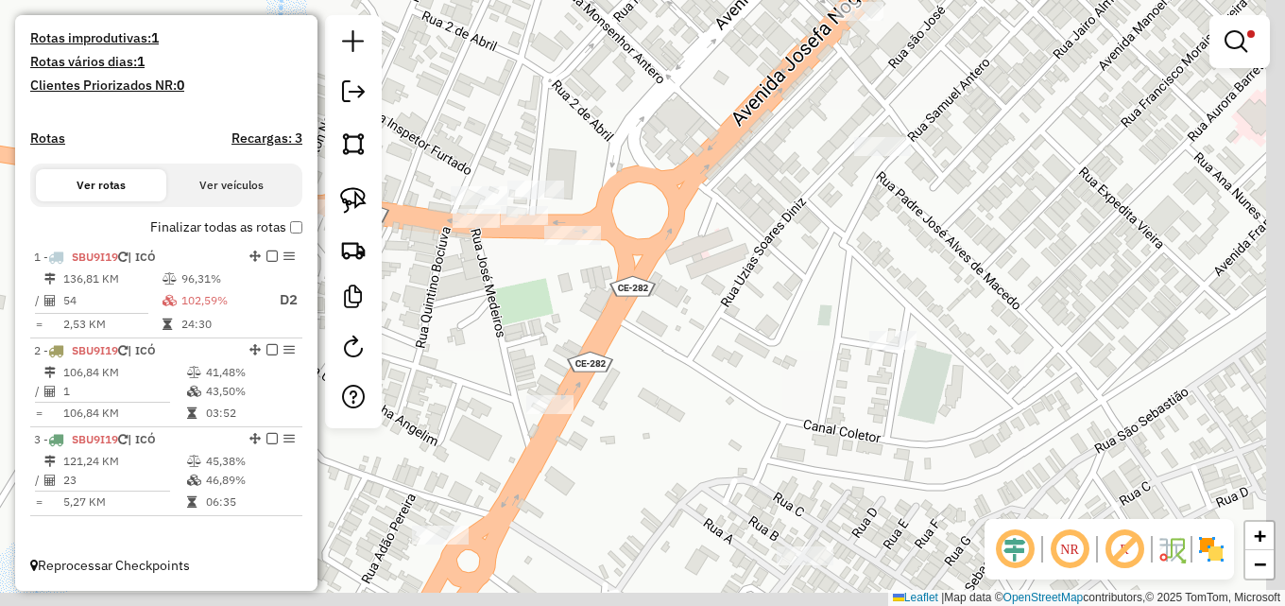
drag, startPoint x: 751, startPoint y: 292, endPoint x: 836, endPoint y: 291, distance: 85.0
click at [679, 264] on div "Limpar filtros Janela de atendimento Grade de atendimento Capacidade Transporta…" at bounding box center [642, 303] width 1285 height 606
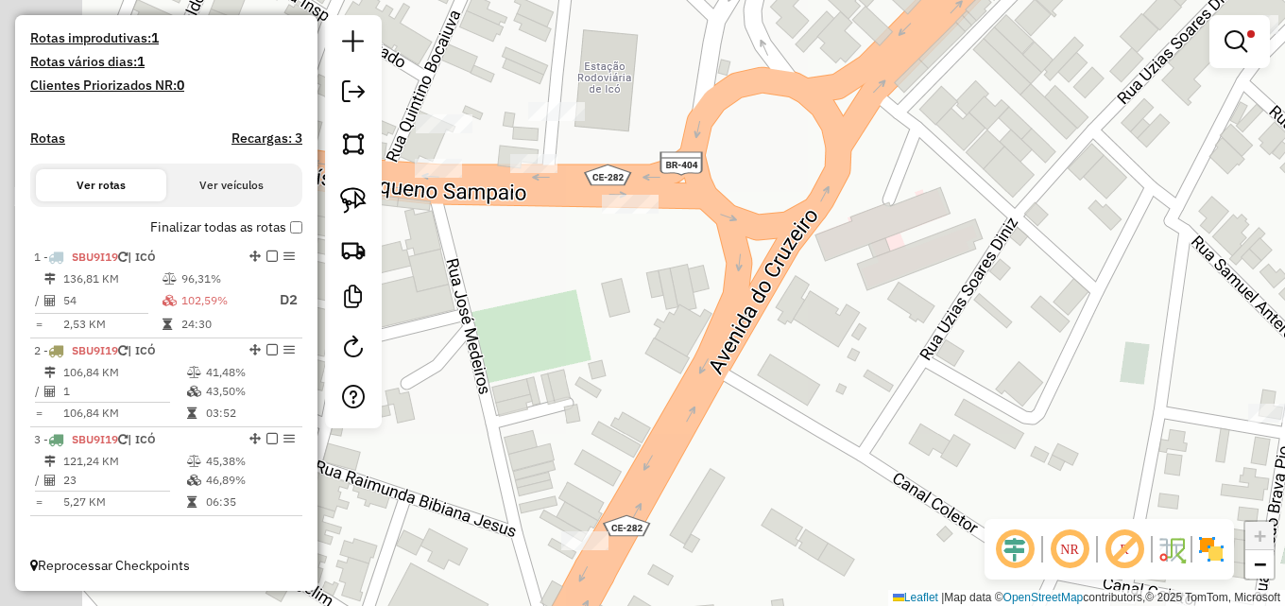
drag, startPoint x: 739, startPoint y: 320, endPoint x: 960, endPoint y: 334, distance: 221.5
click at [960, 334] on div "Limpar filtros Janela de atendimento Grade de atendimento Capacidade Transporta…" at bounding box center [642, 303] width 1285 height 606
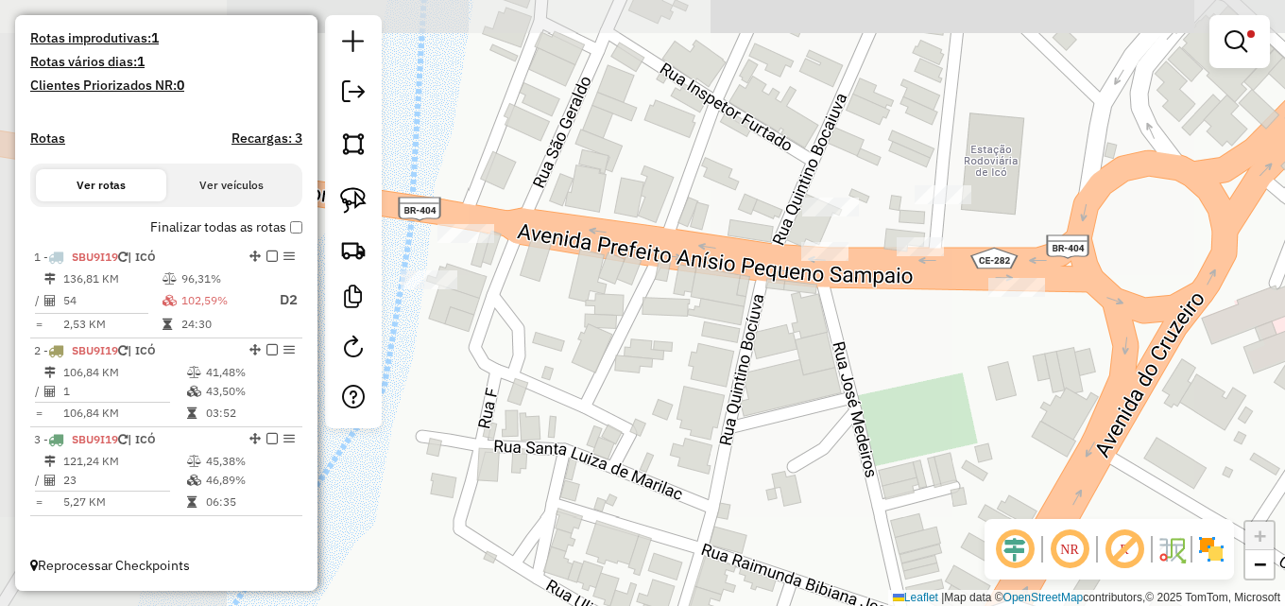
drag, startPoint x: 503, startPoint y: 278, endPoint x: 817, endPoint y: 337, distance: 320.1
click at [817, 337] on div "Limpar filtros Janela de atendimento Grade de atendimento Capacidade Transporta…" at bounding box center [642, 303] width 1285 height 606
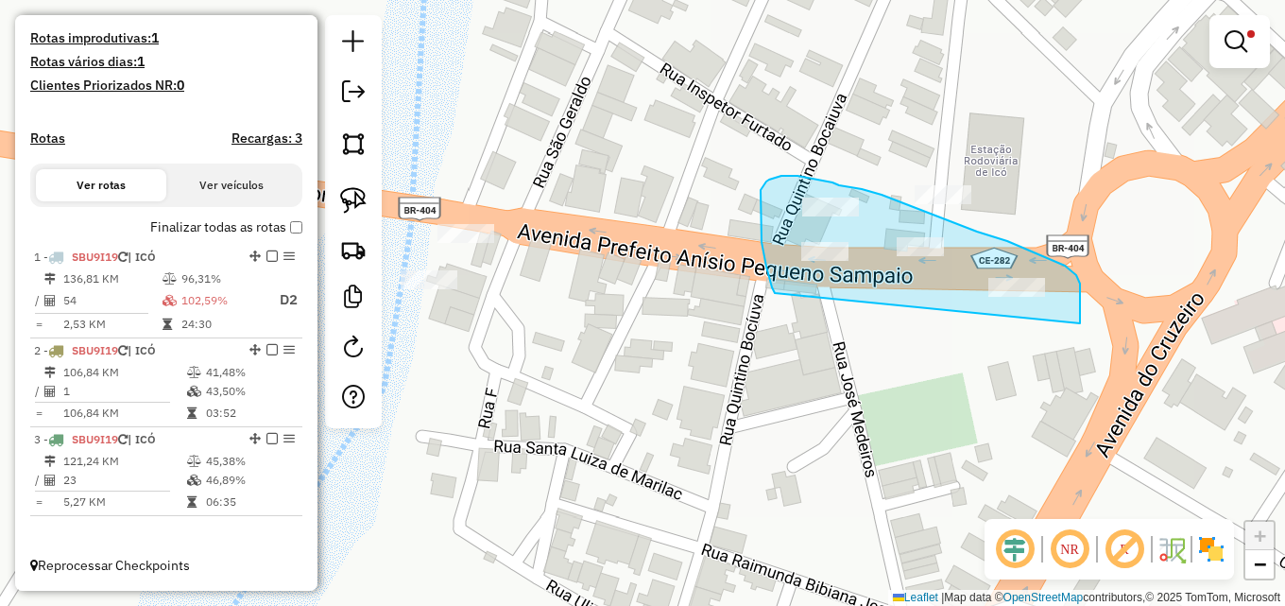
drag, startPoint x: 772, startPoint y: 287, endPoint x: 1057, endPoint y: 363, distance: 295.1
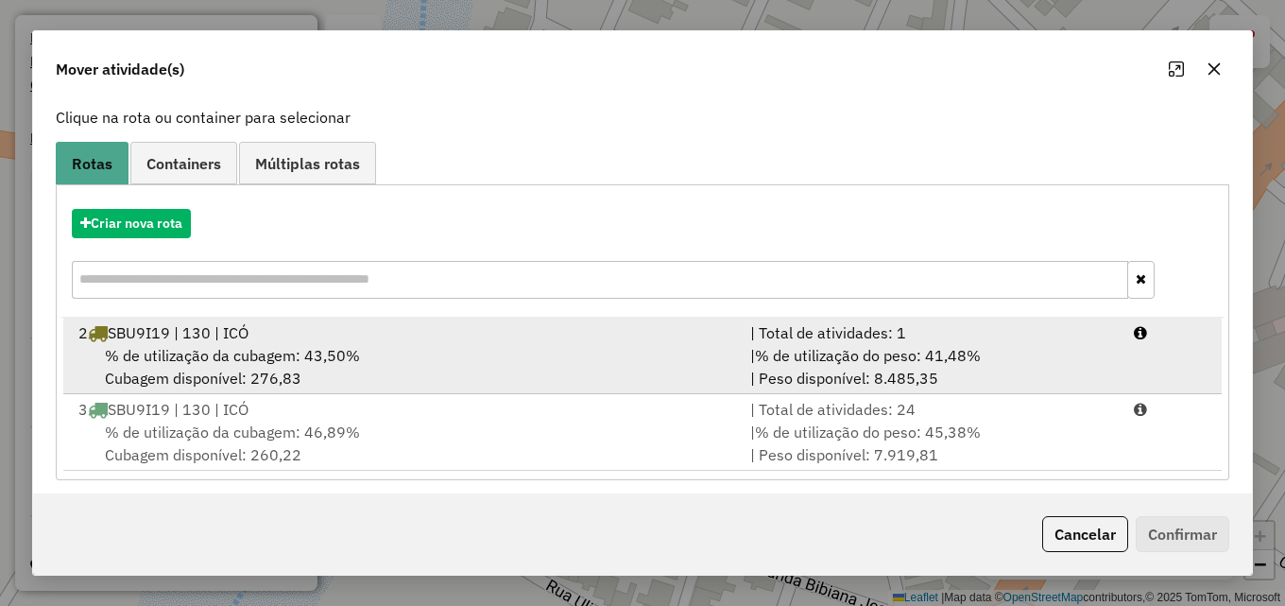
scroll to position [122, 0]
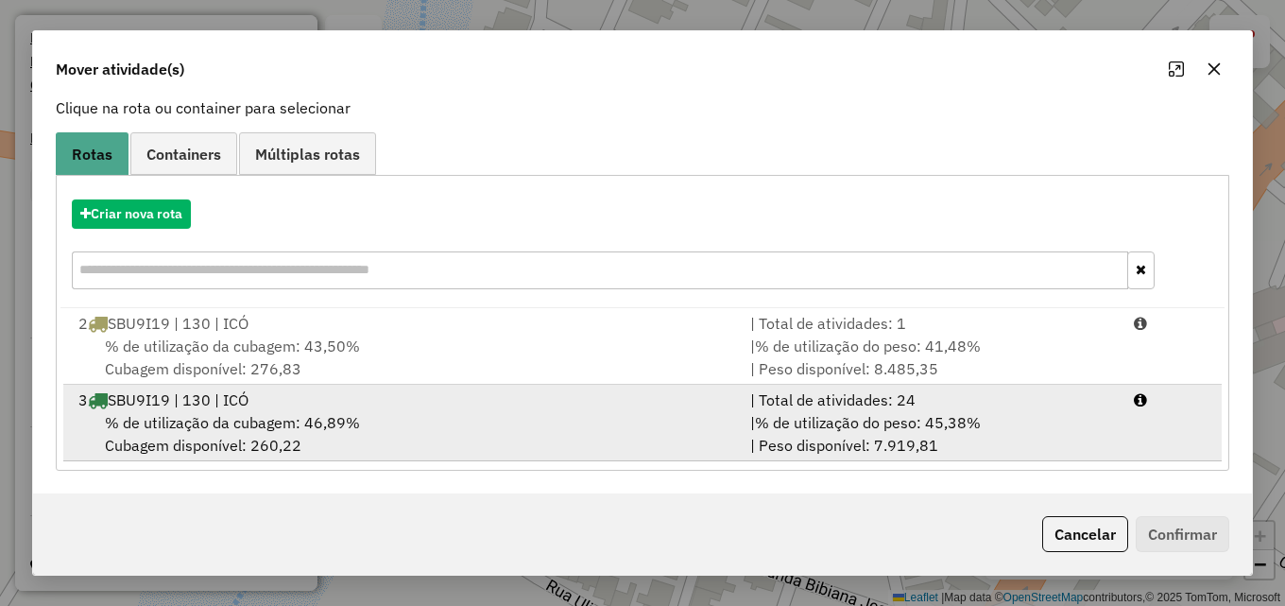
click at [845, 424] on span "% de utilização do peso: 45,38%" at bounding box center [868, 422] width 226 height 19
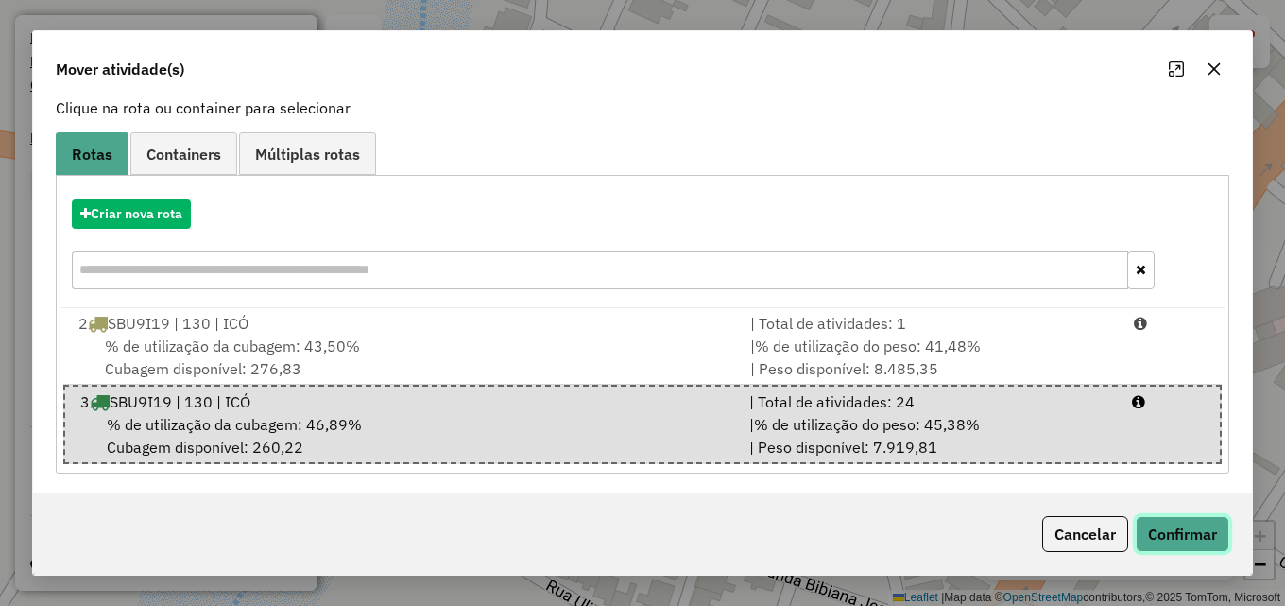
click at [1198, 537] on button "Confirmar" at bounding box center [1182, 534] width 94 height 36
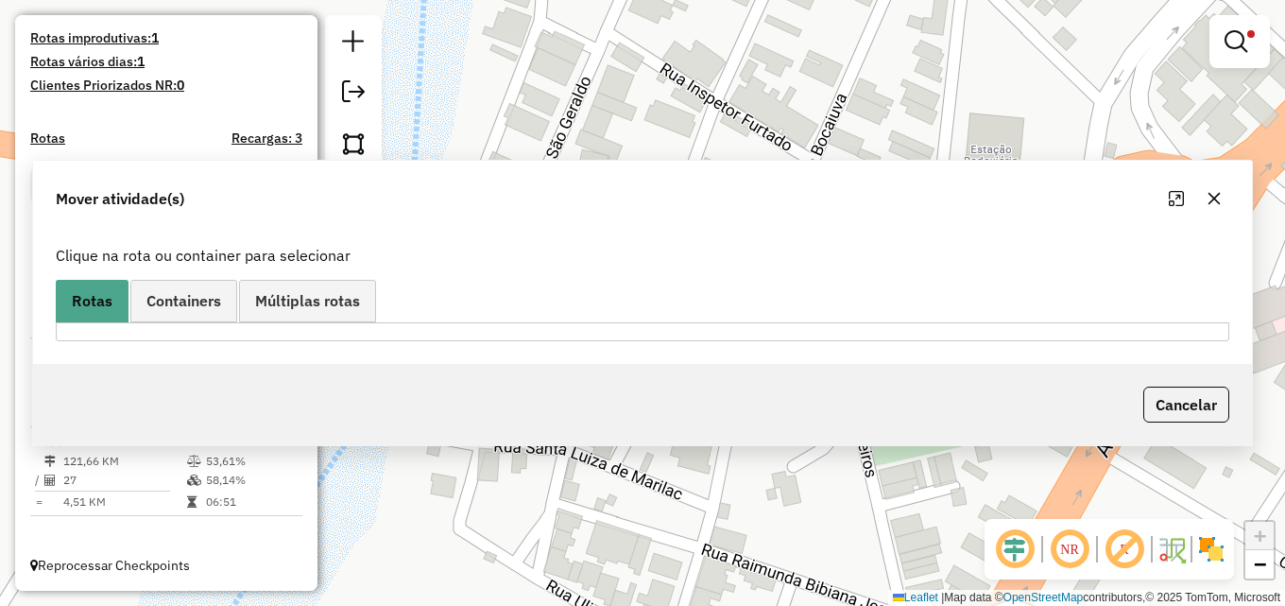
scroll to position [0, 0]
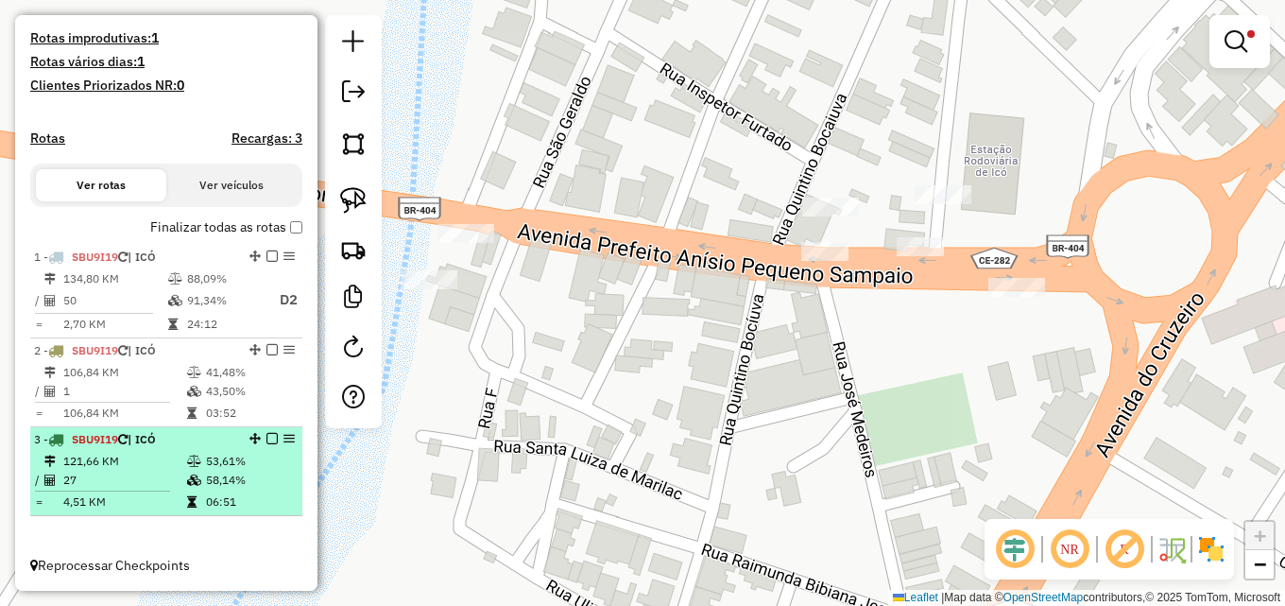
click at [128, 462] on td "121,66 KM" at bounding box center [124, 461] width 124 height 19
select select "**********"
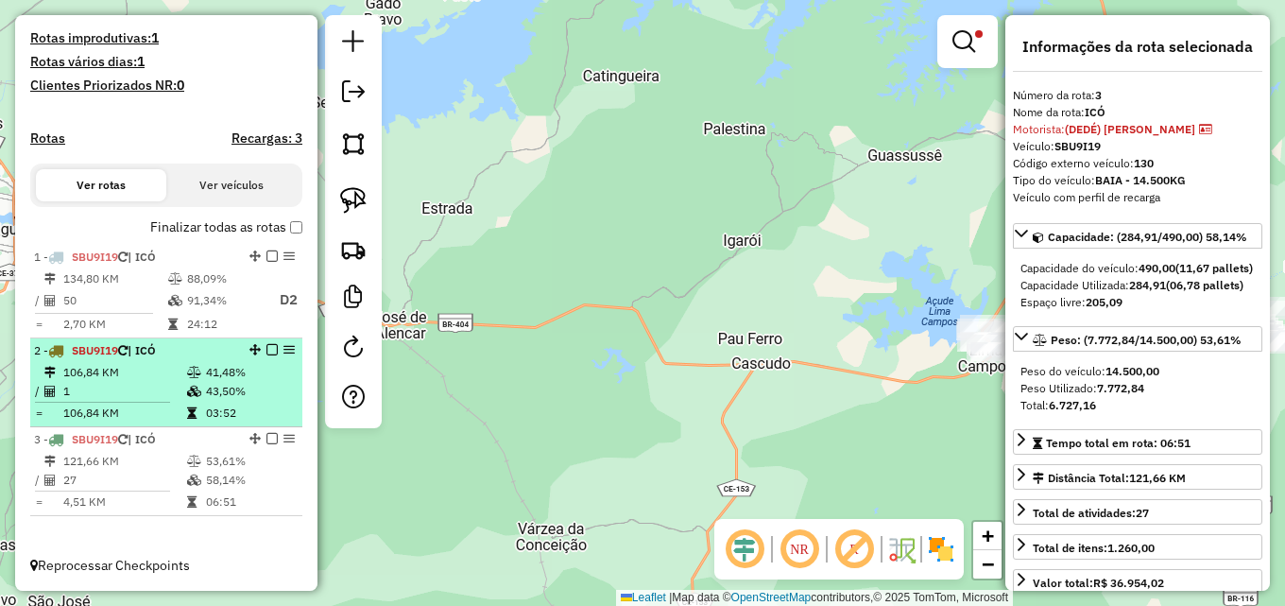
click at [221, 382] on td "43,50%" at bounding box center [250, 391] width 90 height 19
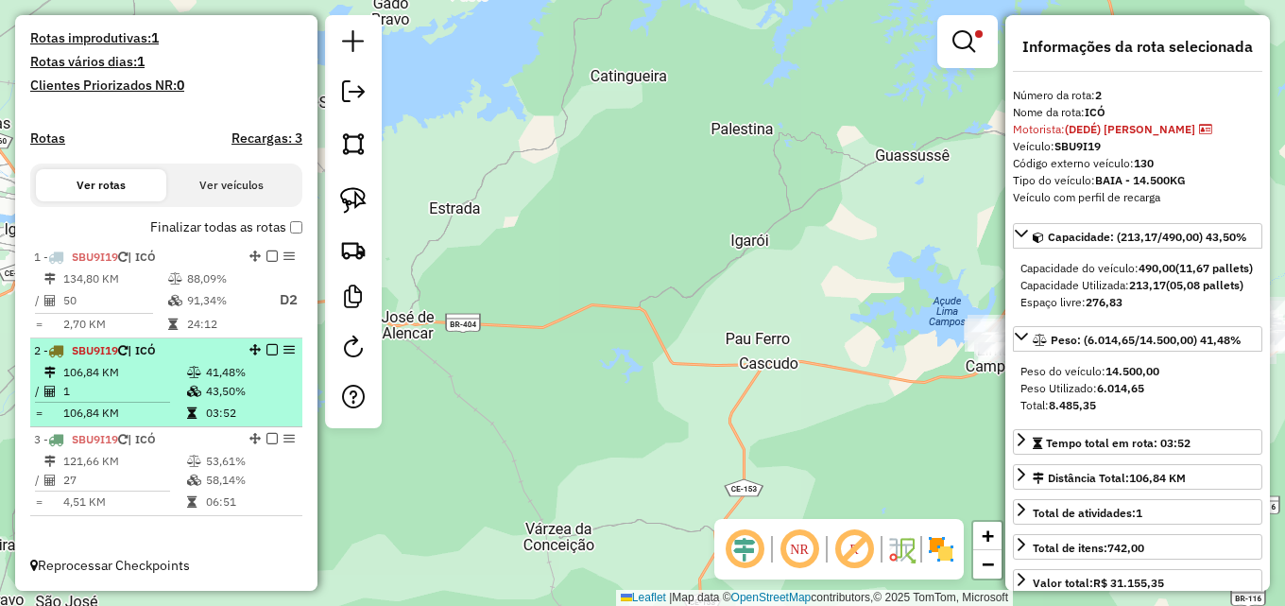
click at [221, 382] on td "43,50%" at bounding box center [250, 391] width 90 height 19
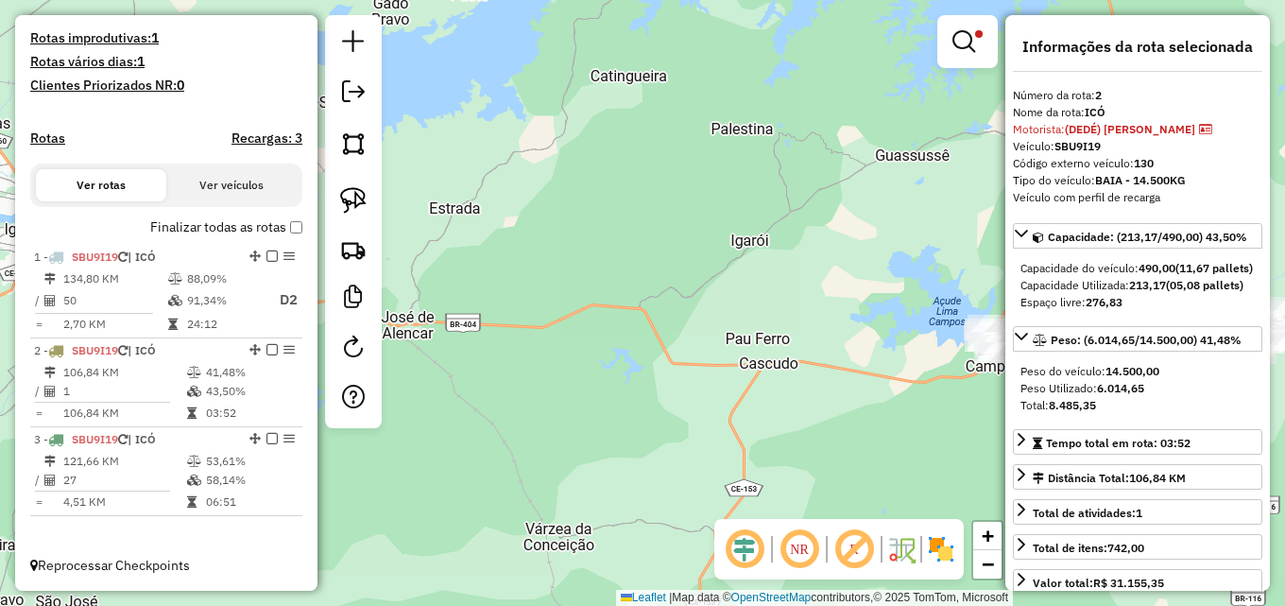
click at [492, 169] on div "Limpar filtros Janela de atendimento Grade de atendimento Capacidade Transporta…" at bounding box center [642, 303] width 1285 height 606
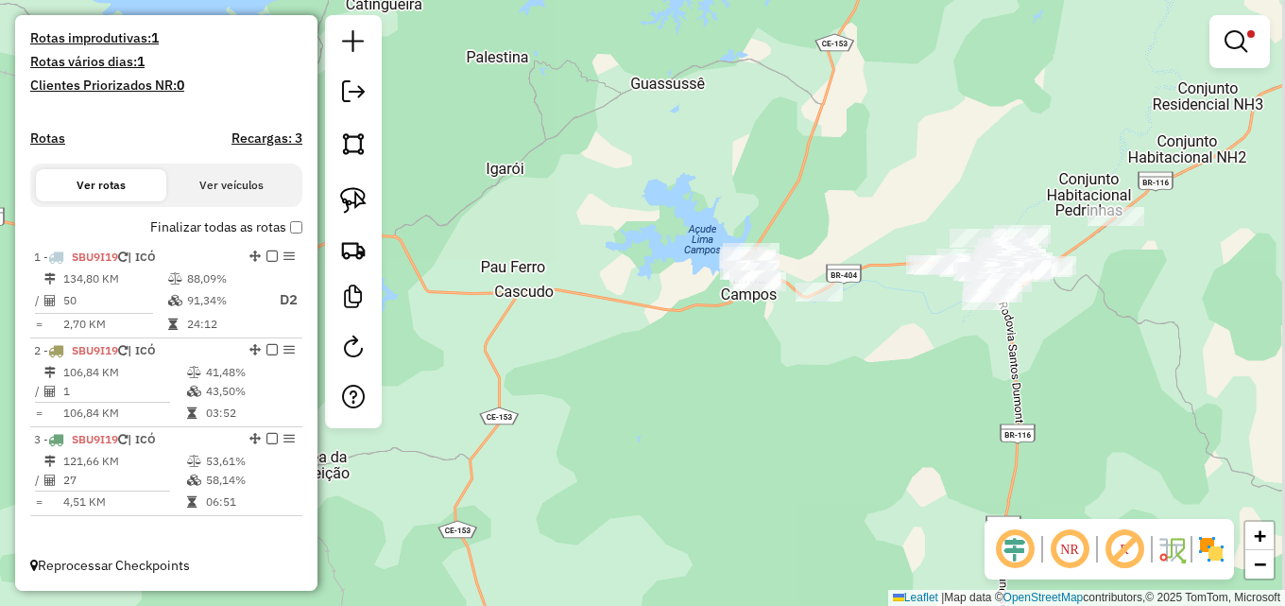
drag, startPoint x: 542, startPoint y: 230, endPoint x: 318, endPoint y: 154, distance: 236.3
click at [296, 158] on hb-router-mapa "Informações da Sessão 978869 - [DATE] Criação: [DATE] 09:38 Depósito: Dibesa To…" at bounding box center [642, 303] width 1285 height 606
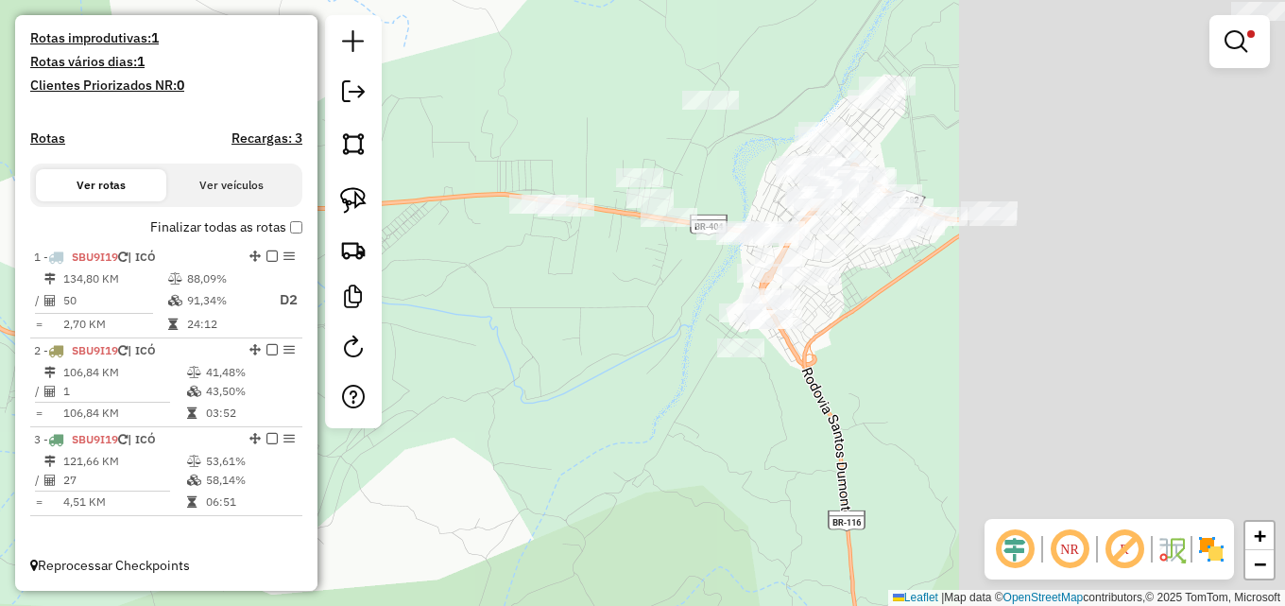
drag, startPoint x: 1037, startPoint y: 152, endPoint x: 587, endPoint y: 85, distance: 455.6
click at [590, 85] on div "Limpar filtros Janela de atendimento Grade de atendimento Capacidade Transporta…" at bounding box center [642, 303] width 1285 height 606
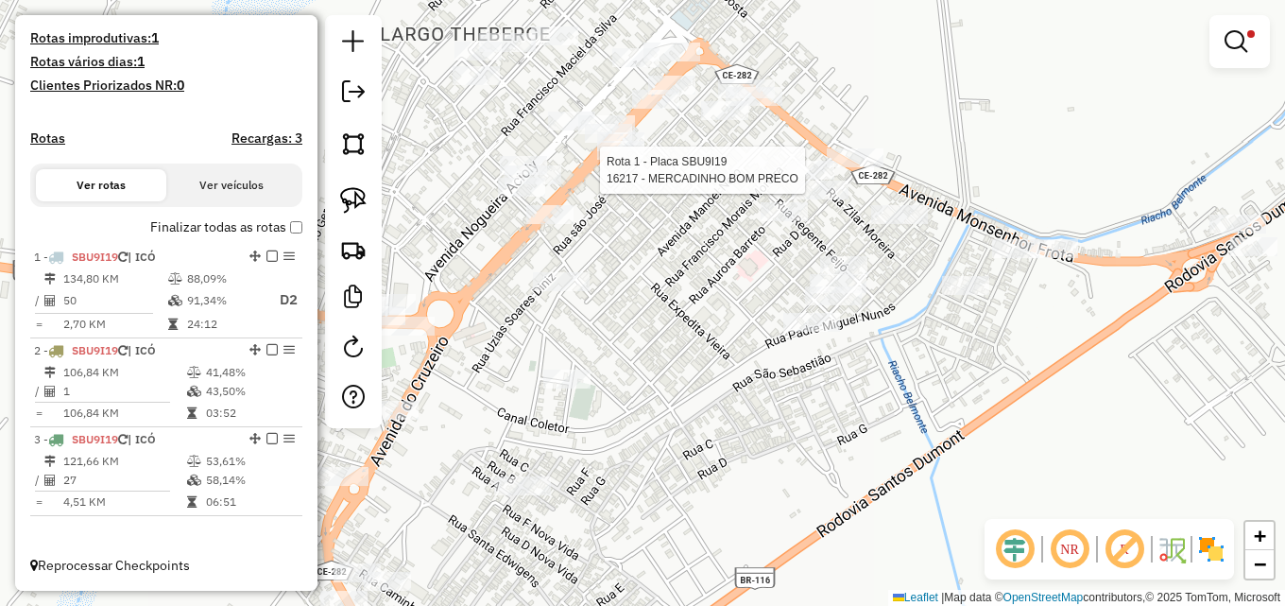
select select "**********"
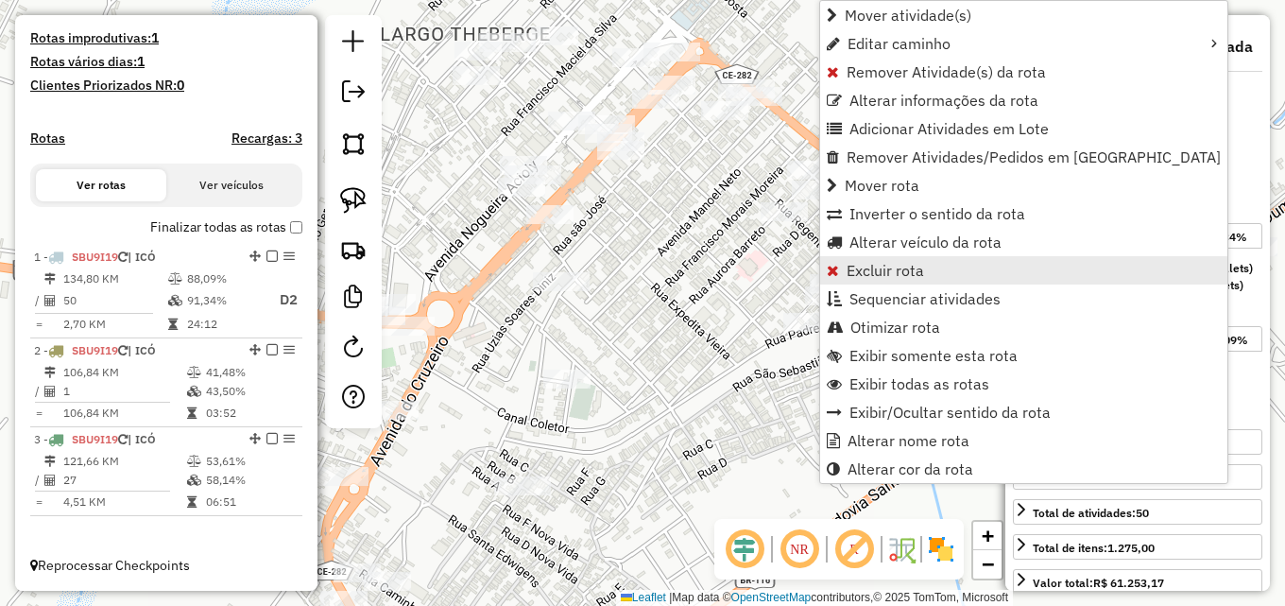
click at [879, 269] on span "Excluir rota" at bounding box center [884, 270] width 77 height 15
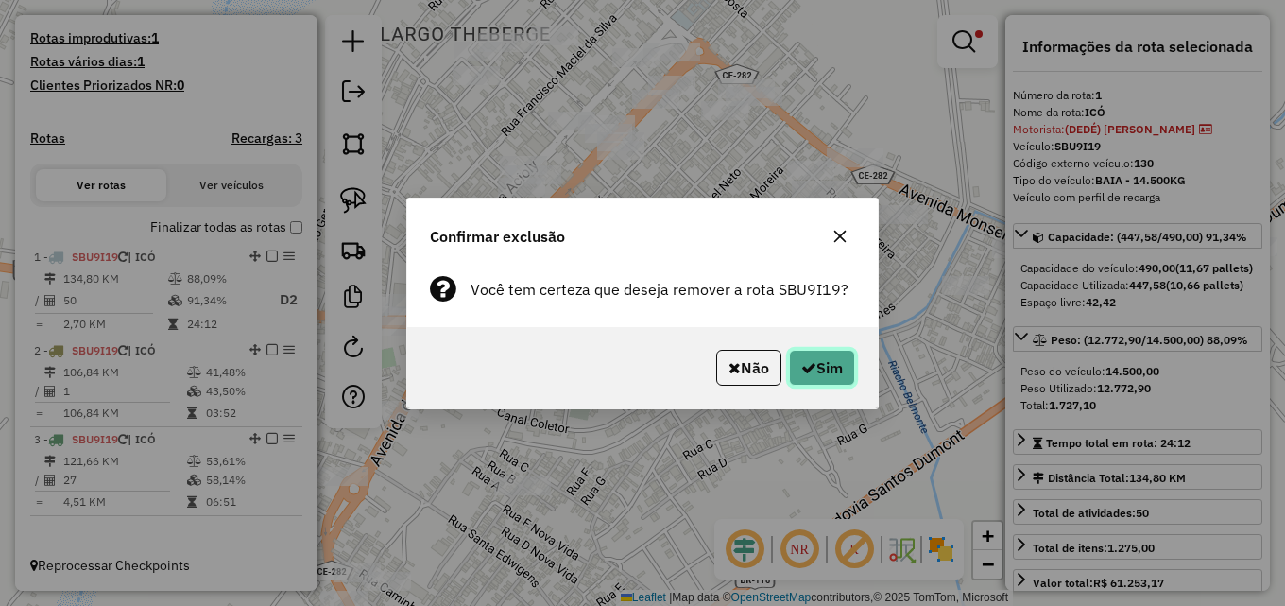
click at [832, 373] on button "Sim" at bounding box center [822, 368] width 66 height 36
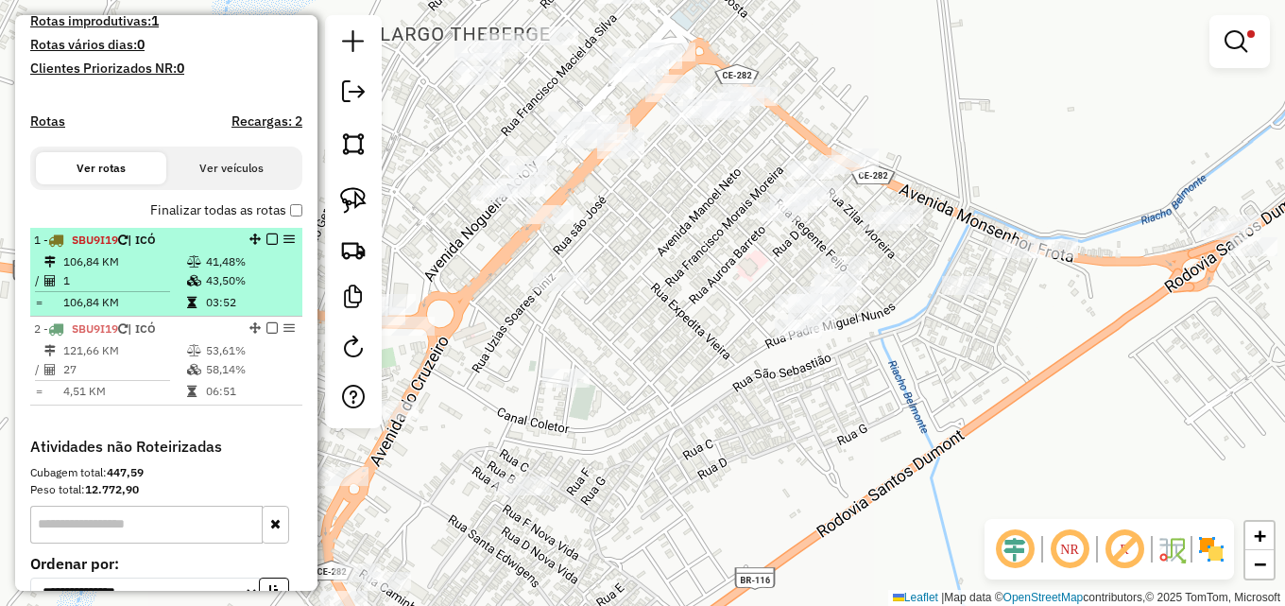
click at [237, 271] on td "41,48%" at bounding box center [250, 261] width 90 height 19
select select "**********"
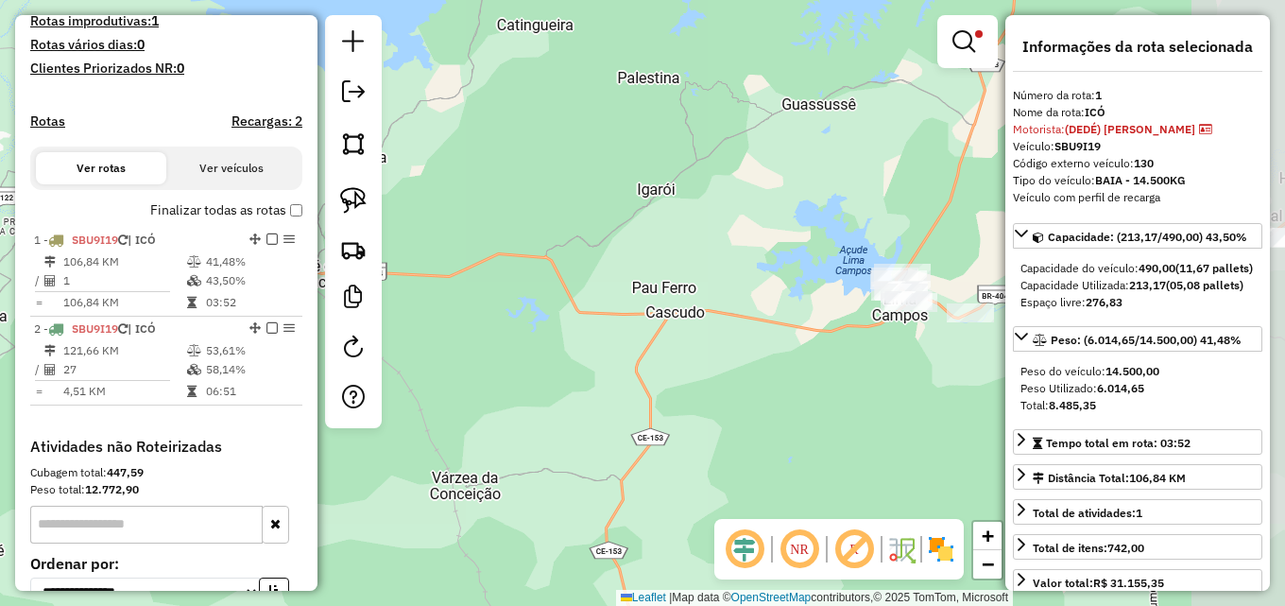
drag, startPoint x: 858, startPoint y: 452, endPoint x: 555, endPoint y: 386, distance: 309.2
click at [564, 386] on div "Limpar filtros Janela de atendimento Grade de atendimento Capacidade Transporta…" at bounding box center [642, 303] width 1285 height 606
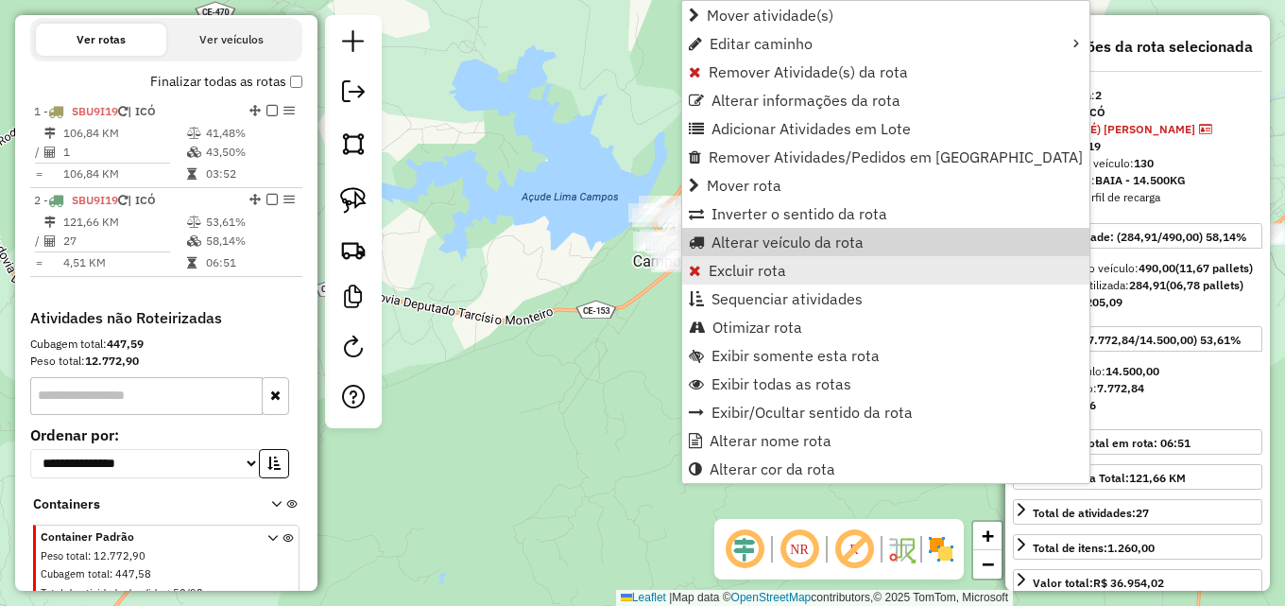
scroll to position [706, 0]
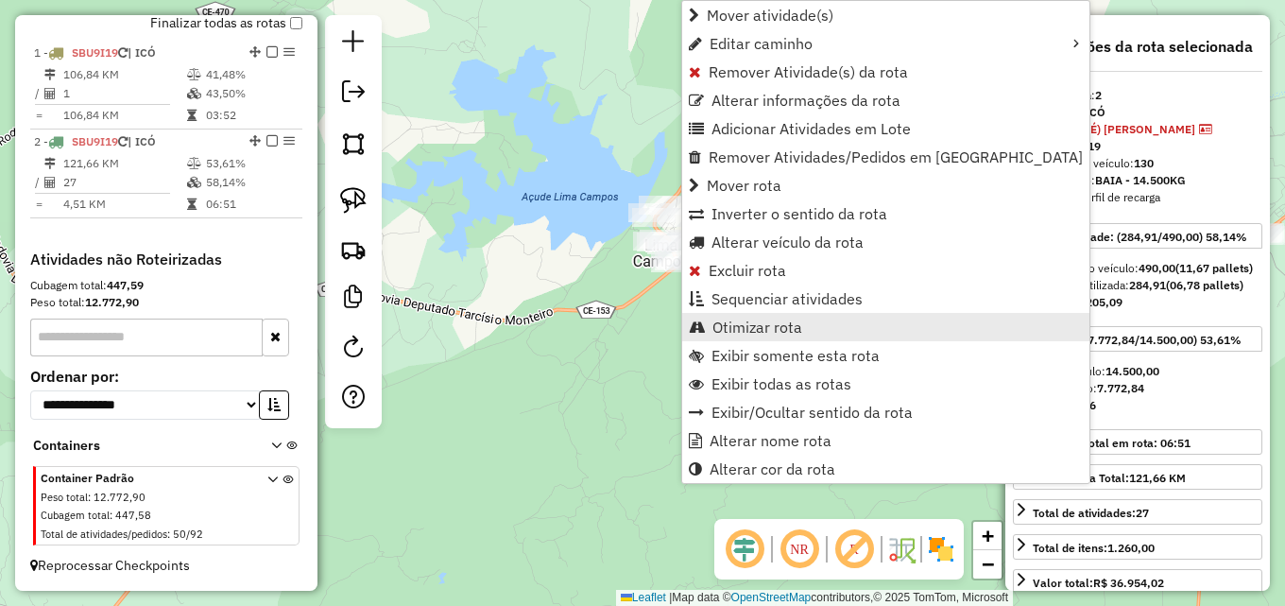
click at [753, 336] on link "Otimizar rota" at bounding box center [885, 327] width 407 height 28
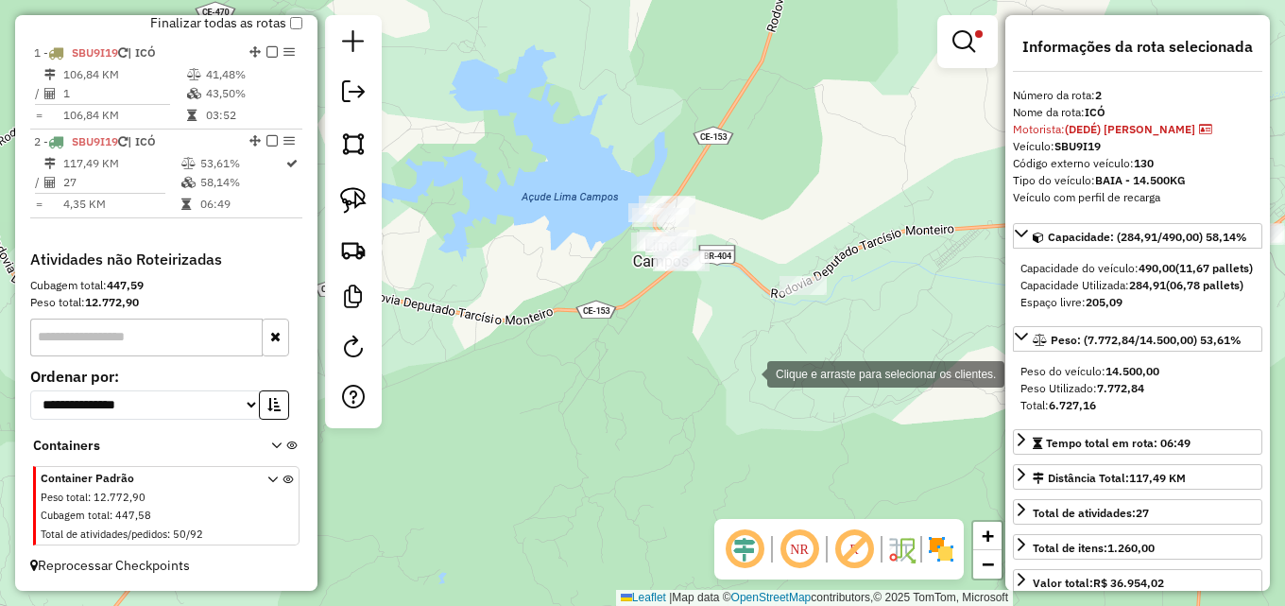
click at [740, 365] on div "Clique e arraste para selecionar os clientes. Limpar filtros Janela de atendime…" at bounding box center [642, 303] width 1285 height 606
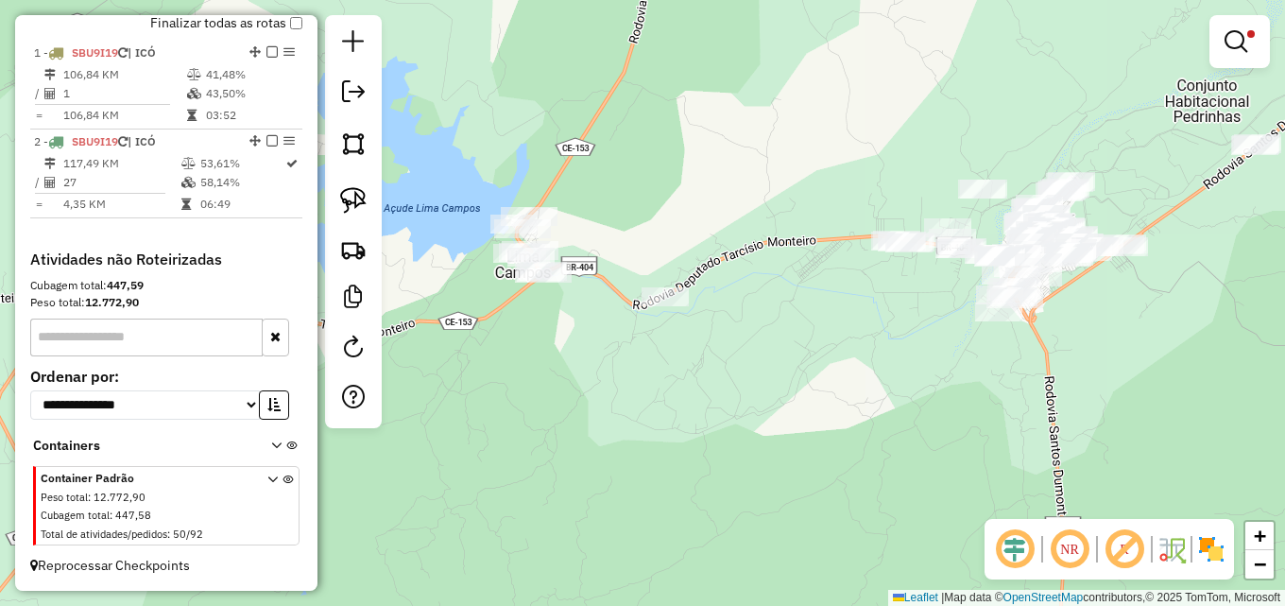
drag, startPoint x: 810, startPoint y: 350, endPoint x: 564, endPoint y: 367, distance: 246.2
click at [599, 367] on div "Limpar filtros Janela de atendimento Grade de atendimento Capacidade Transporta…" at bounding box center [642, 303] width 1285 height 606
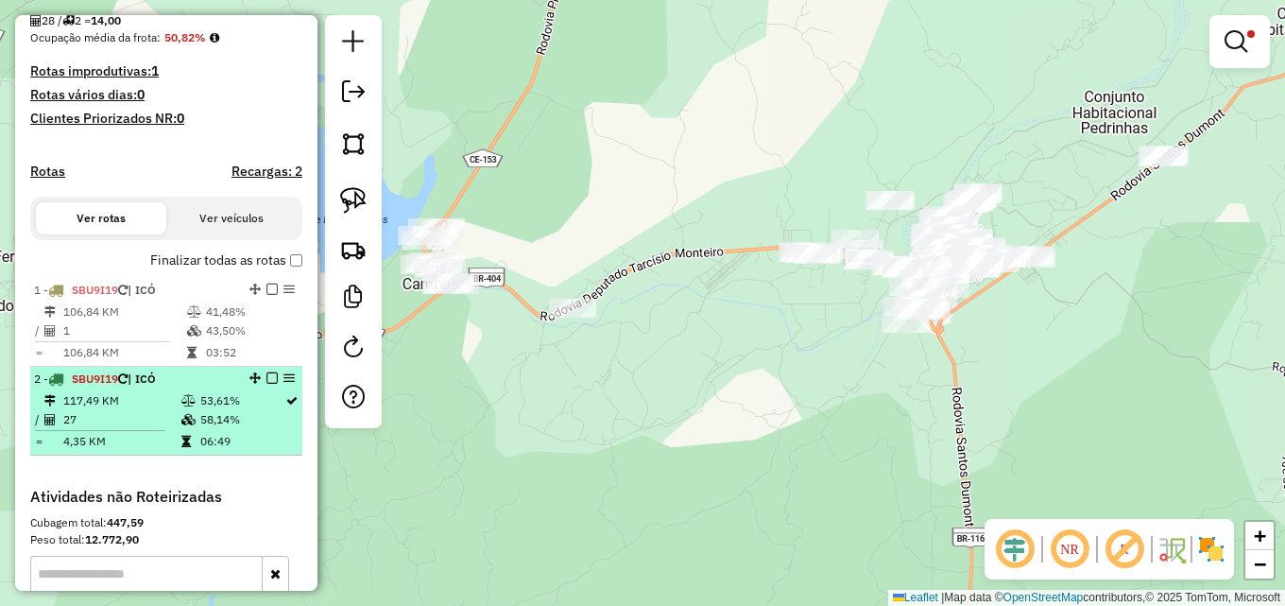
scroll to position [328, 0]
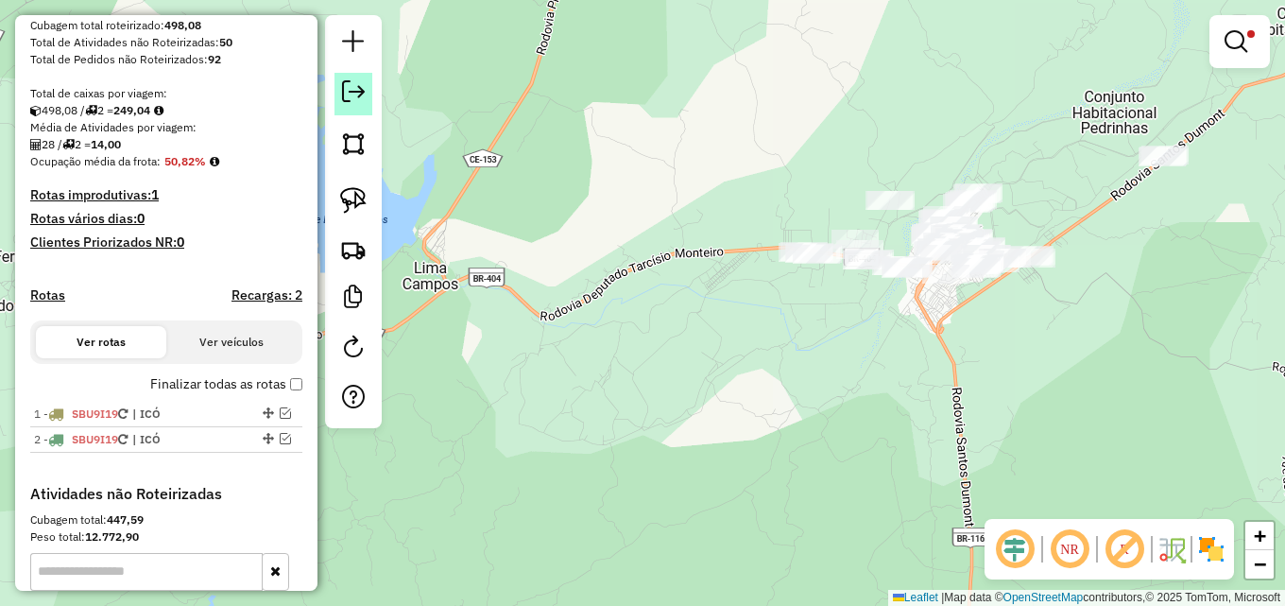
click at [364, 93] on em at bounding box center [353, 91] width 23 height 23
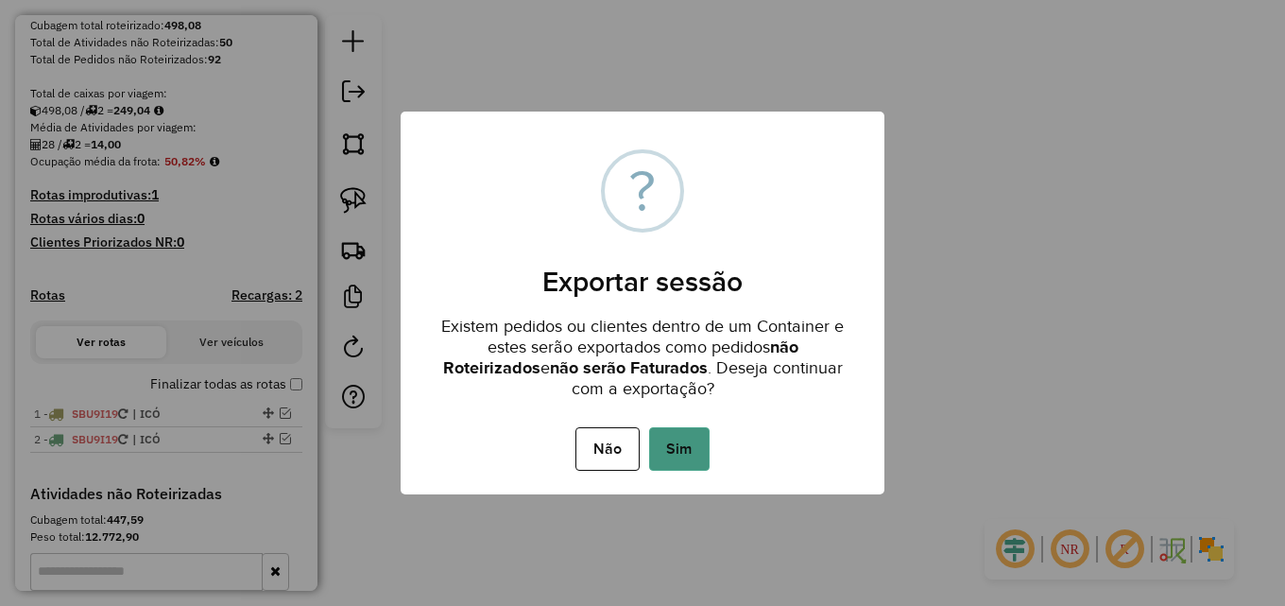
click at [696, 441] on button "Sim" at bounding box center [679, 448] width 60 height 43
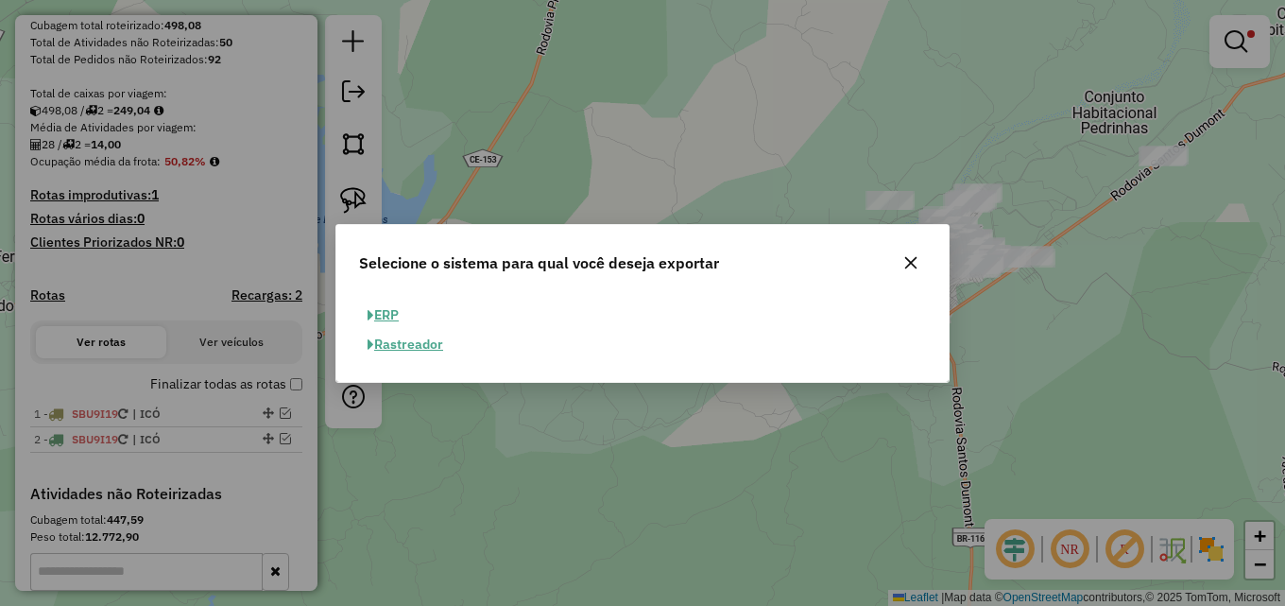
click at [393, 314] on button "ERP" at bounding box center [383, 314] width 48 height 29
select select "**"
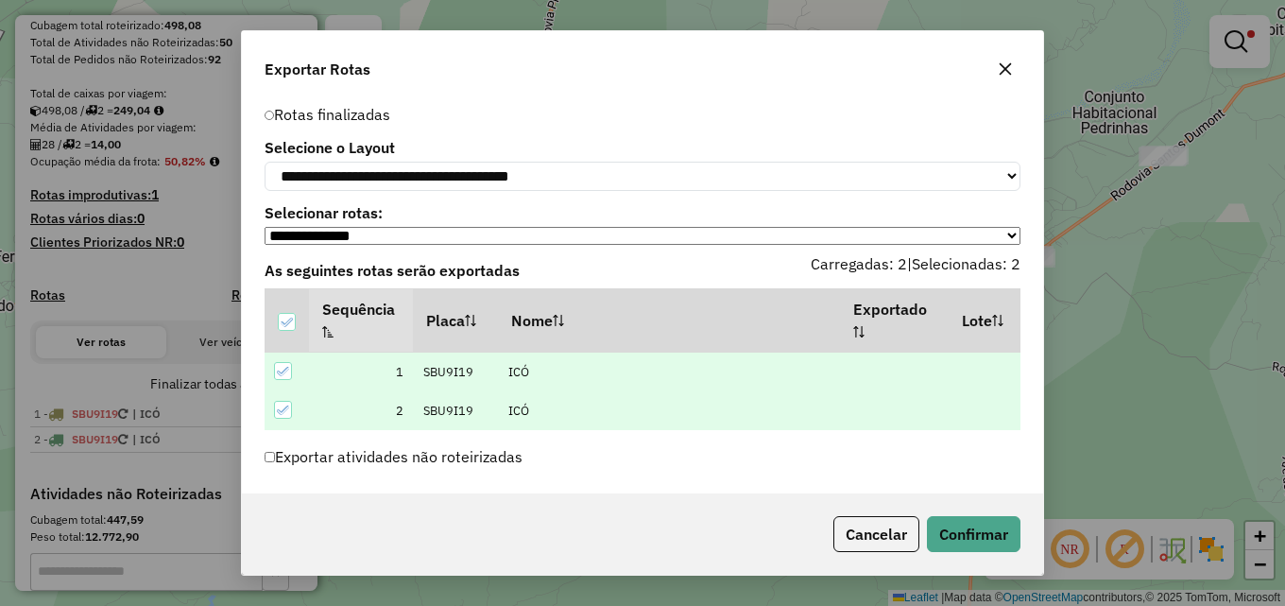
scroll to position [43, 0]
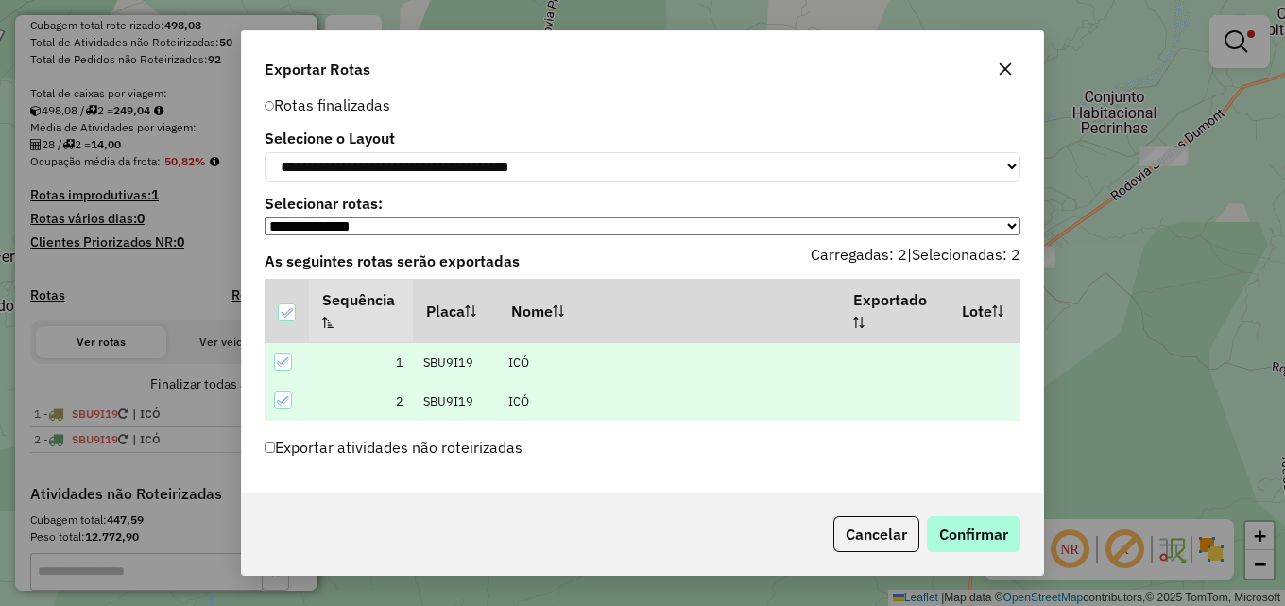
drag, startPoint x: 949, startPoint y: 515, endPoint x: 955, endPoint y: 528, distance: 14.4
click at [952, 519] on div "Cancelar Confirmar" at bounding box center [923, 534] width 195 height 36
click at [955, 528] on button "Confirmar" at bounding box center [974, 534] width 94 height 36
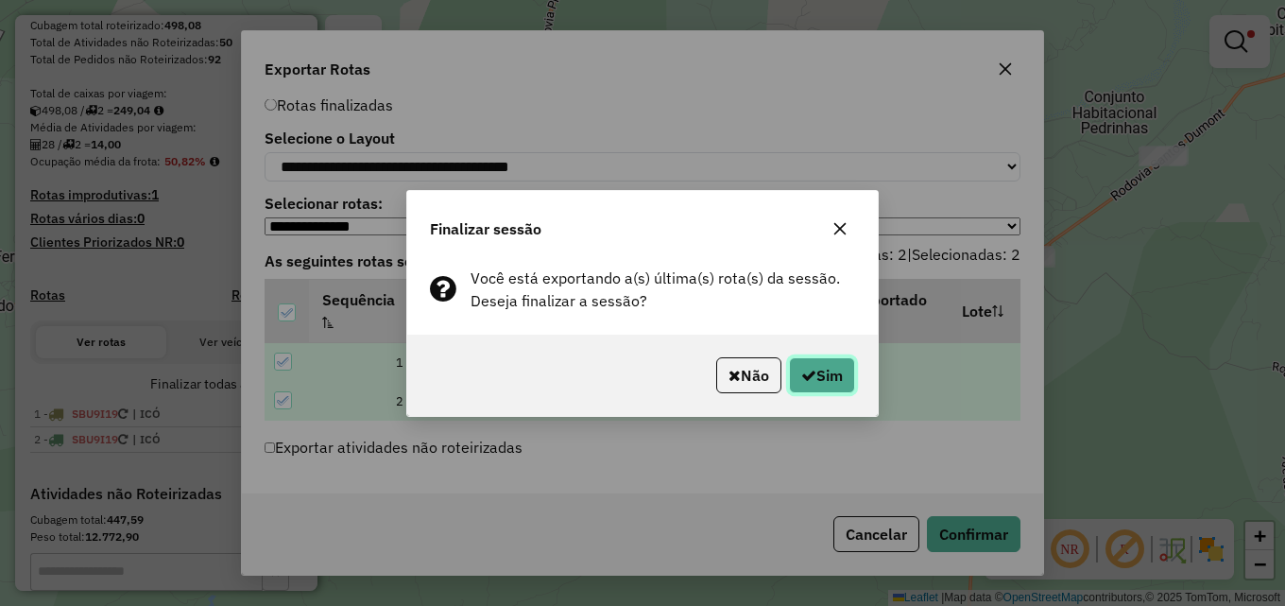
click at [834, 371] on button "Sim" at bounding box center [822, 375] width 66 height 36
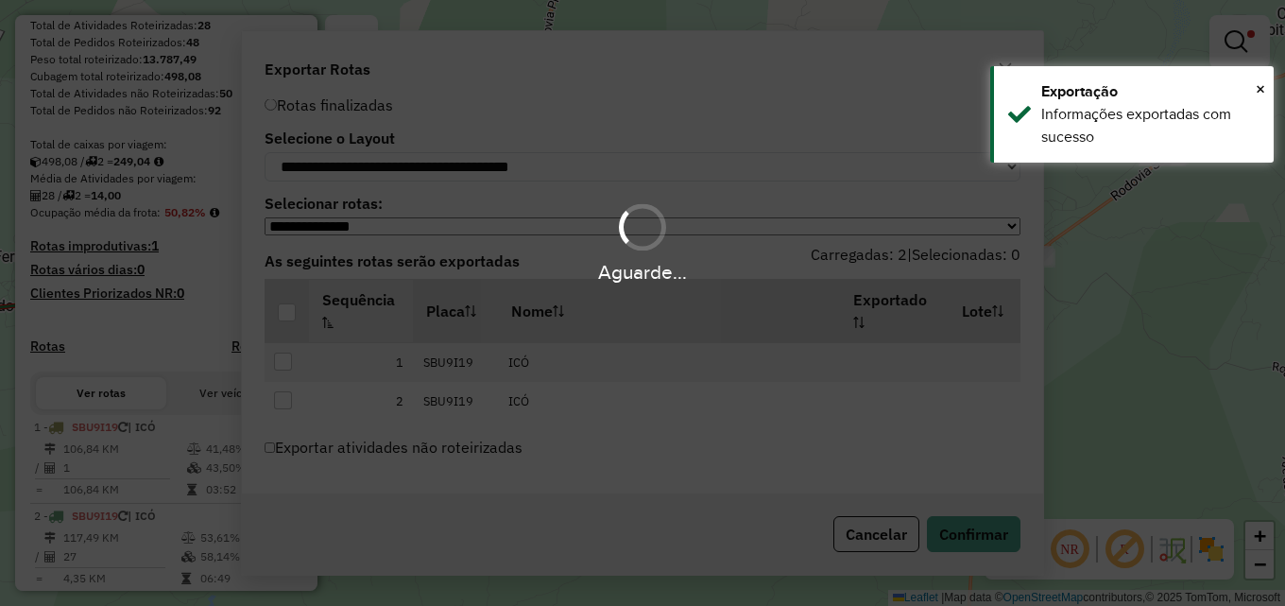
scroll to position [379, 0]
